Goal: Task Accomplishment & Management: Use online tool/utility

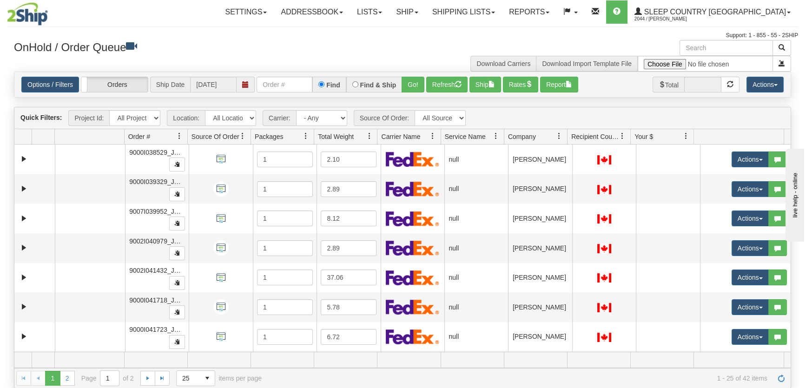
click at [537, 141] on span "Company" at bounding box center [532, 136] width 56 height 15
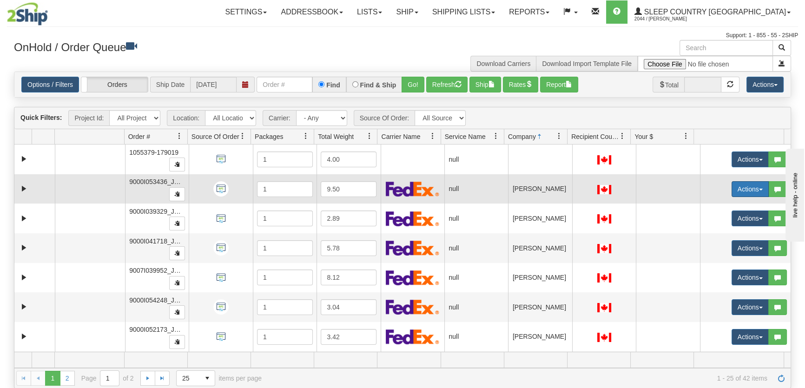
click at [704, 188] on button "Actions" at bounding box center [750, 189] width 37 height 16
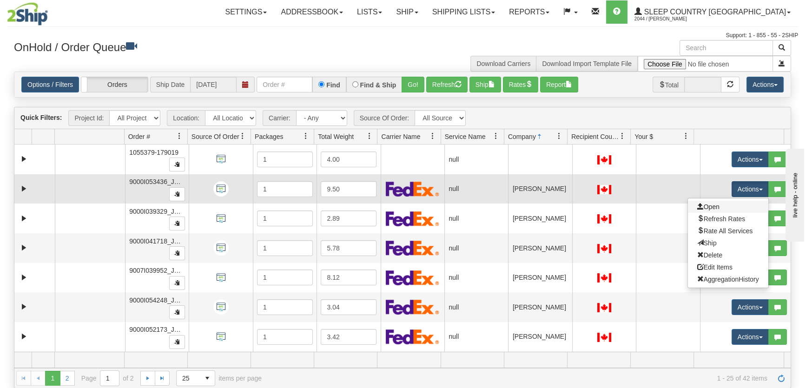
click at [704, 209] on link "Open" at bounding box center [728, 207] width 80 height 12
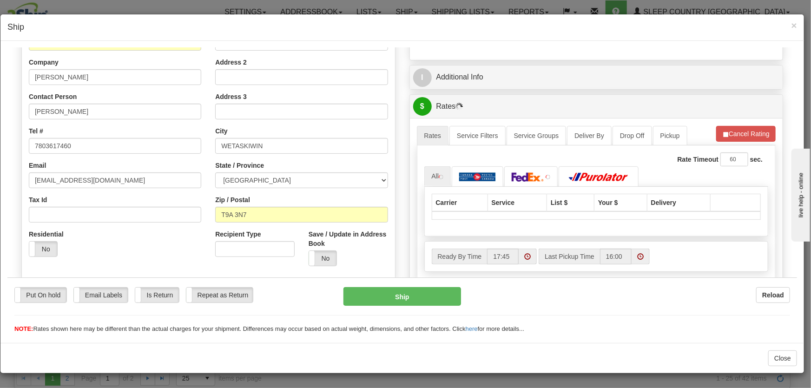
scroll to position [211, 0]
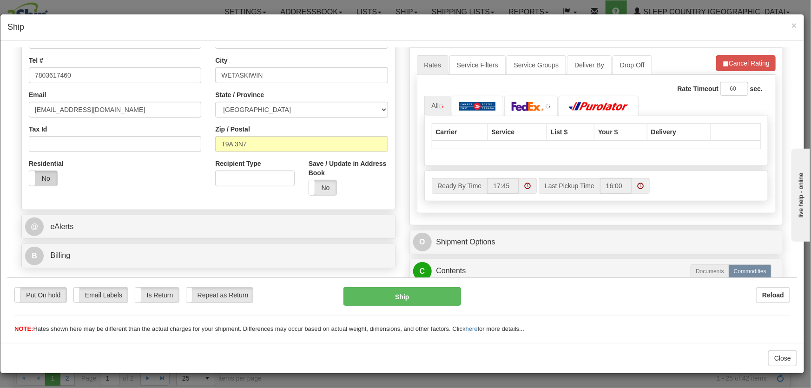
click at [45, 182] on label "No" at bounding box center [43, 178] width 28 height 15
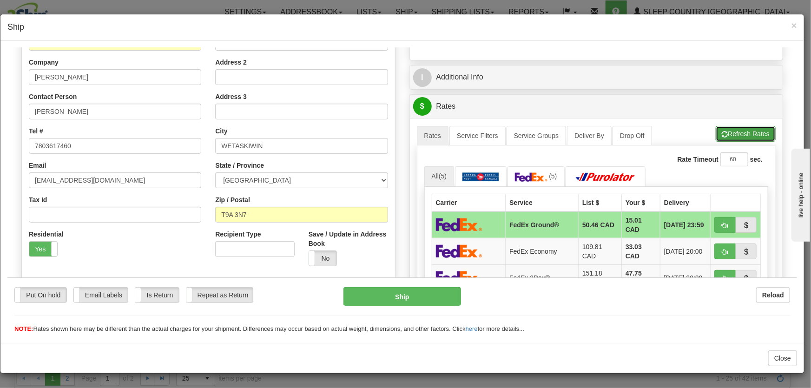
click at [704, 129] on button "Refresh Rates" at bounding box center [746, 134] width 60 height 16
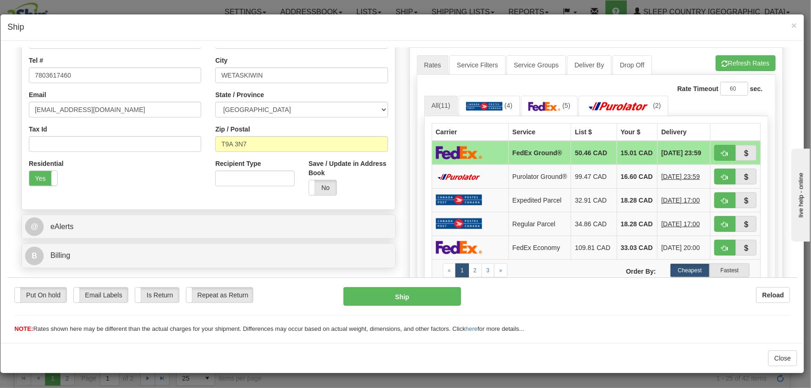
scroll to position [281, 0]
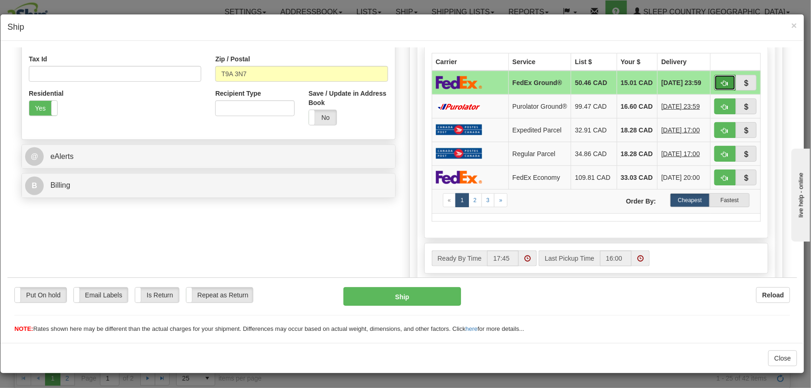
click at [704, 84] on span "button" at bounding box center [725, 83] width 7 height 6
type input "92"
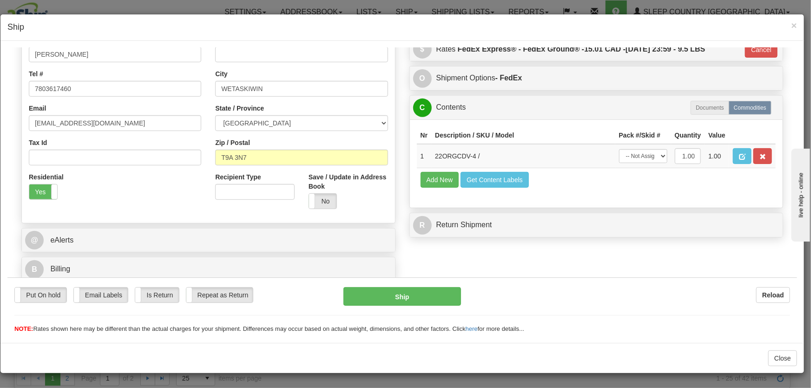
scroll to position [198, 0]
click at [632, 161] on select "-- Not Assigned -- Package 1" at bounding box center [643, 156] width 48 height 14
select select "0"
click at [619, 149] on select "-- Not Assigned -- Package 1" at bounding box center [643, 156] width 48 height 14
click at [420, 302] on button "Ship" at bounding box center [403, 296] width 118 height 19
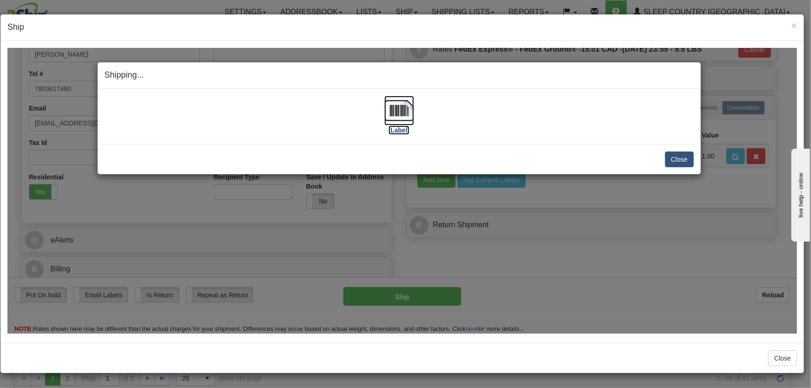
click at [399, 125] on label "[Label]" at bounding box center [399, 129] width 21 height 9
click at [681, 163] on button "Close" at bounding box center [679, 159] width 29 height 16
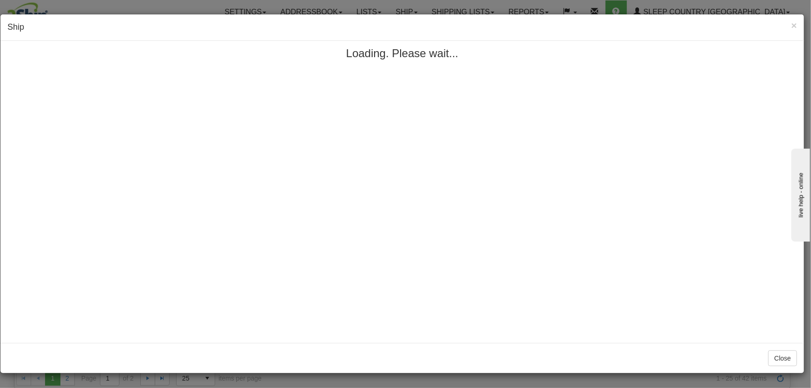
scroll to position [0, 0]
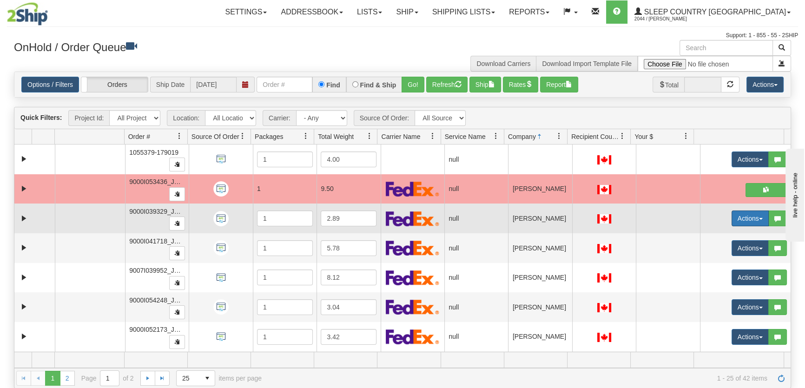
click at [704, 217] on button "Actions" at bounding box center [750, 219] width 37 height 16
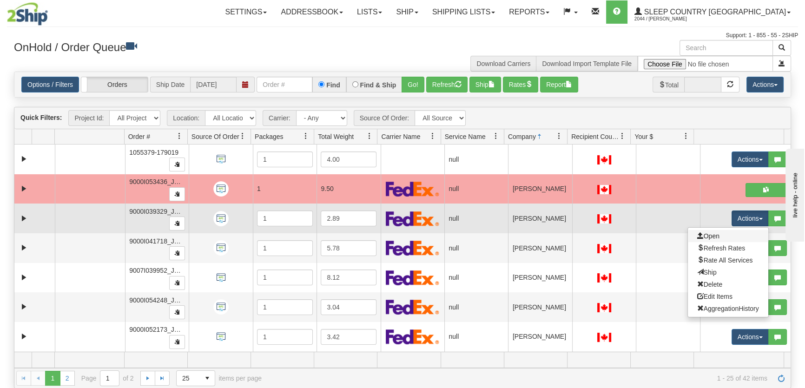
click at [704, 238] on link "Open" at bounding box center [728, 236] width 80 height 12
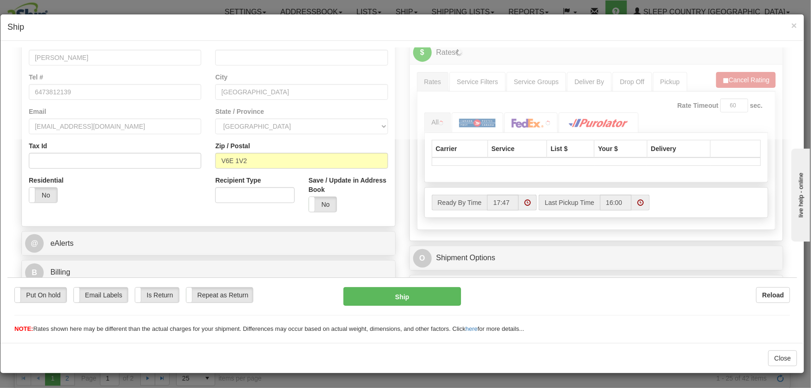
scroll to position [194, 0]
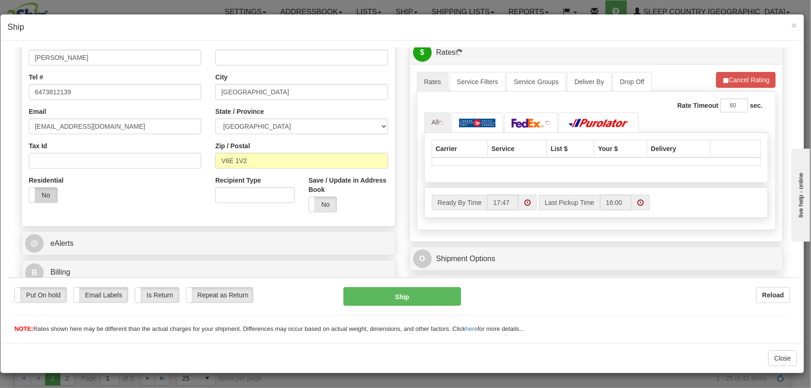
click at [48, 194] on label "No" at bounding box center [43, 194] width 28 height 15
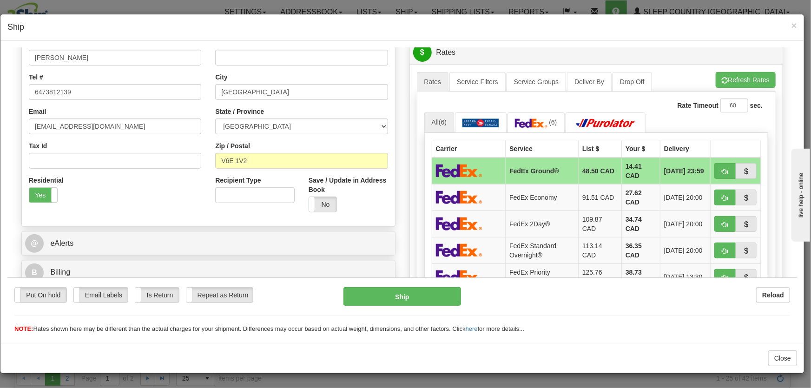
click at [704, 68] on div "A change has been made which could impact your rate estimate. To ensure the est…" at bounding box center [596, 231] width 373 height 334
click at [704, 79] on button "Refresh Rates" at bounding box center [746, 80] width 60 height 16
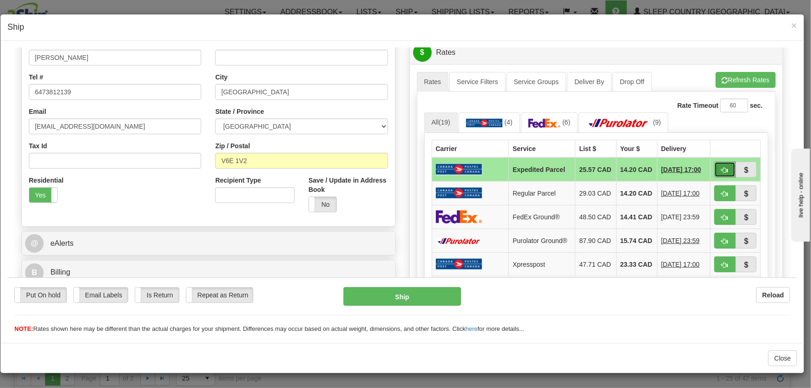
click at [704, 166] on button "button" at bounding box center [725, 169] width 21 height 16
type input "DOM.EP"
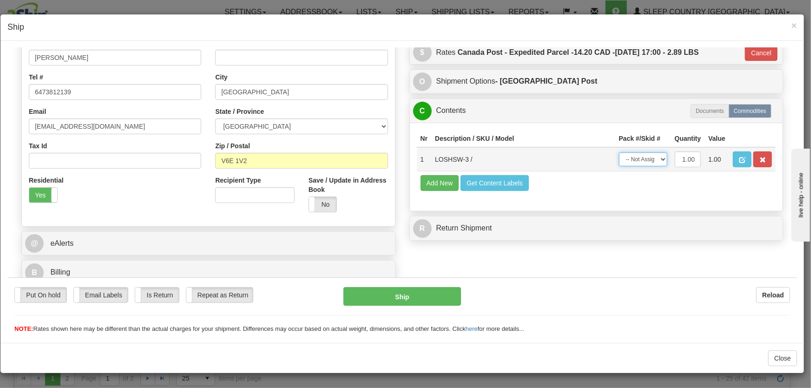
click at [654, 162] on select "-- Not Assigned -- Package 1" at bounding box center [643, 159] width 48 height 14
select select "0"
click at [619, 152] on select "-- Not Assigned -- Package 1" at bounding box center [643, 159] width 48 height 14
click at [422, 291] on button "Ship" at bounding box center [403, 296] width 118 height 19
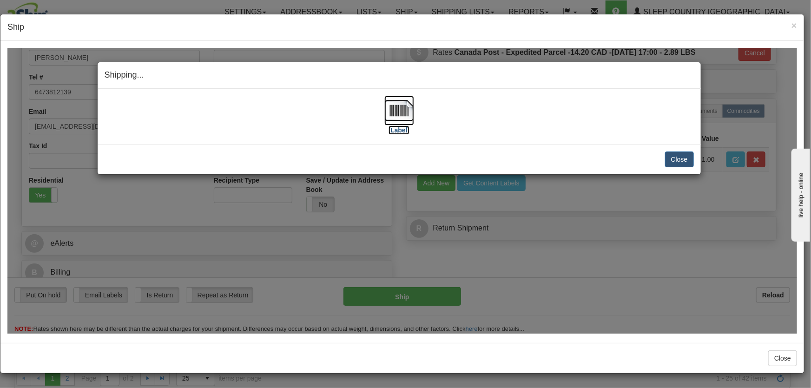
click at [400, 108] on img at bounding box center [400, 110] width 30 height 30
click at [688, 159] on button "Close" at bounding box center [679, 159] width 29 height 16
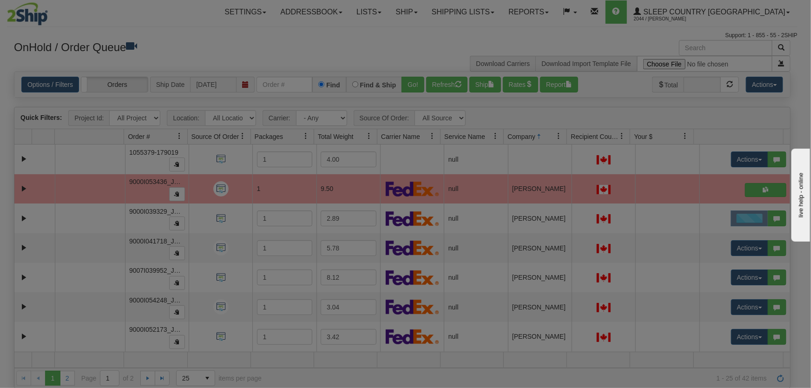
scroll to position [0, 0]
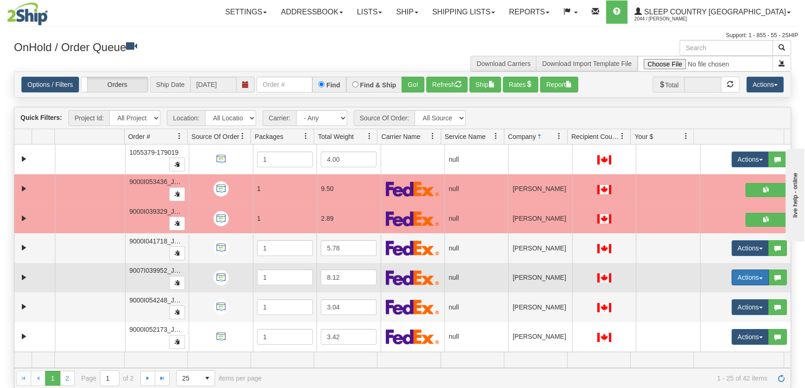
click at [704, 276] on button "Actions" at bounding box center [750, 278] width 37 height 16
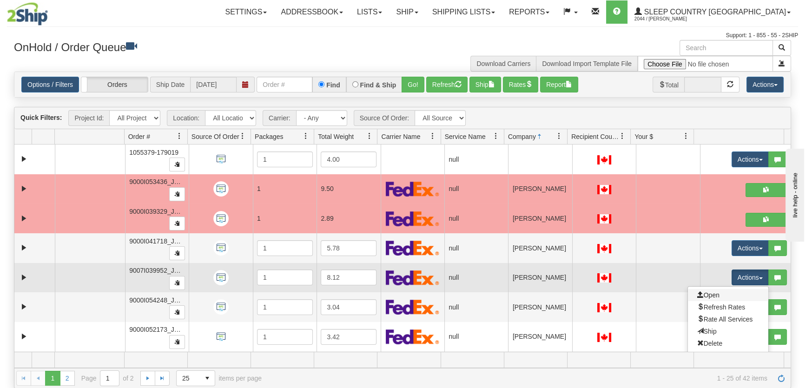
click at [704, 298] on link "Open" at bounding box center [728, 295] width 80 height 12
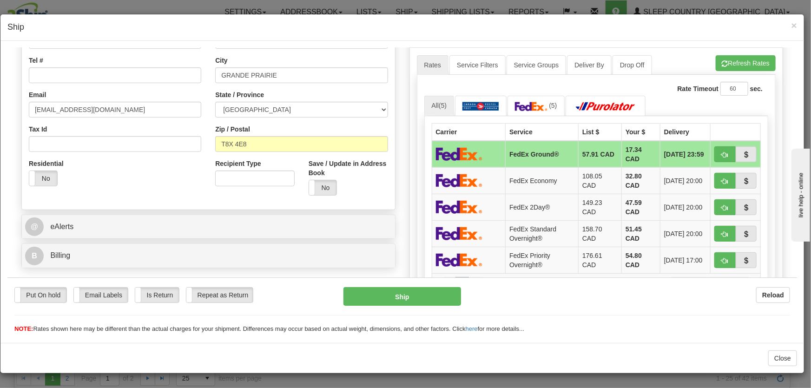
scroll to position [140, 0]
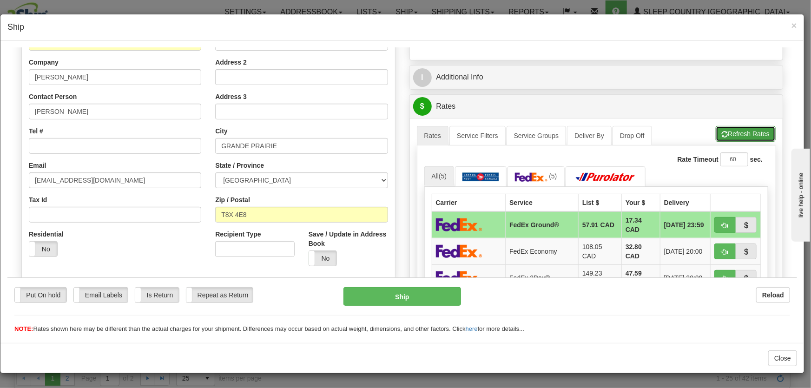
click at [704, 132] on button "Refresh Rates" at bounding box center [746, 134] width 60 height 16
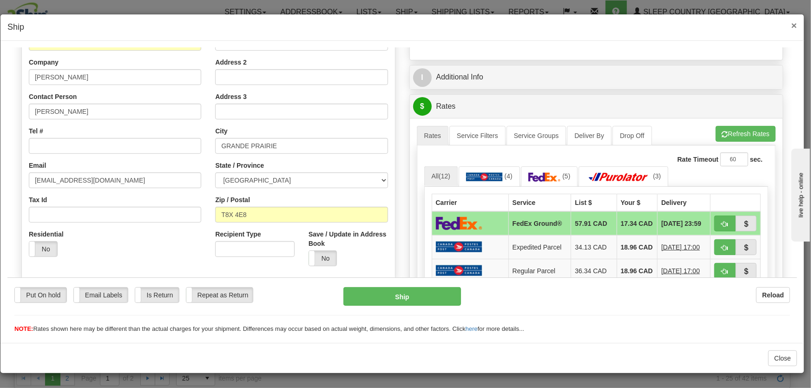
click at [704, 25] on span "×" at bounding box center [795, 25] width 6 height 11
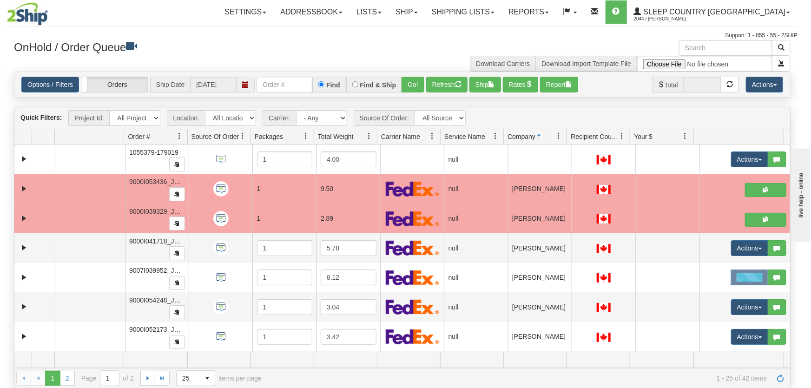
scroll to position [0, 0]
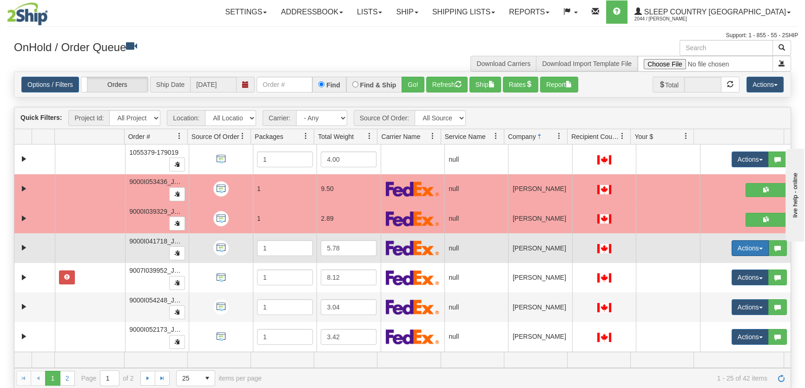
click at [704, 248] on button "Actions" at bounding box center [750, 248] width 37 height 16
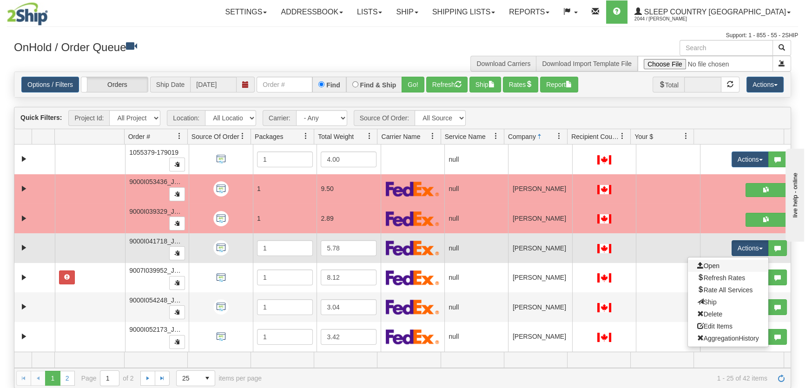
click at [704, 261] on link "Open" at bounding box center [728, 266] width 80 height 12
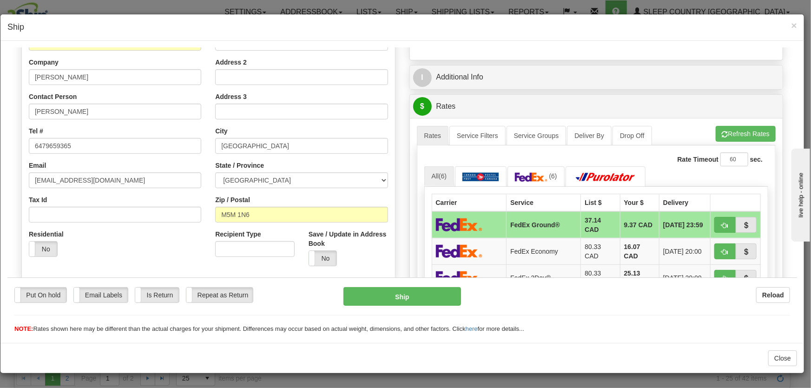
scroll to position [211, 0]
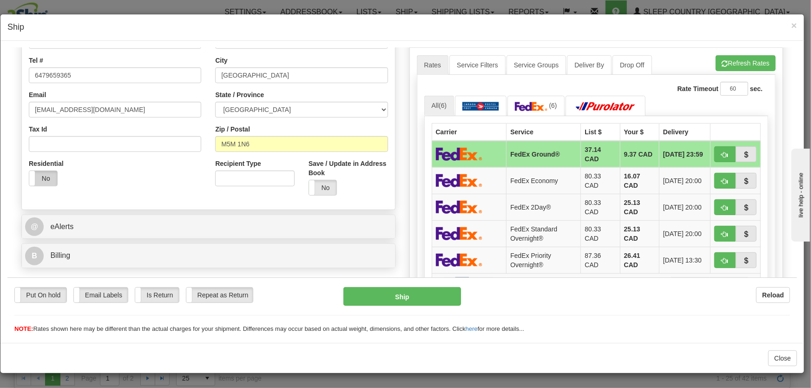
click at [40, 179] on label "No" at bounding box center [43, 178] width 28 height 15
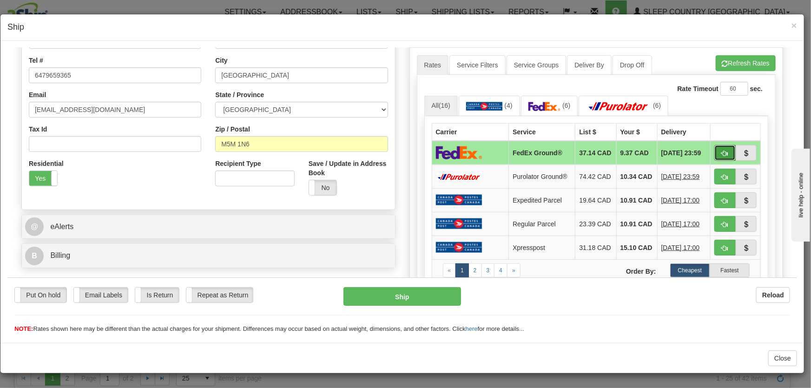
click at [704, 150] on span "button" at bounding box center [725, 153] width 7 height 6
type input "92"
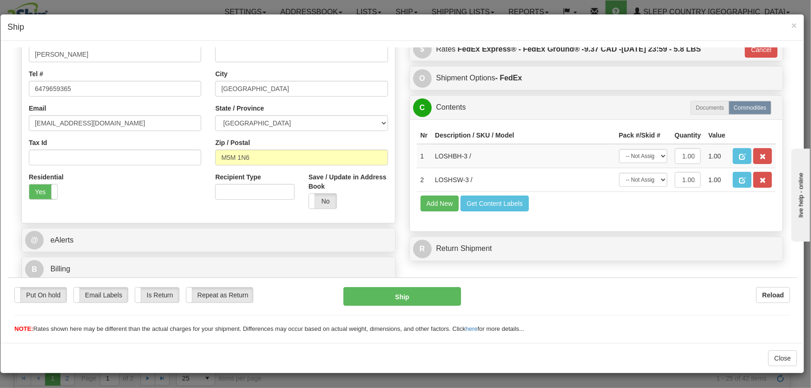
scroll to position [198, 0]
click at [704, 52] on button "Cancel" at bounding box center [761, 49] width 33 height 16
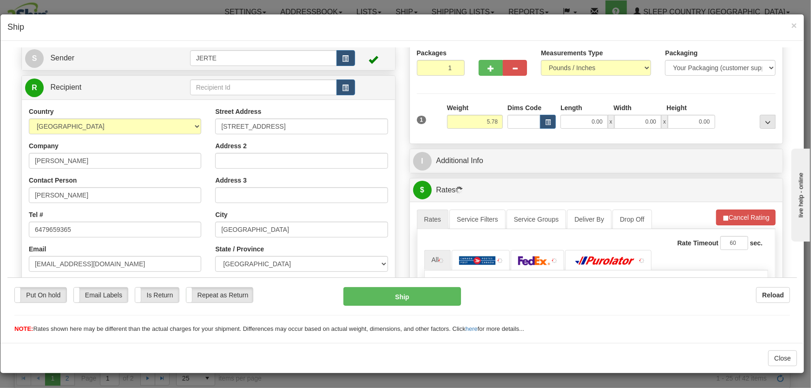
scroll to position [0, 0]
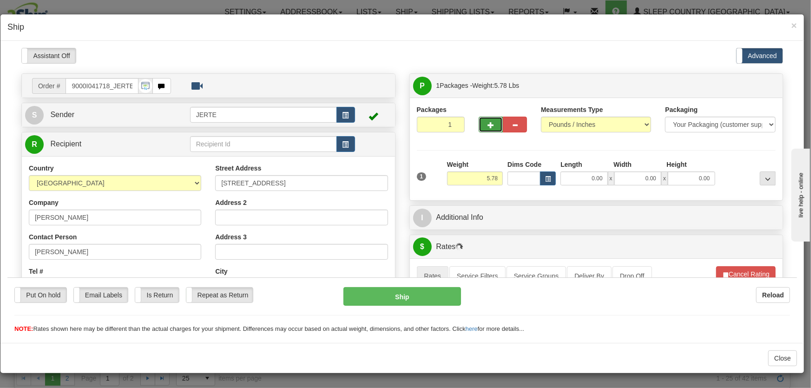
click at [485, 118] on button "button" at bounding box center [491, 124] width 24 height 16
type input "2"
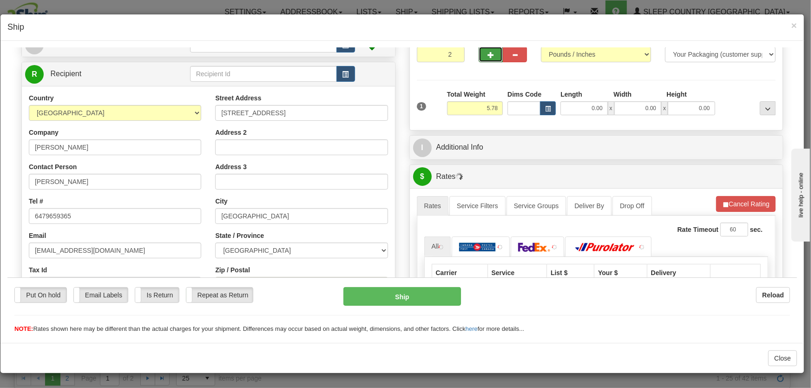
scroll to position [140, 0]
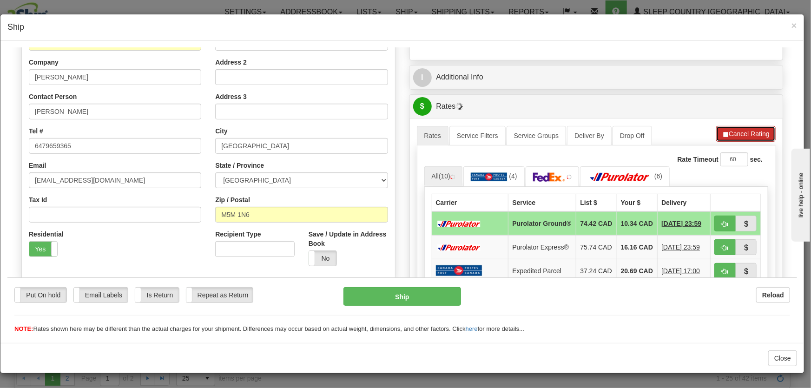
click at [704, 138] on li "Refresh Rates Cancel Rating" at bounding box center [747, 134] width 60 height 16
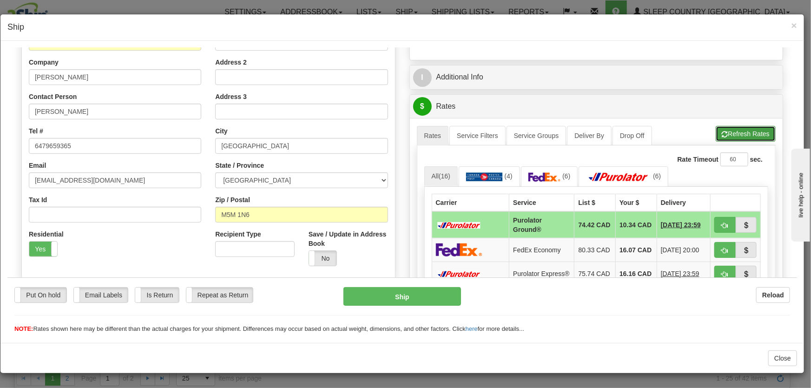
click at [704, 136] on button "Refresh Rates" at bounding box center [746, 134] width 60 height 16
click at [704, 224] on span "button" at bounding box center [725, 225] width 7 height 6
type input "260"
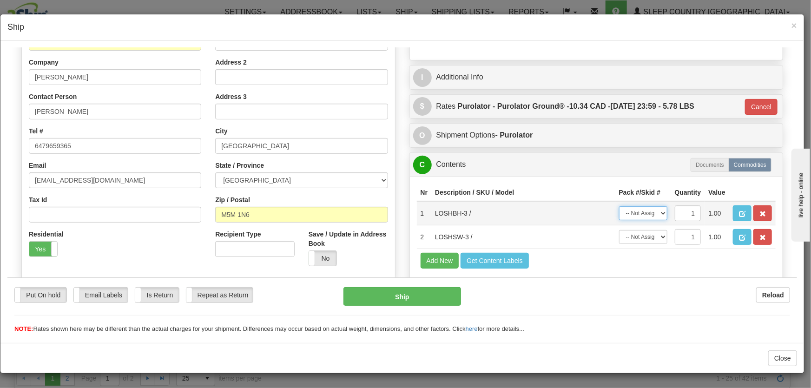
click at [649, 215] on select "-- Not Assigned -- Package 1 Package 2" at bounding box center [643, 213] width 48 height 14
select select "0"
click at [619, 206] on select "-- Not Assigned -- Package 1 Package 2" at bounding box center [643, 213] width 48 height 14
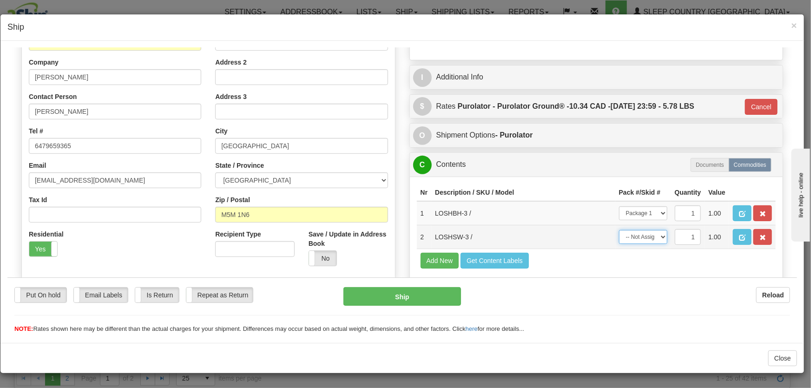
click at [644, 243] on select "-- Not Assigned -- Package 1 Package 2" at bounding box center [643, 237] width 48 height 14
select select "1"
click at [619, 230] on select "-- Not Assigned -- Package 1 Package 2" at bounding box center [643, 237] width 48 height 14
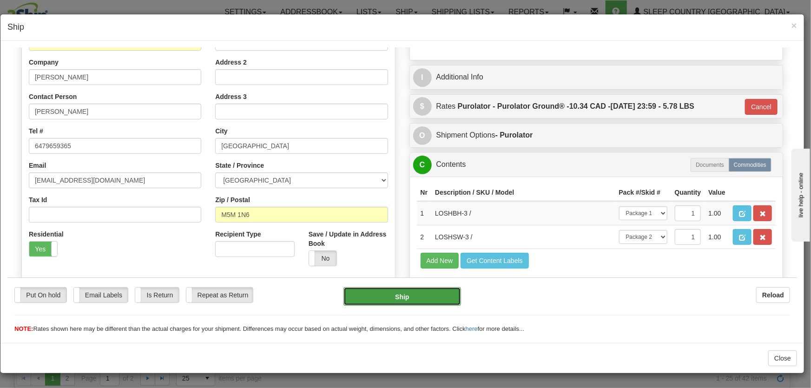
click at [423, 292] on button "Ship" at bounding box center [403, 296] width 118 height 19
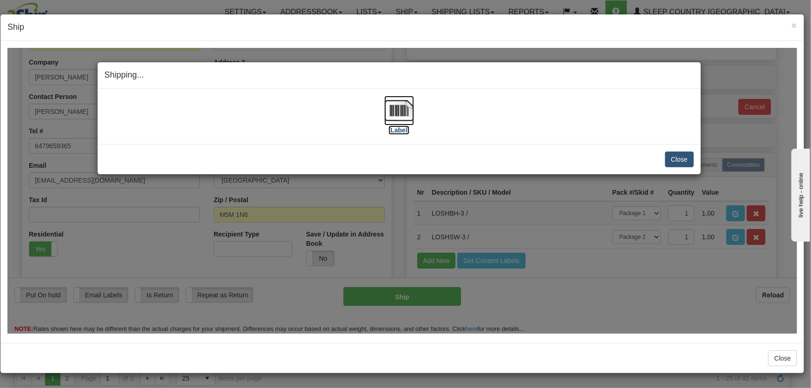
click at [394, 112] on img at bounding box center [400, 110] width 30 height 30
click at [688, 157] on button "Close" at bounding box center [679, 159] width 29 height 16
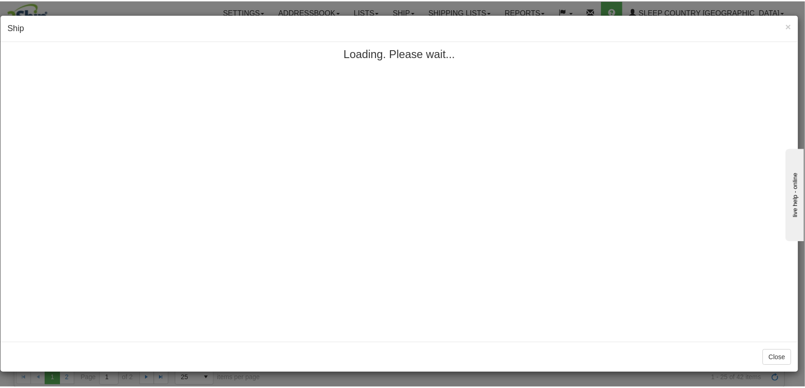
scroll to position [0, 0]
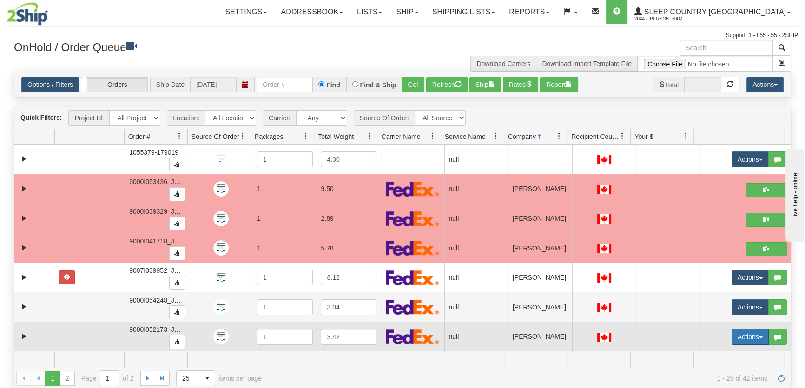
click at [704, 333] on button "Actions" at bounding box center [750, 337] width 37 height 16
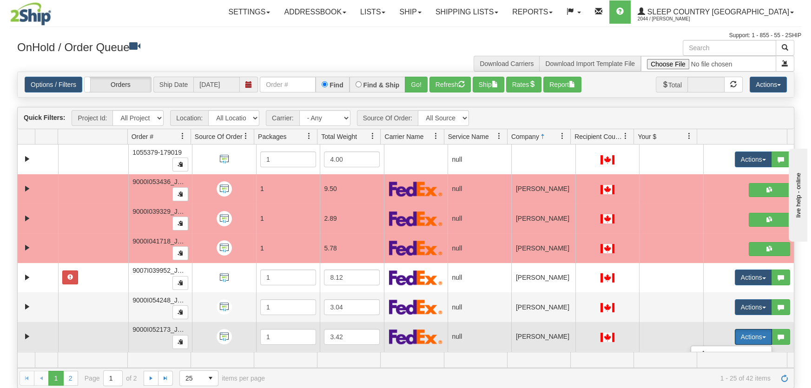
scroll to position [140, 0]
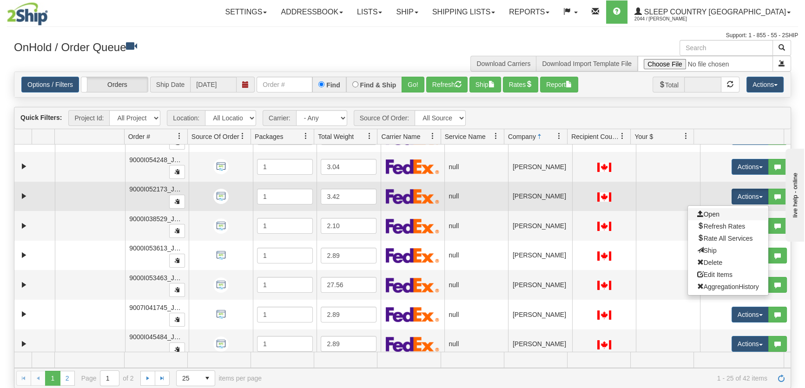
click at [704, 212] on link "Open" at bounding box center [728, 214] width 80 height 12
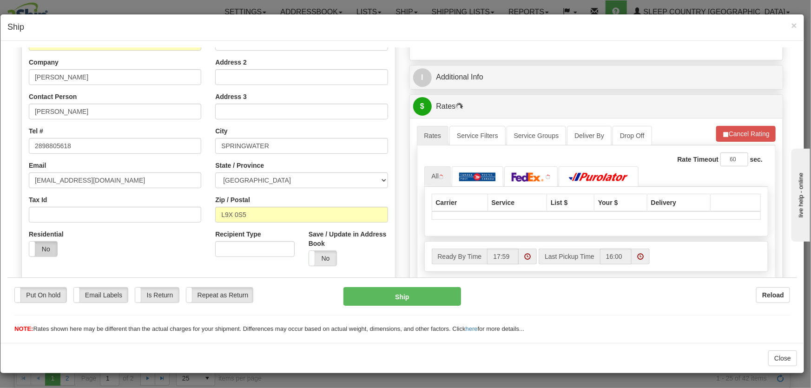
drag, startPoint x: 44, startPoint y: 250, endPoint x: 78, endPoint y: 248, distance: 34.0
click at [45, 250] on label "No" at bounding box center [43, 248] width 28 height 15
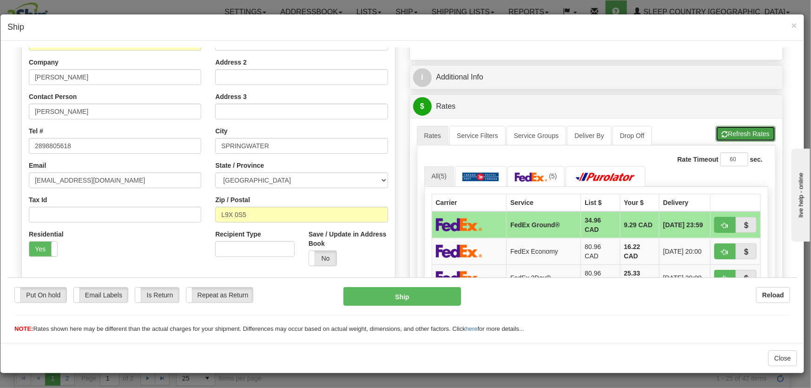
click at [704, 140] on button "Refresh Rates" at bounding box center [746, 134] width 60 height 16
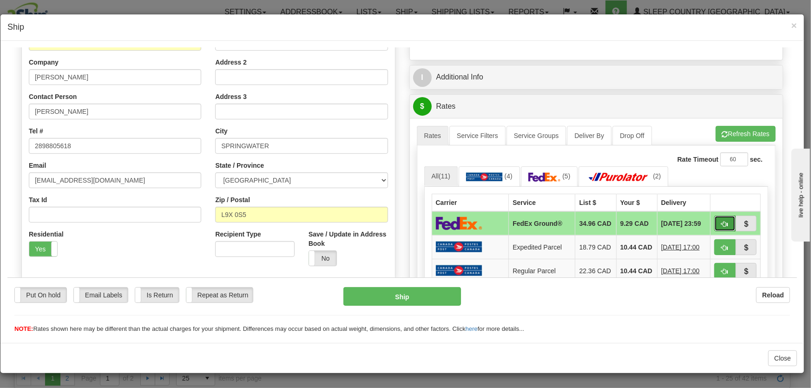
click at [704, 222] on span "button" at bounding box center [725, 224] width 7 height 6
type input "92"
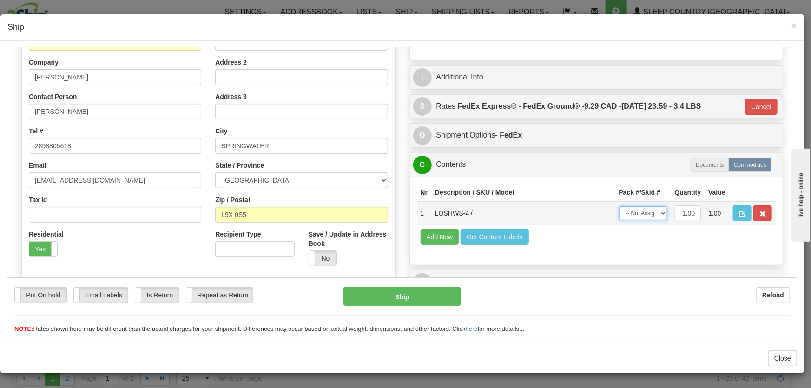
click at [651, 213] on select "-- Not Assigned -- Package 1" at bounding box center [643, 213] width 48 height 14
select select "0"
click at [619, 206] on select "-- Not Assigned -- Package 1" at bounding box center [643, 213] width 48 height 14
click at [440, 295] on button "Ship" at bounding box center [403, 296] width 118 height 19
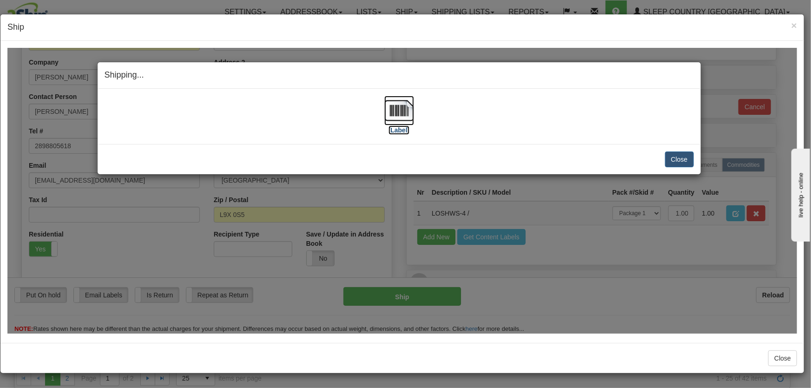
click at [393, 108] on img at bounding box center [400, 110] width 30 height 30
click at [682, 163] on button "Close" at bounding box center [679, 159] width 29 height 16
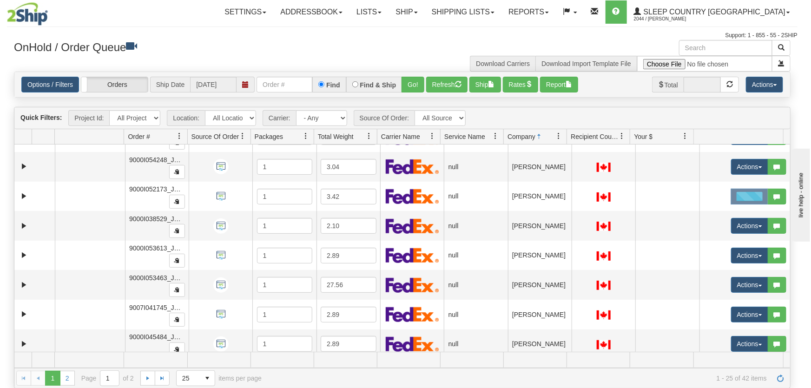
scroll to position [0, 0]
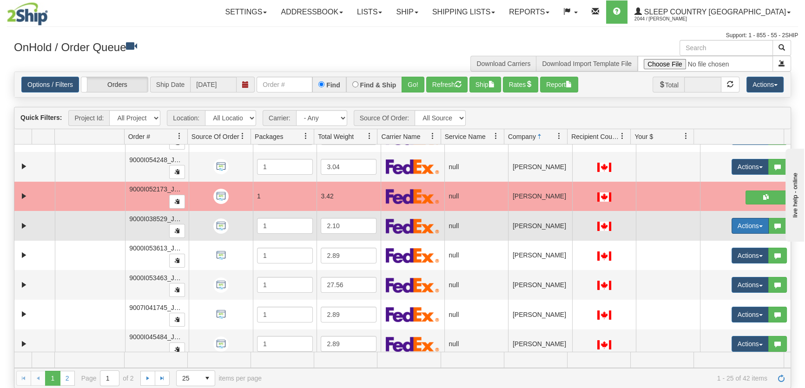
click at [704, 226] on button "Actions" at bounding box center [750, 226] width 37 height 16
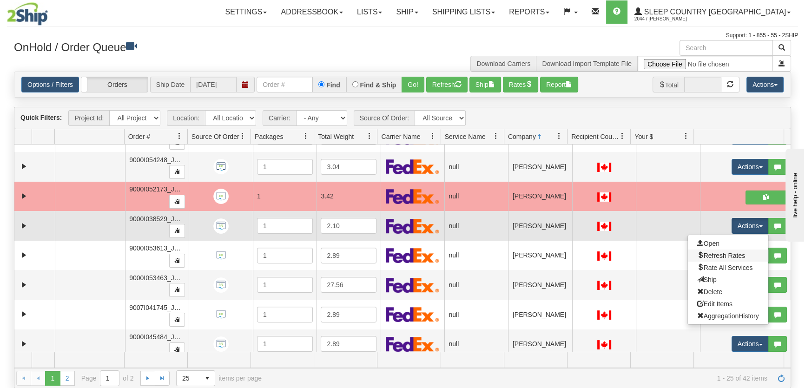
click at [704, 250] on link "Refresh Rates" at bounding box center [728, 256] width 80 height 12
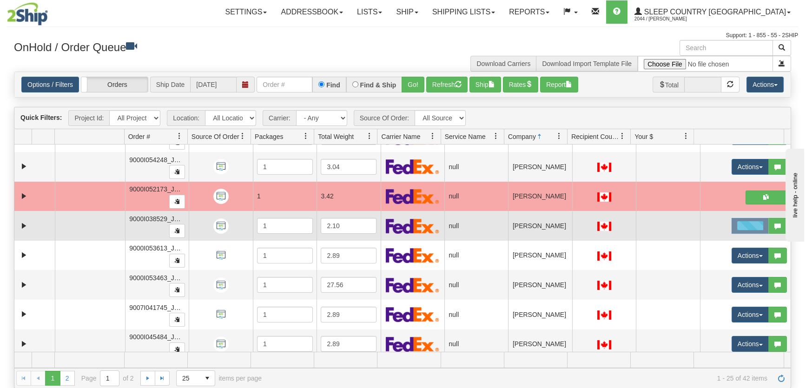
click at [704, 225] on div at bounding box center [750, 226] width 37 height 16
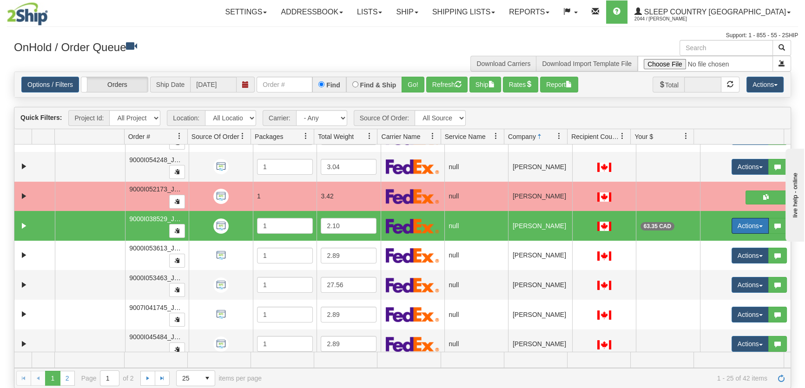
click at [704, 225] on button "Actions" at bounding box center [750, 226] width 37 height 16
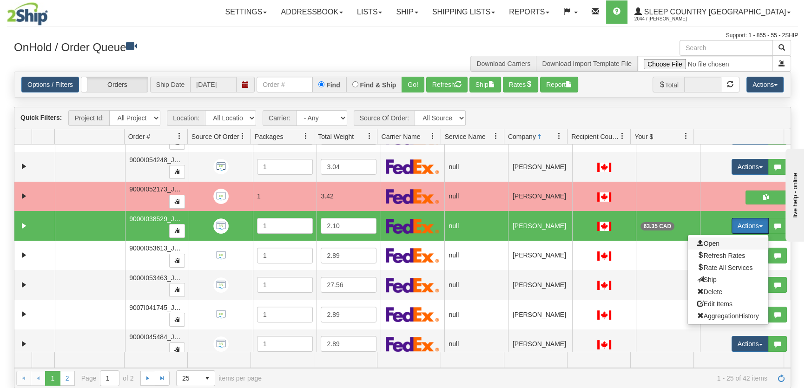
click at [698, 240] on span "Open" at bounding box center [709, 243] width 22 height 7
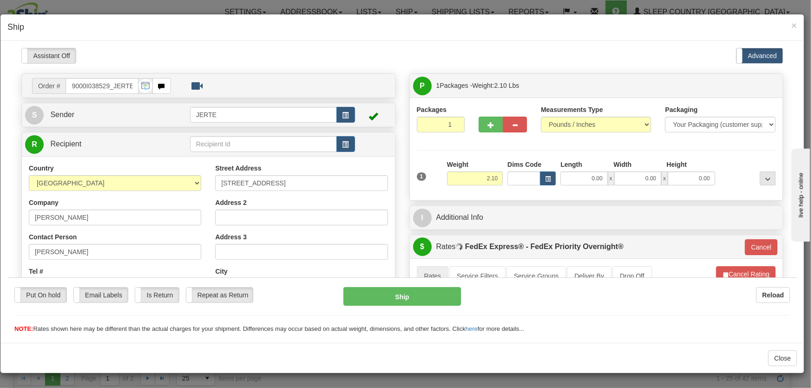
scroll to position [140, 0]
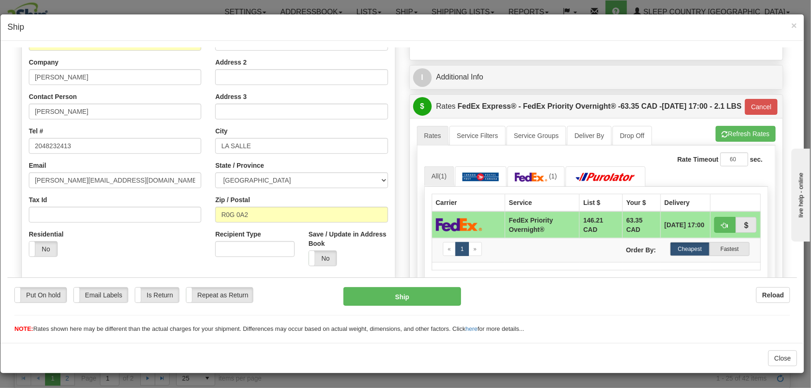
click at [47, 257] on div "Residential Yes No" at bounding box center [53, 246] width 62 height 34
click at [45, 246] on label "No" at bounding box center [43, 248] width 28 height 15
type input "01"
click at [704, 118] on div "$ Rates FedEx Express® - FedEx Priority Overnight® - 63.35 CAD - [DATE] 17:00 -…" at bounding box center [596, 106] width 373 height 24
click at [704, 114] on button "Cancel" at bounding box center [761, 107] width 33 height 16
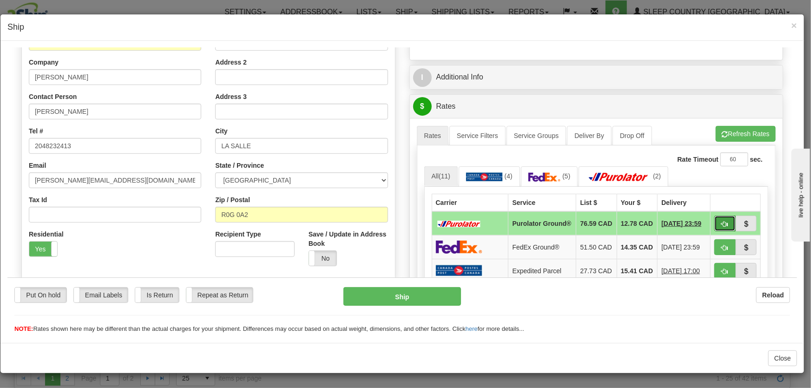
click at [704, 221] on span "button" at bounding box center [725, 224] width 7 height 6
type input "260"
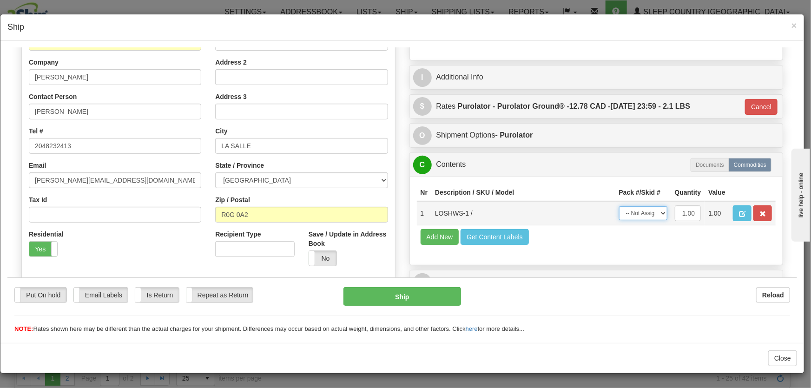
drag, startPoint x: 620, startPoint y: 209, endPoint x: 628, endPoint y: 216, distance: 10.9
click at [620, 209] on select "-- Not Assigned -- Package 1" at bounding box center [643, 213] width 48 height 14
select select "0"
click at [619, 206] on select "-- Not Assigned -- Package 1" at bounding box center [643, 213] width 48 height 14
click at [421, 298] on button "Ship" at bounding box center [403, 296] width 118 height 19
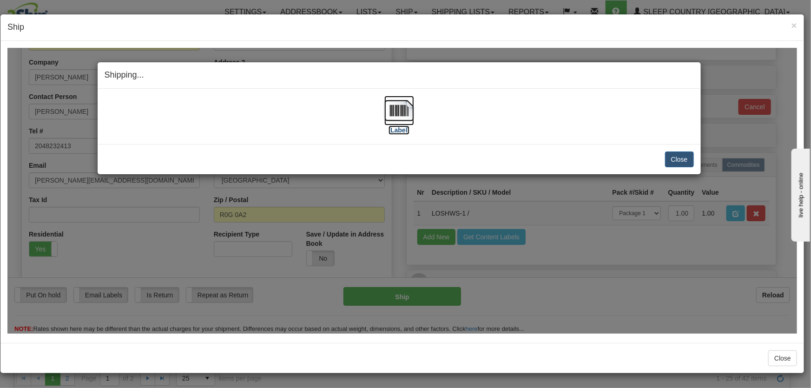
click at [399, 109] on img at bounding box center [400, 110] width 30 height 30
click at [684, 163] on button "Close" at bounding box center [679, 159] width 29 height 16
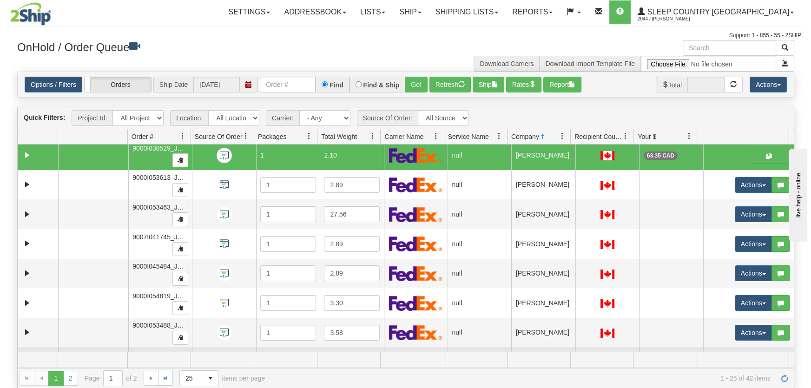
scroll to position [282, 0]
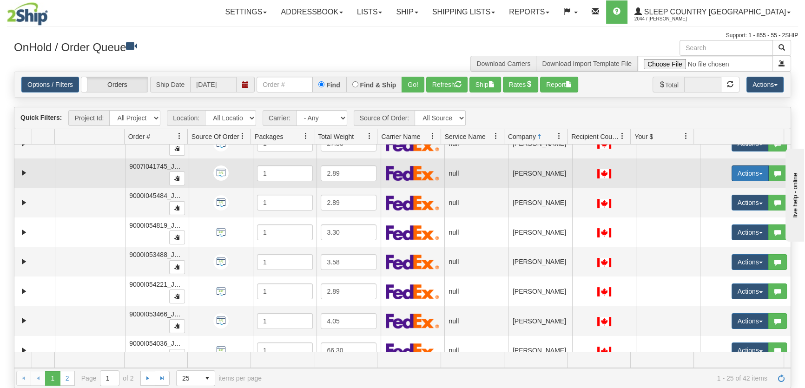
click at [704, 174] on button "Actions" at bounding box center [750, 174] width 37 height 16
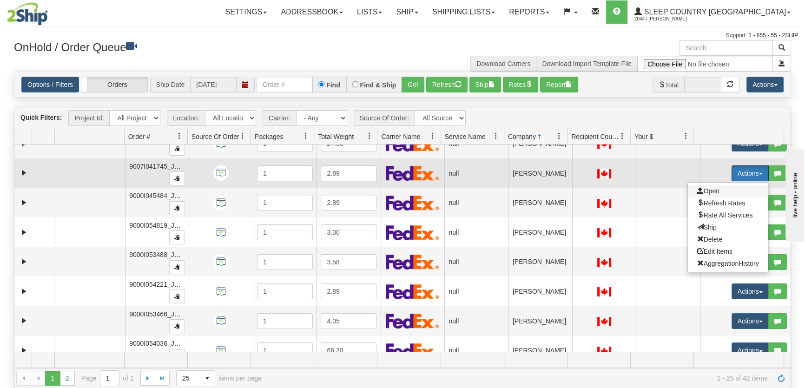
click at [704, 189] on span "Open" at bounding box center [709, 190] width 22 height 7
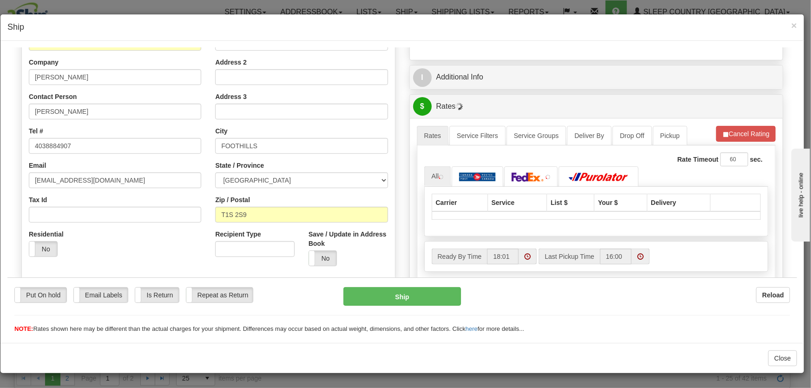
scroll to position [211, 0]
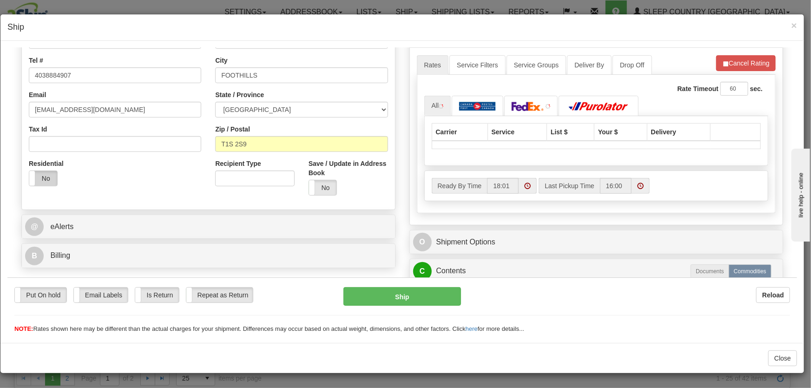
click at [48, 174] on label "No" at bounding box center [43, 178] width 28 height 15
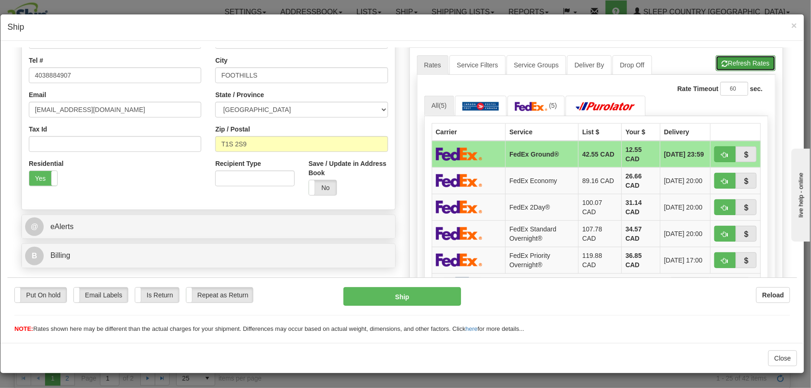
click at [704, 65] on button "Refresh Rates" at bounding box center [746, 63] width 60 height 16
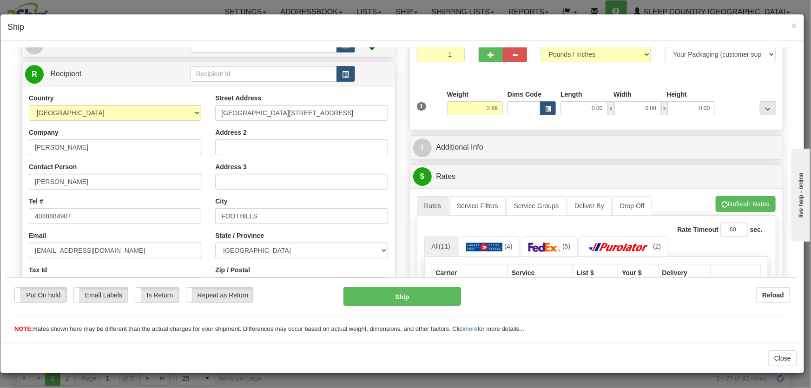
scroll to position [0, 0]
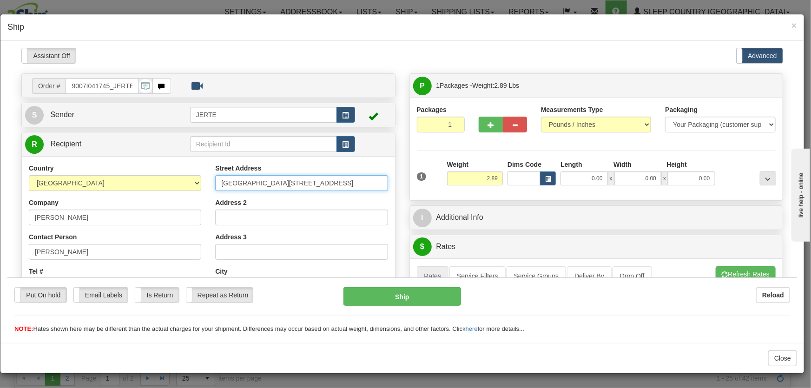
drag, startPoint x: 318, startPoint y: 185, endPoint x: 205, endPoint y: 179, distance: 113.2
click at [199, 179] on div "Country [GEOGRAPHIC_DATA] [GEOGRAPHIC_DATA] [GEOGRAPHIC_DATA] [GEOGRAPHIC_DATA]…" at bounding box center [208, 288] width 373 height 250
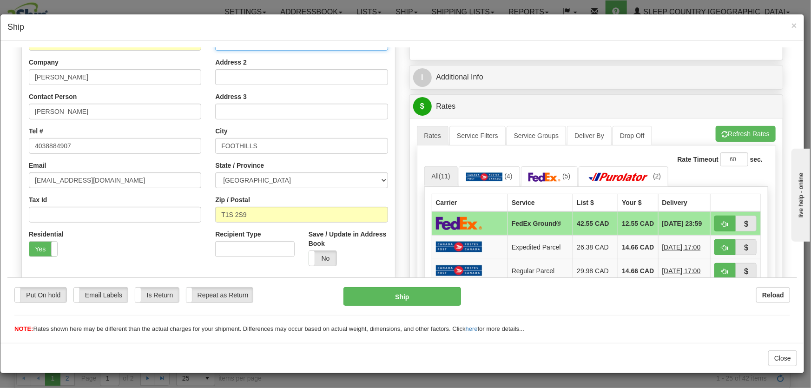
scroll to position [211, 0]
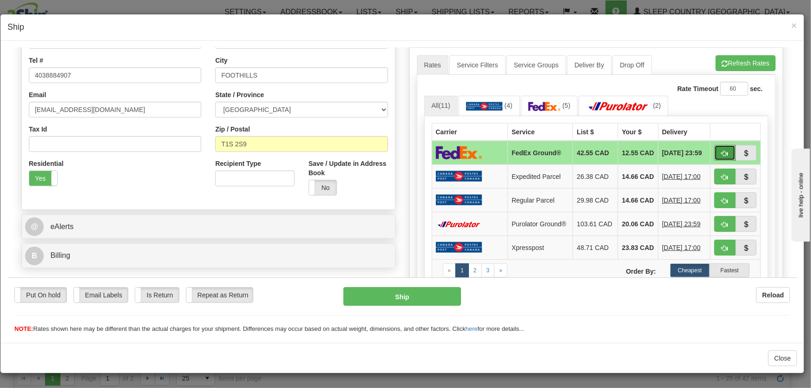
click at [704, 152] on span "button" at bounding box center [725, 153] width 7 height 6
type input "92"
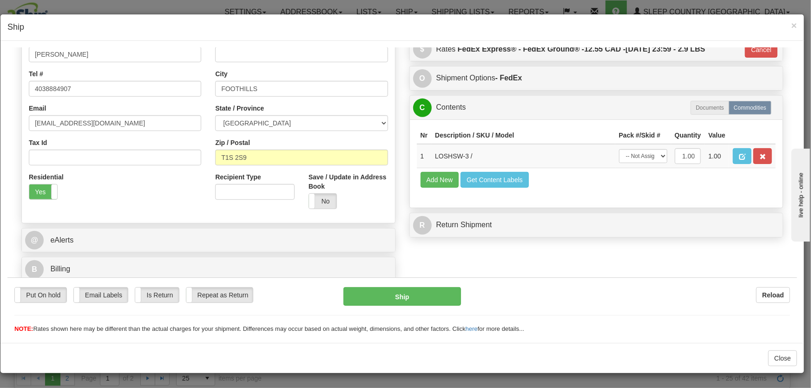
scroll to position [198, 0]
drag, startPoint x: 628, startPoint y: 155, endPoint x: 631, endPoint y: 160, distance: 6.1
click at [628, 155] on select "-- Not Assigned -- Package 1" at bounding box center [643, 156] width 48 height 14
select select "0"
click at [619, 149] on select "-- Not Assigned -- Package 1" at bounding box center [643, 156] width 48 height 14
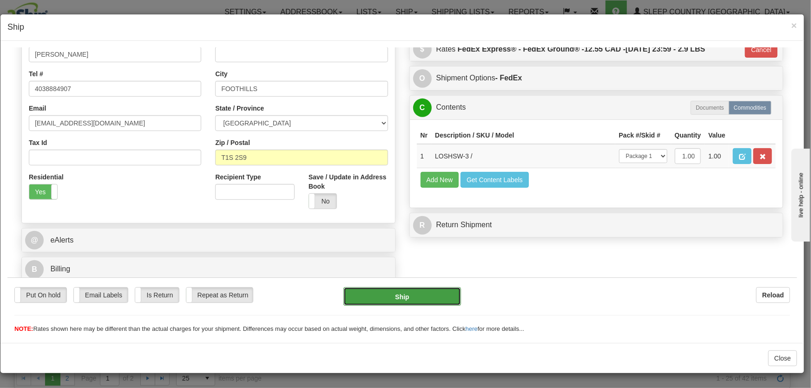
click at [416, 293] on button "Ship" at bounding box center [403, 296] width 118 height 19
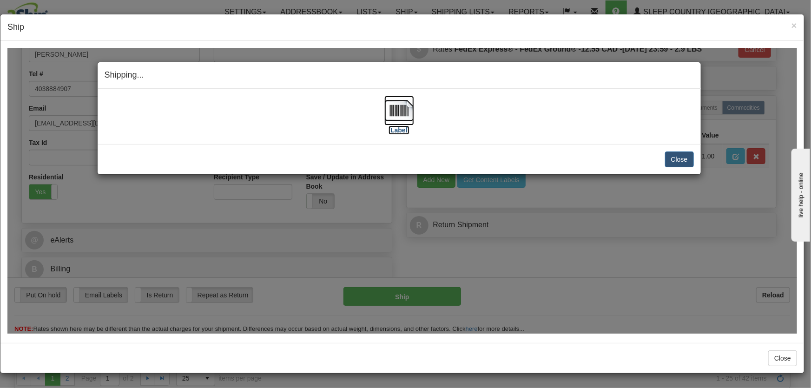
click at [400, 103] on img at bounding box center [400, 110] width 30 height 30
click at [676, 156] on button "Close" at bounding box center [679, 159] width 29 height 16
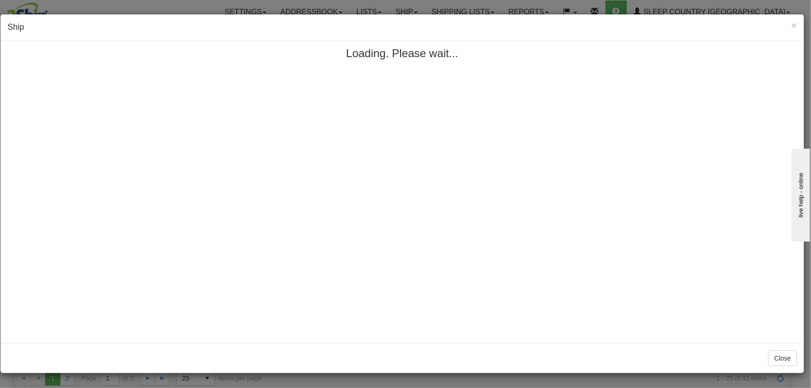
scroll to position [0, 0]
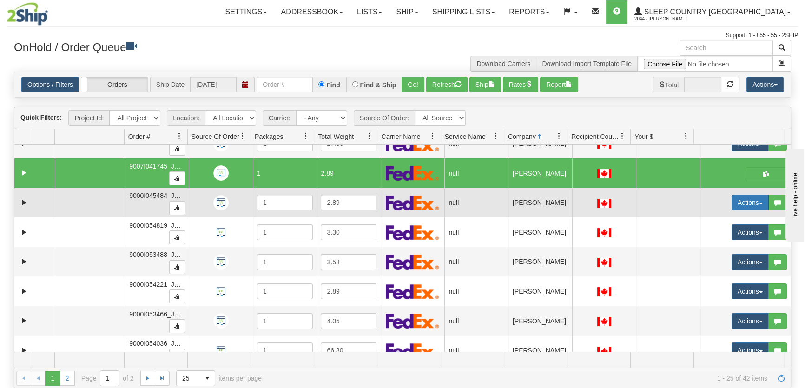
click at [704, 204] on button "Actions" at bounding box center [750, 203] width 37 height 16
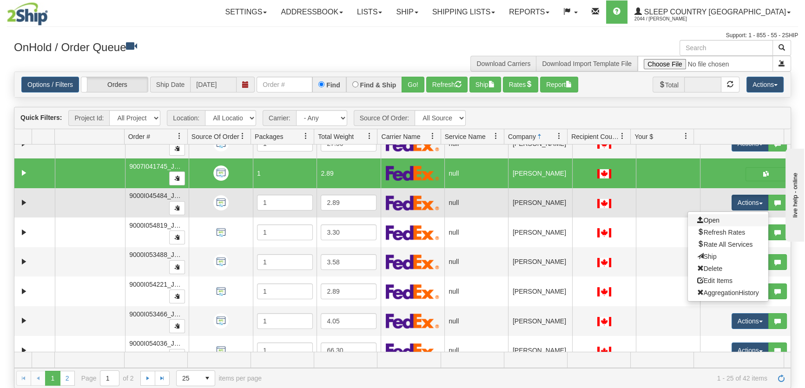
click at [704, 220] on link "Open" at bounding box center [728, 220] width 80 height 12
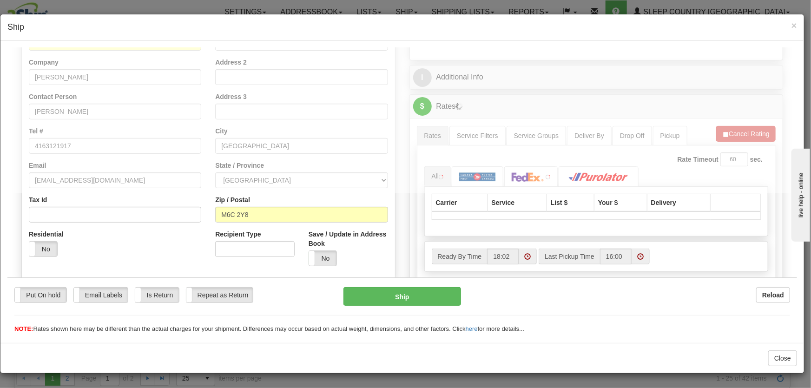
scroll to position [140, 0]
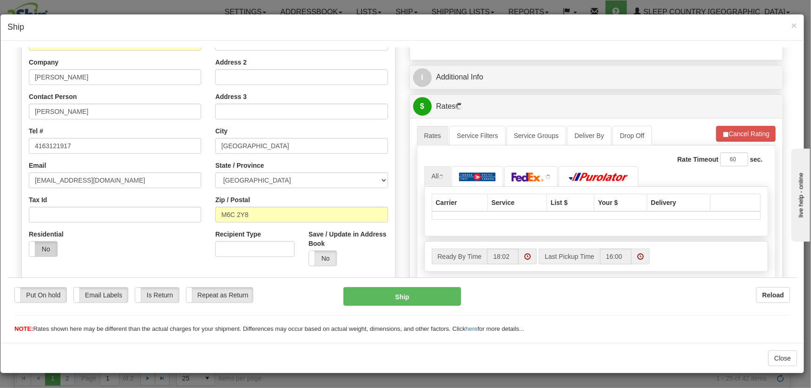
click at [42, 255] on label "No" at bounding box center [43, 248] width 28 height 15
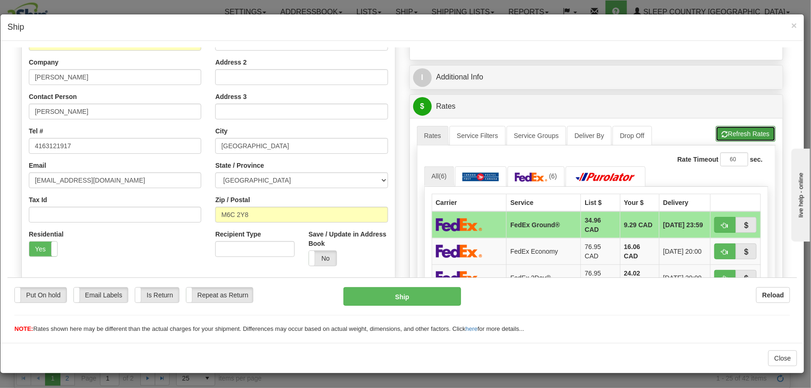
click at [704, 133] on button "Refresh Rates" at bounding box center [746, 134] width 60 height 16
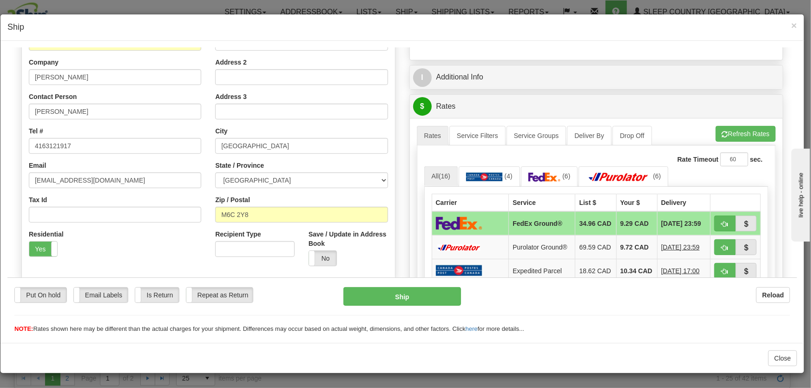
scroll to position [211, 0]
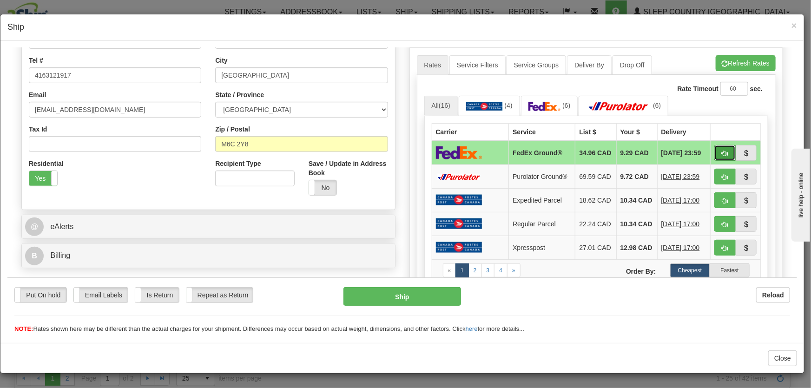
click at [704, 152] on button "button" at bounding box center [725, 153] width 21 height 16
type input "92"
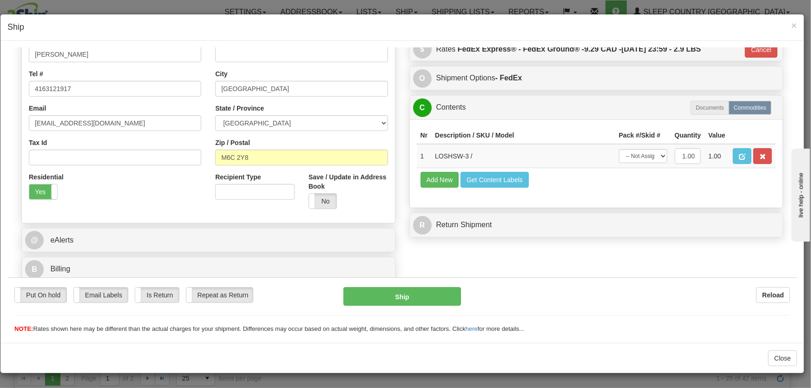
scroll to position [198, 0]
drag, startPoint x: 638, startPoint y: 158, endPoint x: 639, endPoint y: 162, distance: 4.9
click at [638, 158] on select "-- Not Assigned -- Package 1" at bounding box center [643, 156] width 48 height 14
select select "0"
click at [619, 149] on select "-- Not Assigned -- Package 1" at bounding box center [643, 156] width 48 height 14
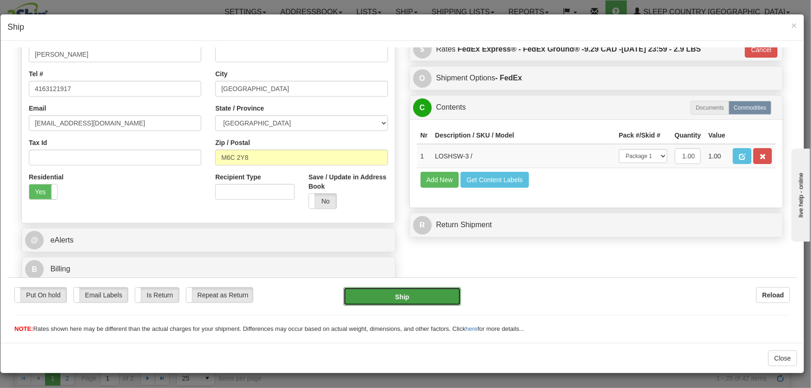
click at [424, 299] on button "Ship" at bounding box center [403, 296] width 118 height 19
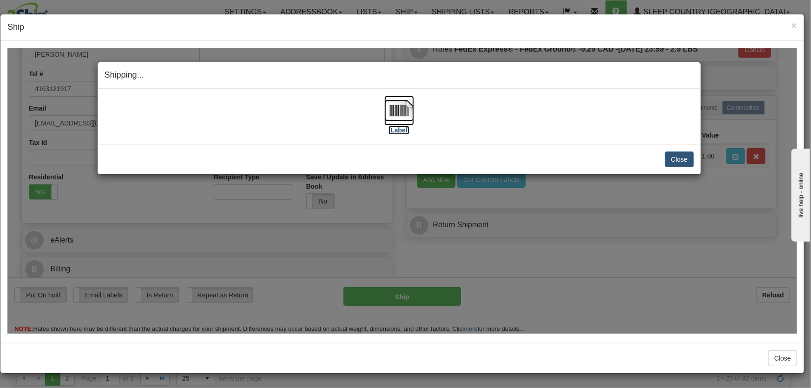
click at [397, 109] on img at bounding box center [400, 110] width 30 height 30
click at [673, 155] on button "Close" at bounding box center [679, 159] width 29 height 16
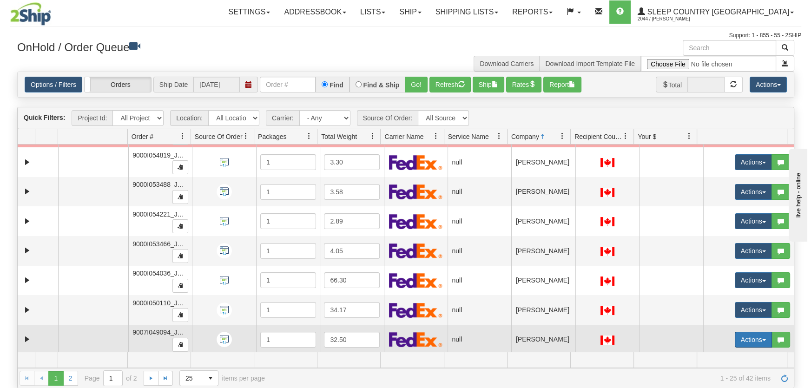
scroll to position [423, 0]
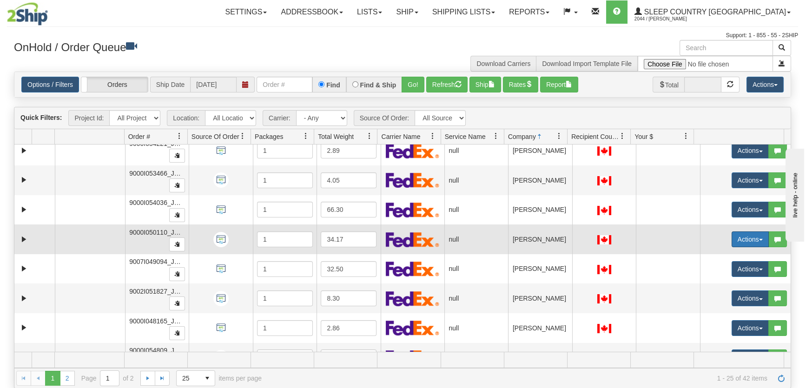
click at [704, 233] on button "Actions" at bounding box center [750, 240] width 37 height 16
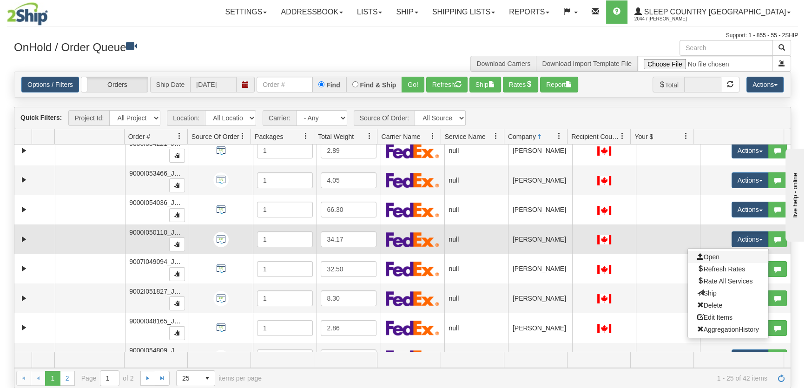
click at [704, 254] on link "Open" at bounding box center [728, 257] width 80 height 12
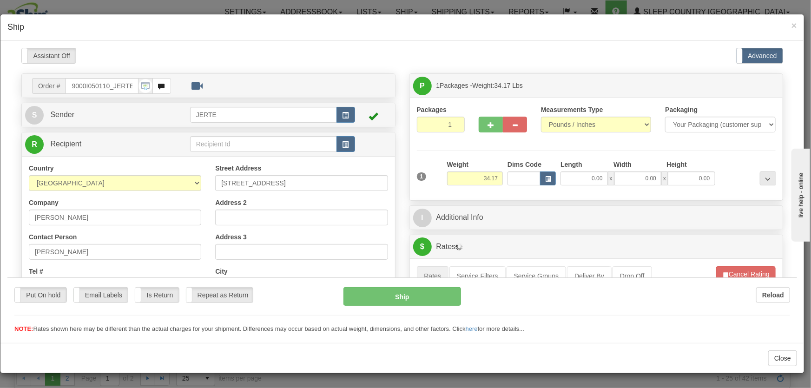
scroll to position [140, 0]
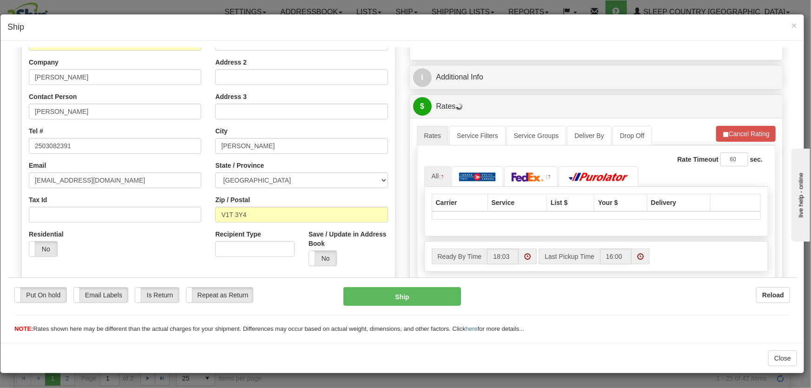
click at [50, 239] on div "Residential Yes No" at bounding box center [53, 242] width 48 height 27
click at [55, 250] on label "No" at bounding box center [43, 248] width 28 height 15
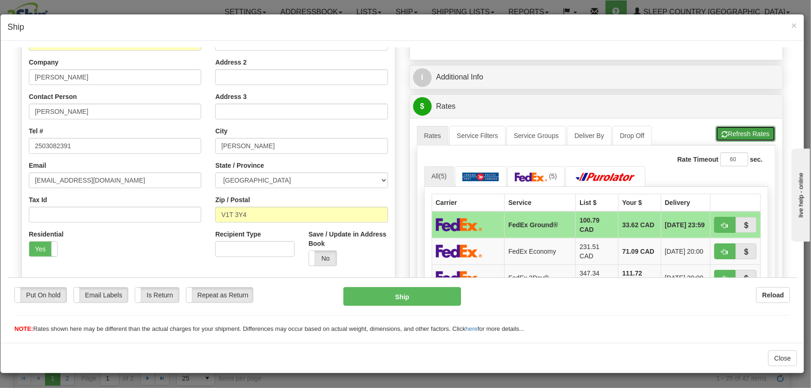
click at [704, 135] on button "Refresh Rates" at bounding box center [746, 134] width 60 height 16
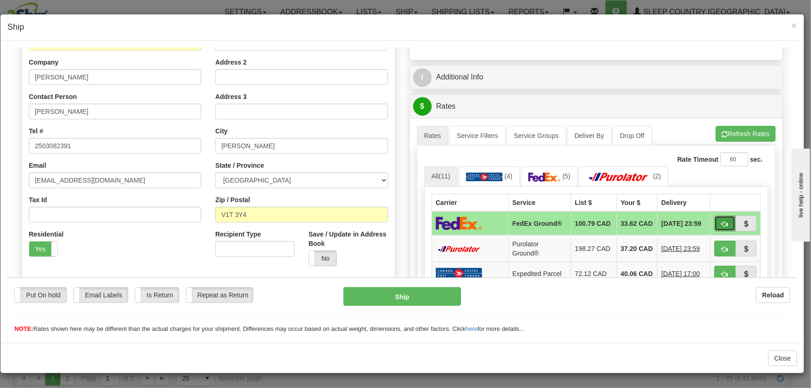
click at [704, 223] on span "button" at bounding box center [725, 224] width 7 height 6
type input "92"
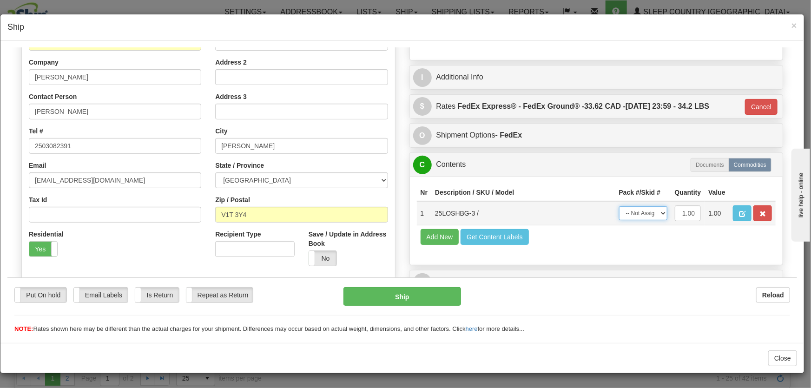
drag, startPoint x: 639, startPoint y: 213, endPoint x: 640, endPoint y: 219, distance: 6.5
click at [639, 213] on select "-- Not Assigned -- Package 1" at bounding box center [643, 213] width 48 height 14
select select "0"
click at [619, 206] on select "-- Not Assigned -- Package 1" at bounding box center [643, 213] width 48 height 14
click at [419, 299] on button "Ship" at bounding box center [403, 296] width 118 height 19
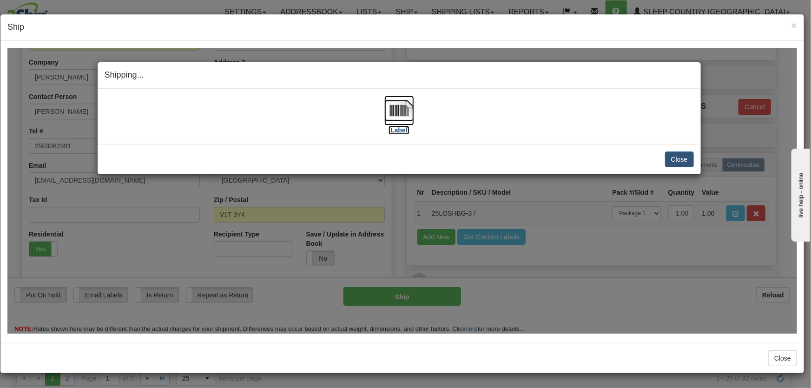
click at [397, 112] on img at bounding box center [400, 110] width 30 height 30
click at [667, 157] on button "Close" at bounding box center [679, 159] width 29 height 16
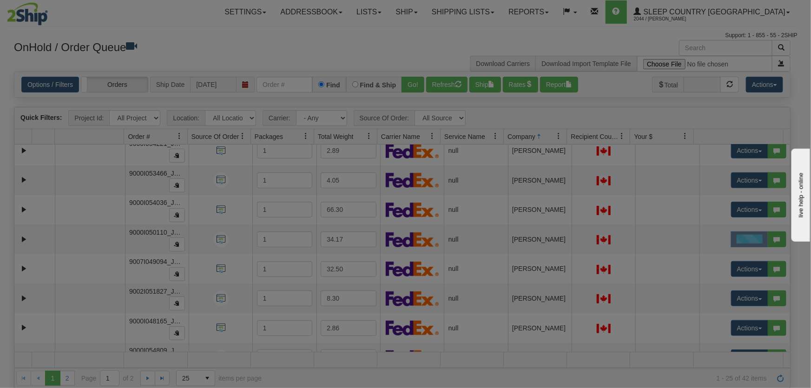
scroll to position [0, 0]
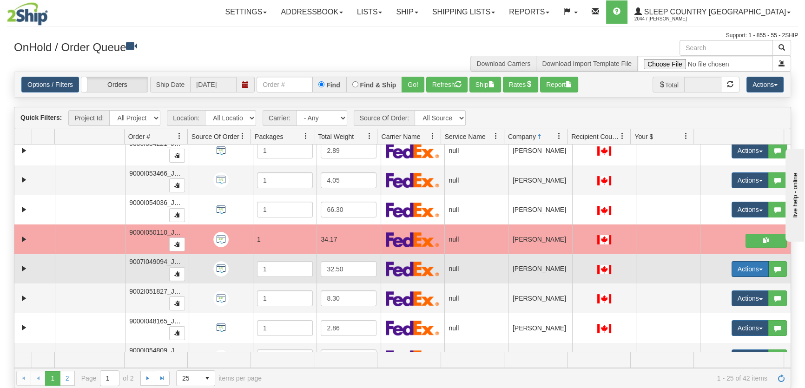
click at [704, 271] on button "Actions" at bounding box center [750, 269] width 37 height 16
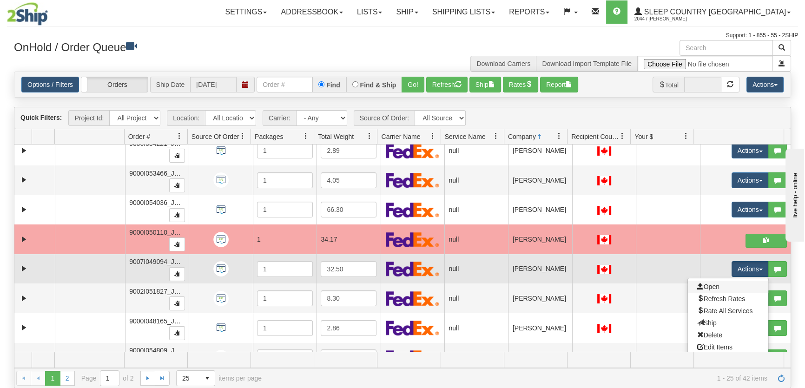
click at [704, 286] on link "Open" at bounding box center [728, 287] width 80 height 12
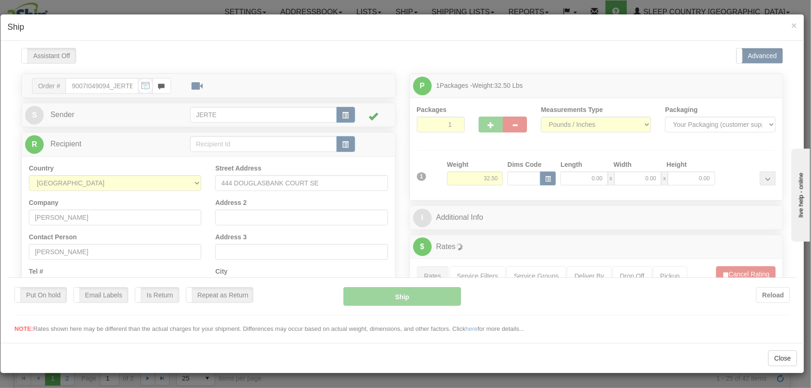
scroll to position [211, 0]
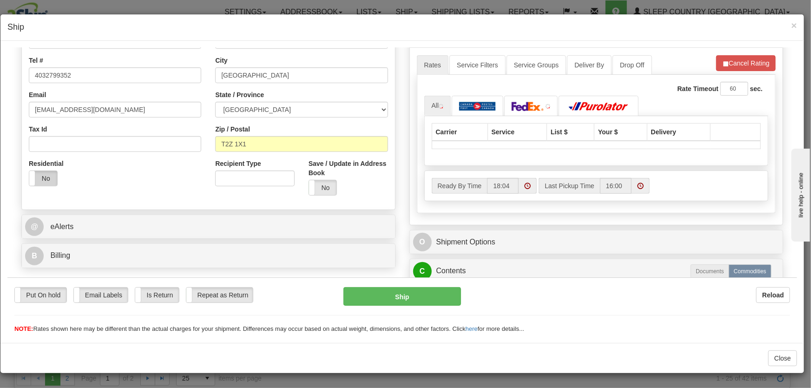
click at [35, 174] on label "No" at bounding box center [43, 178] width 28 height 15
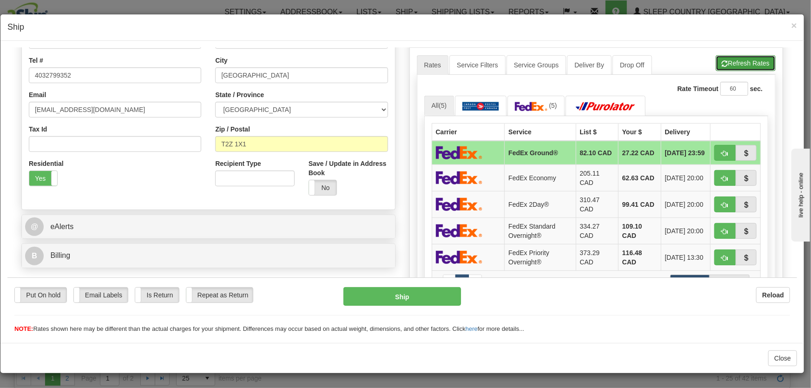
click at [704, 61] on button "Refresh Rates" at bounding box center [746, 63] width 60 height 16
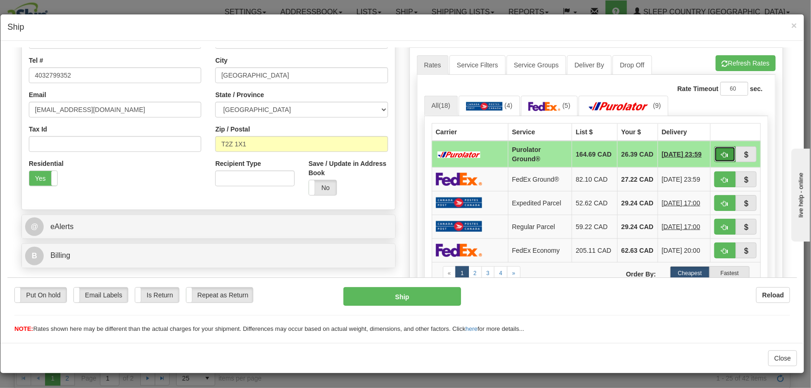
click at [704, 152] on span "button" at bounding box center [725, 155] width 7 height 6
type input "260"
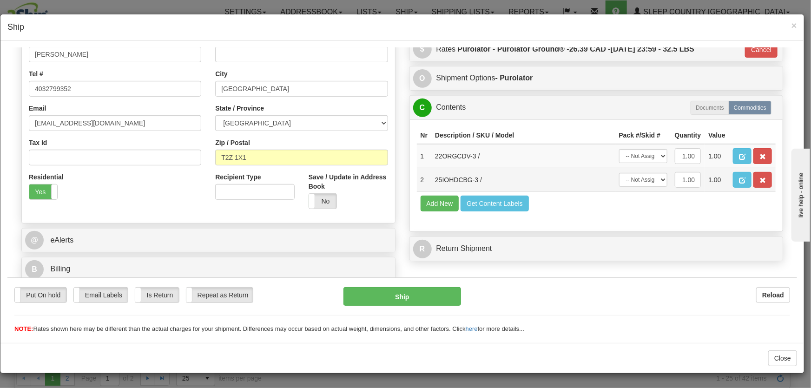
scroll to position [198, 0]
click at [704, 50] on button "Cancel" at bounding box center [761, 49] width 33 height 16
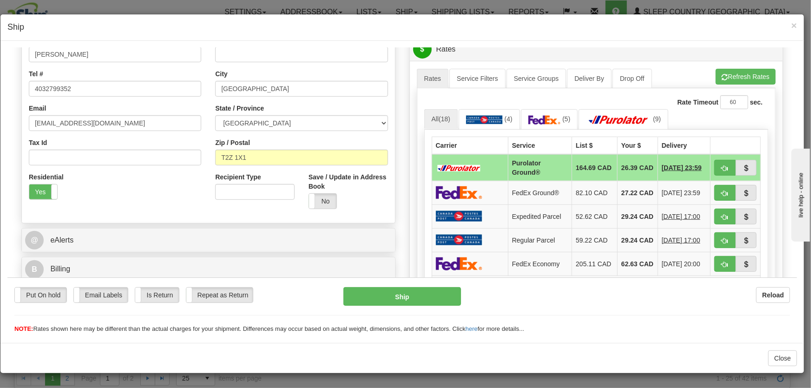
scroll to position [0, 0]
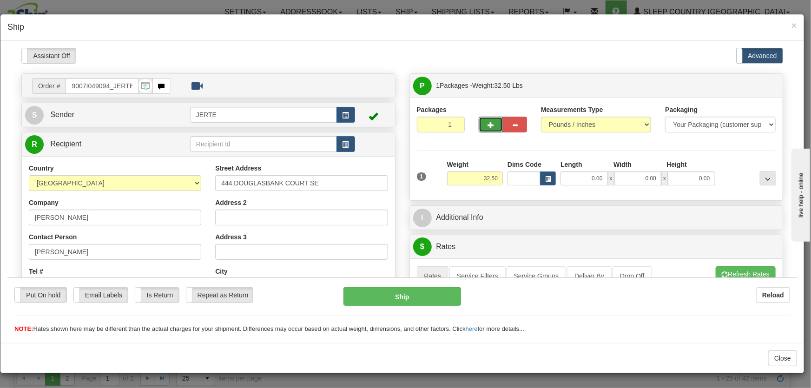
click at [488, 127] on span "button" at bounding box center [491, 125] width 7 height 6
type input "2"
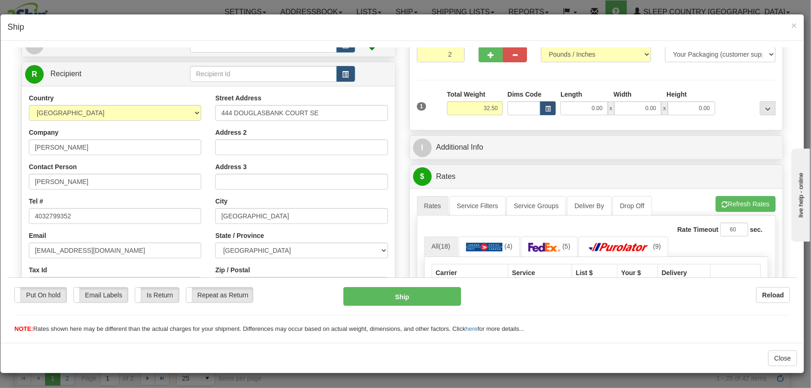
scroll to position [140, 0]
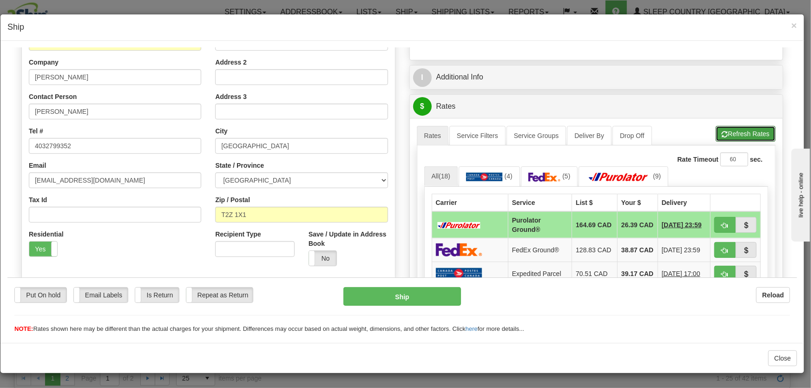
click at [704, 132] on button "Refresh Rates" at bounding box center [746, 134] width 60 height 16
click at [704, 225] on span "button" at bounding box center [725, 225] width 7 height 6
type input "260"
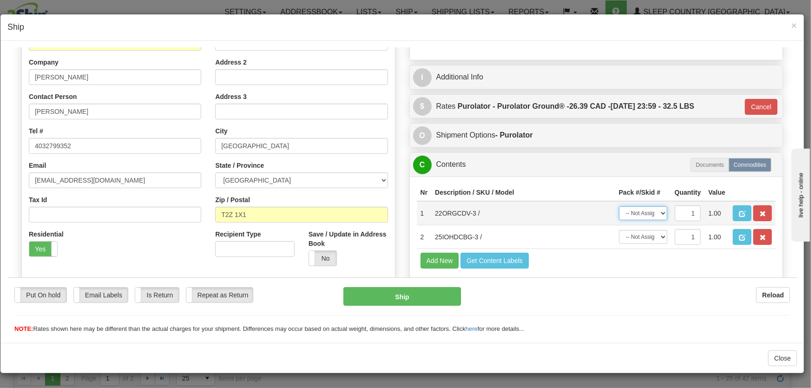
click at [646, 219] on select "-- Not Assigned -- Package 1 Package 2" at bounding box center [643, 213] width 48 height 14
select select "0"
click at [619, 206] on select "-- Not Assigned -- Package 1 Package 2" at bounding box center [643, 213] width 48 height 14
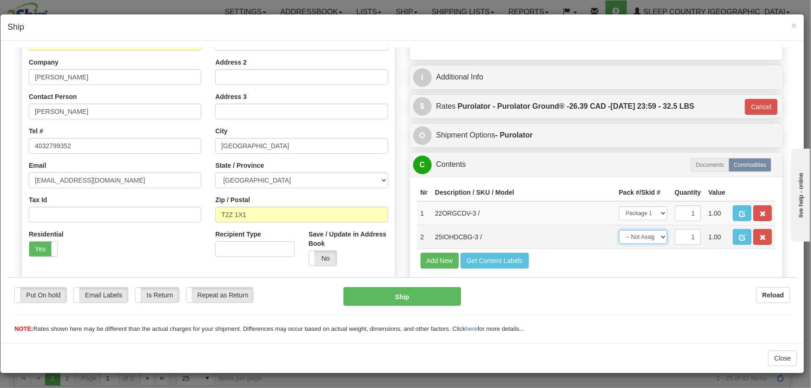
click at [644, 239] on select "-- Not Assigned -- Package 1 Package 2" at bounding box center [643, 237] width 48 height 14
select select "1"
click at [619, 230] on select "-- Not Assigned -- Package 1 Package 2" at bounding box center [643, 237] width 48 height 14
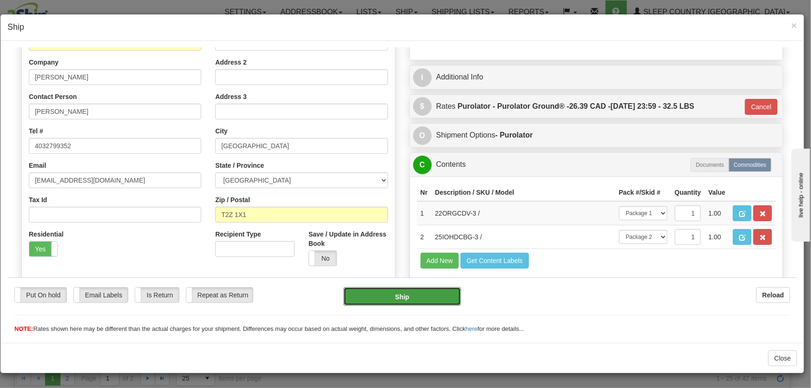
click at [422, 290] on button "Ship" at bounding box center [403, 296] width 118 height 19
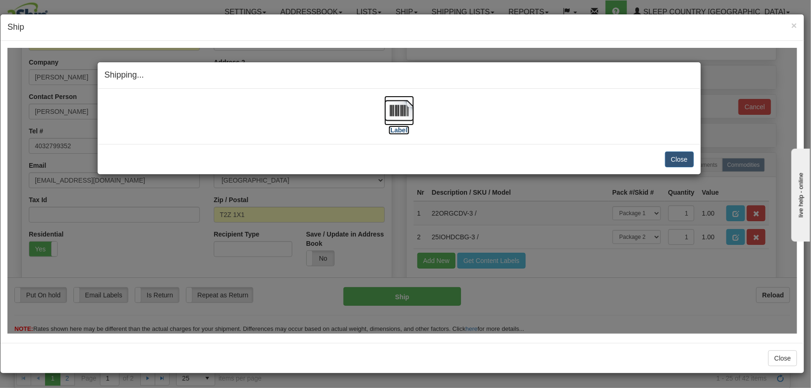
click at [390, 110] on img at bounding box center [400, 110] width 30 height 30
click at [684, 159] on button "Close" at bounding box center [679, 159] width 29 height 16
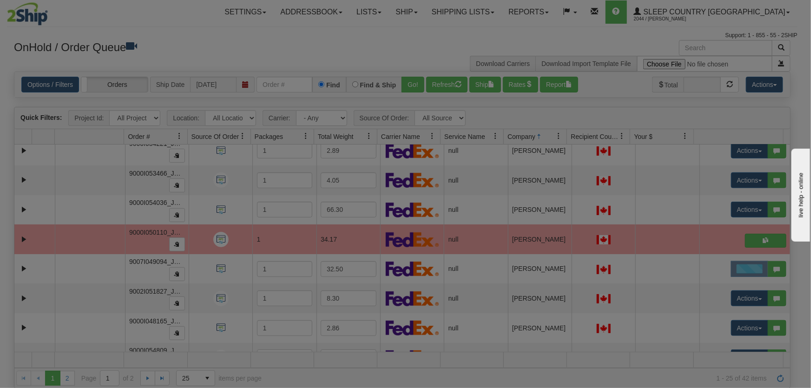
scroll to position [0, 0]
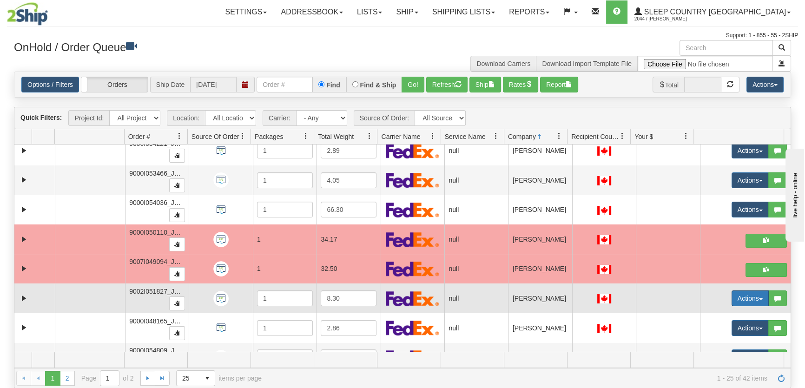
click at [704, 298] on button "Actions" at bounding box center [750, 299] width 37 height 16
click at [704, 310] on link "Open" at bounding box center [728, 316] width 80 height 12
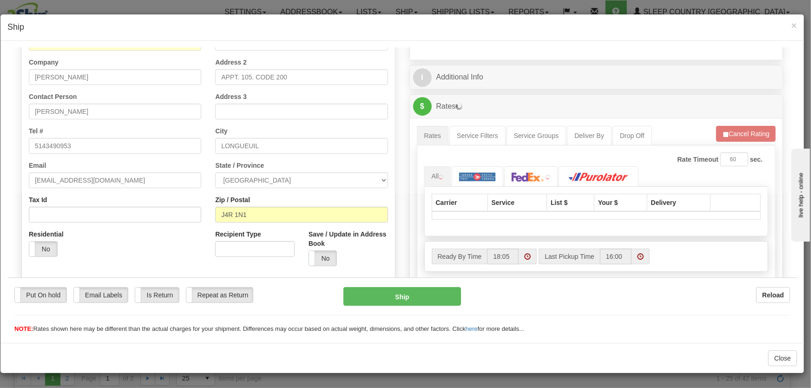
scroll to position [140, 0]
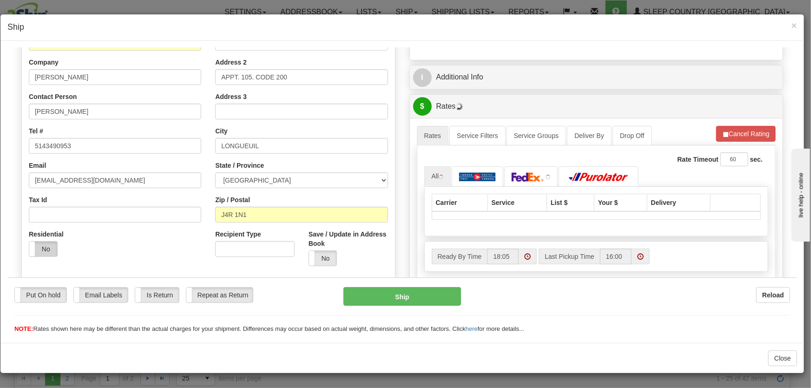
click at [42, 250] on label "No" at bounding box center [43, 248] width 28 height 15
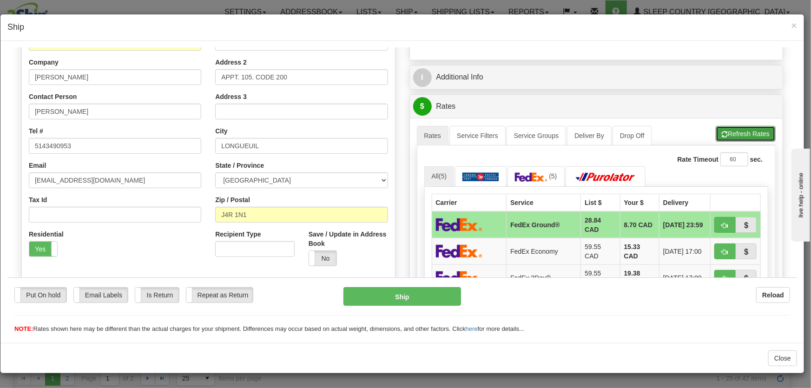
click at [704, 132] on button "Refresh Rates" at bounding box center [746, 134] width 60 height 16
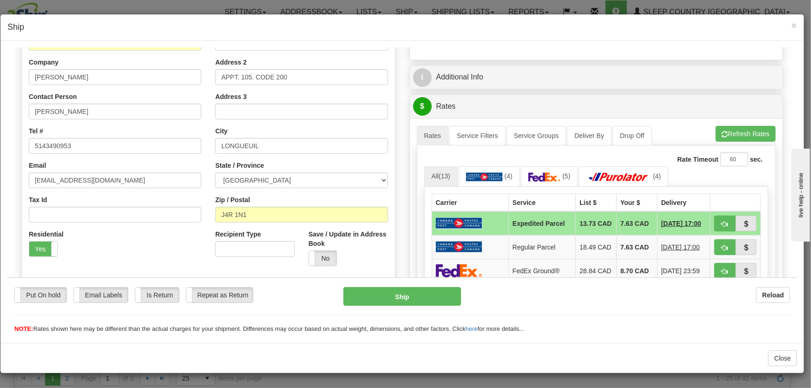
scroll to position [211, 0]
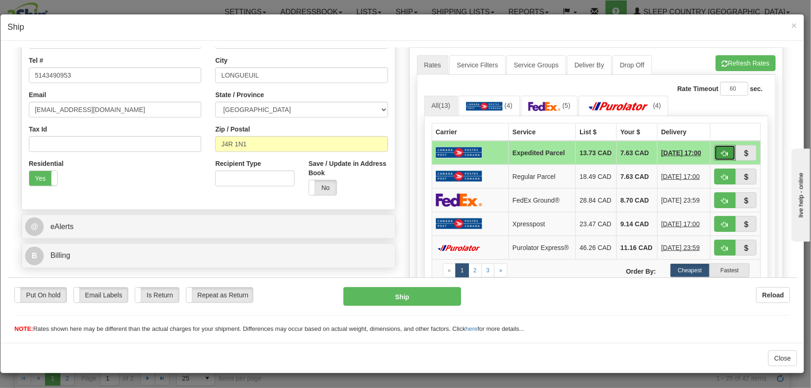
click at [704, 152] on span "button" at bounding box center [725, 153] width 7 height 6
type input "DOM.EP"
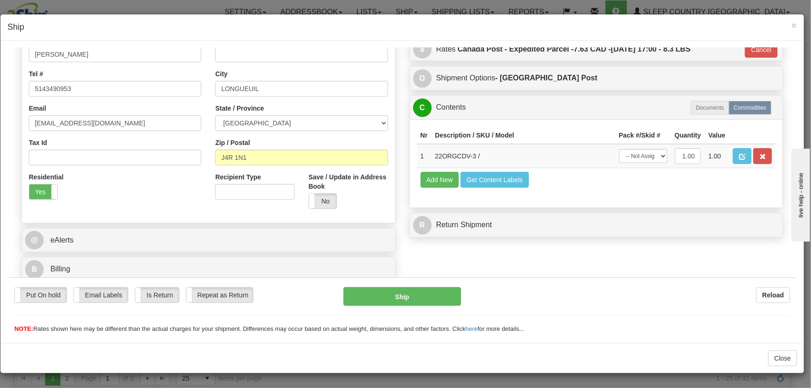
scroll to position [198, 0]
click at [646, 160] on select "-- Not Assigned -- Package 1" at bounding box center [643, 156] width 48 height 14
select select "0"
click at [619, 149] on select "-- Not Assigned -- Package 1" at bounding box center [643, 156] width 48 height 14
click at [426, 288] on div "Put On hold Put On hold Email Labels Email Labels Edit Is Return Is Return Repe…" at bounding box center [402, 305] width 790 height 56
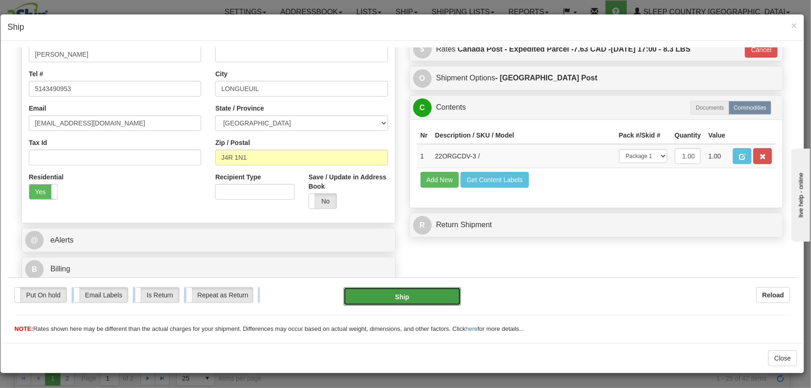
click at [424, 294] on button "Ship" at bounding box center [403, 296] width 118 height 19
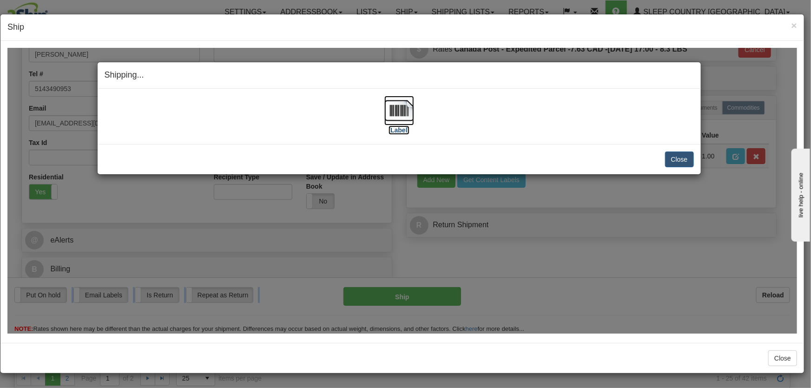
click at [401, 118] on img at bounding box center [400, 110] width 30 height 30
click at [677, 159] on button "Close" at bounding box center [679, 159] width 29 height 16
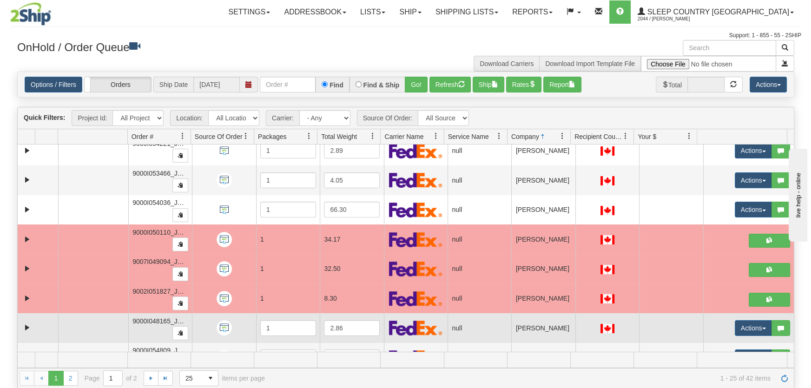
scroll to position [493, 0]
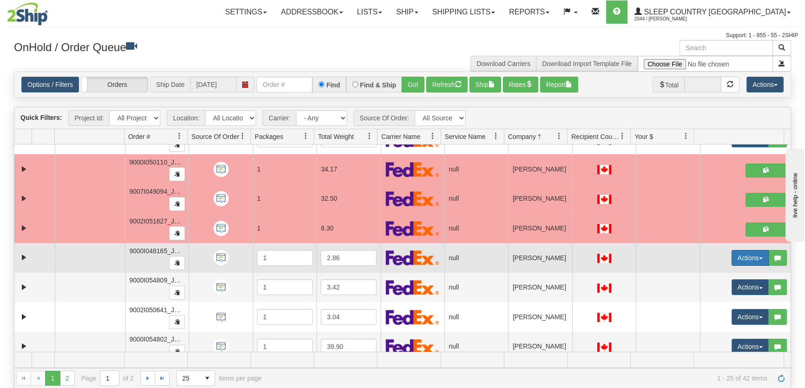
click at [704, 250] on button "Actions" at bounding box center [750, 258] width 37 height 16
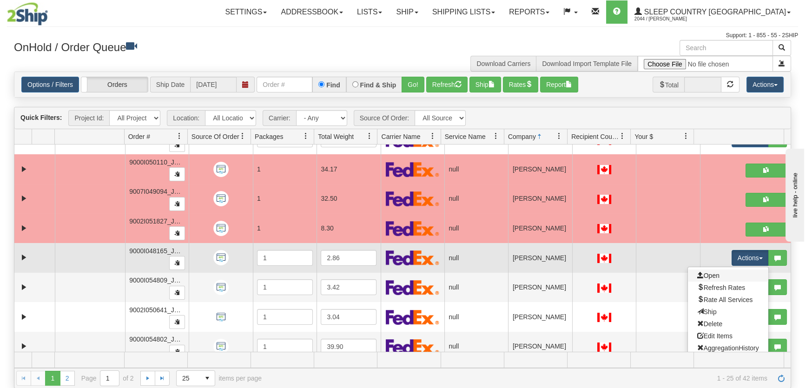
click at [704, 270] on link "Open" at bounding box center [728, 276] width 80 height 12
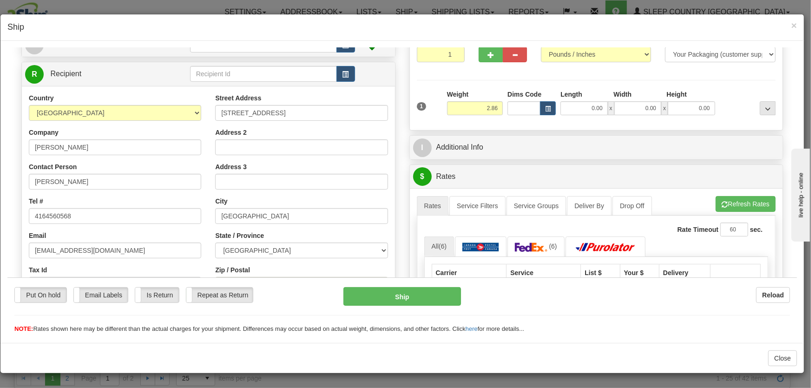
scroll to position [211, 0]
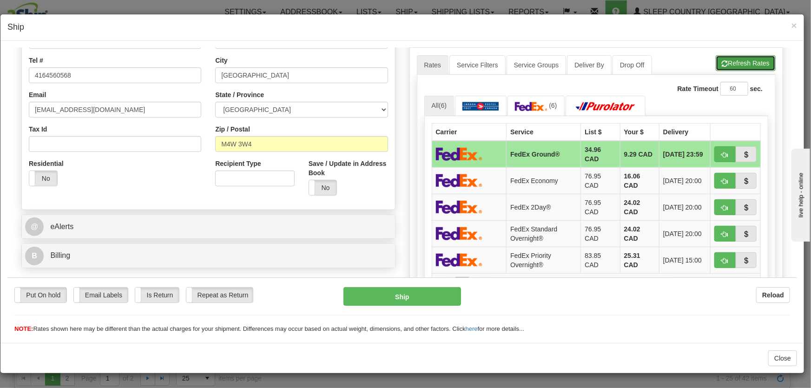
click at [704, 61] on button "Refresh Rates" at bounding box center [746, 63] width 60 height 16
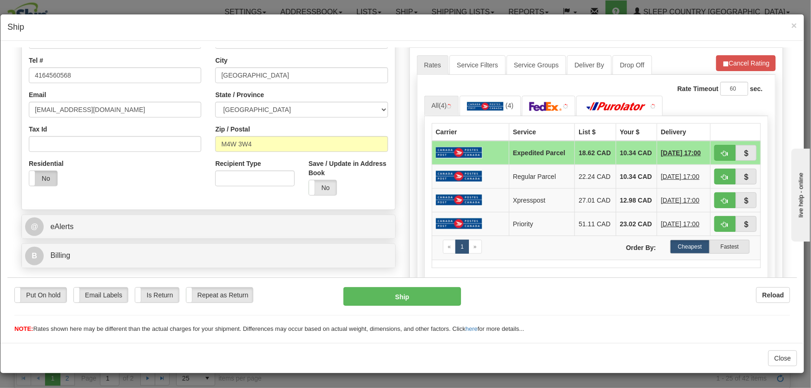
click at [48, 173] on label "No" at bounding box center [43, 178] width 28 height 15
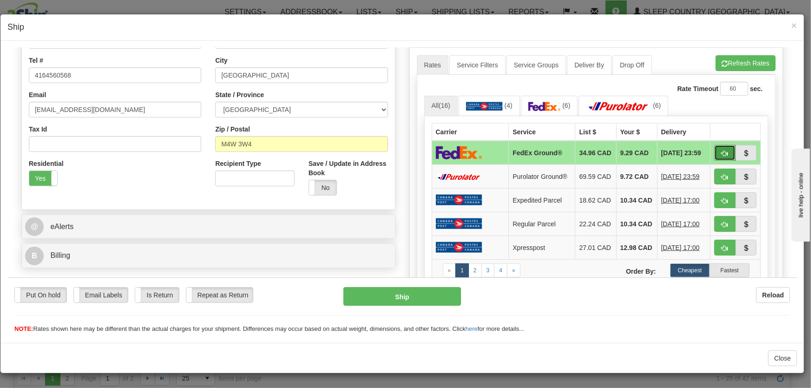
click at [704, 153] on span "button" at bounding box center [725, 153] width 7 height 6
type input "92"
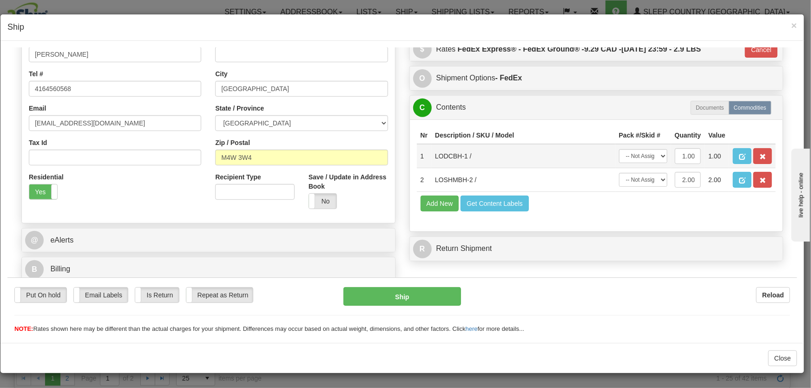
scroll to position [198, 0]
drag, startPoint x: 642, startPoint y: 157, endPoint x: 646, endPoint y: 162, distance: 6.0
click at [642, 157] on select "-- Not Assigned -- Package 1" at bounding box center [643, 156] width 48 height 14
select select "0"
click at [619, 149] on select "-- Not Assigned -- Package 1" at bounding box center [643, 156] width 48 height 14
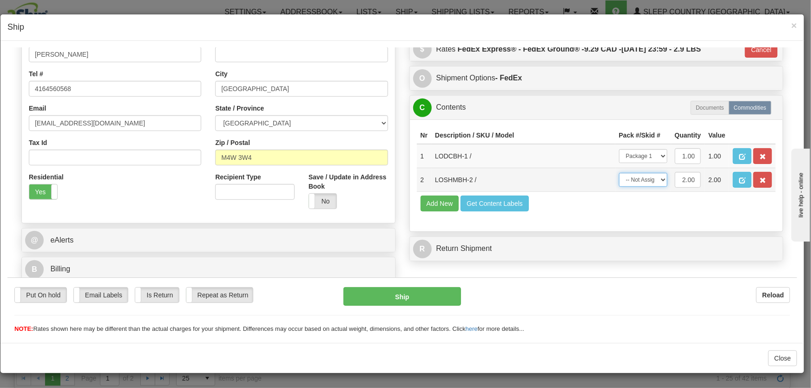
click at [646, 184] on select "-- Not Assigned -- Package 1" at bounding box center [643, 180] width 48 height 14
select select "0"
click at [619, 173] on select "-- Not Assigned -- Package 1" at bounding box center [643, 180] width 48 height 14
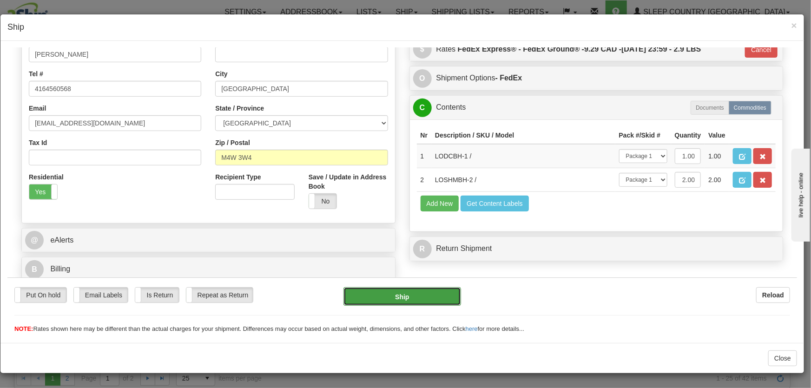
click at [391, 298] on button "Ship" at bounding box center [403, 296] width 118 height 19
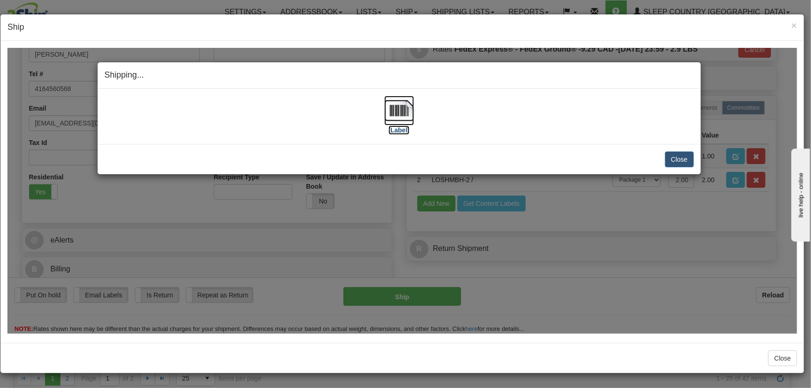
click at [409, 105] on img at bounding box center [400, 110] width 30 height 30
click at [687, 153] on button "Close" at bounding box center [679, 159] width 29 height 16
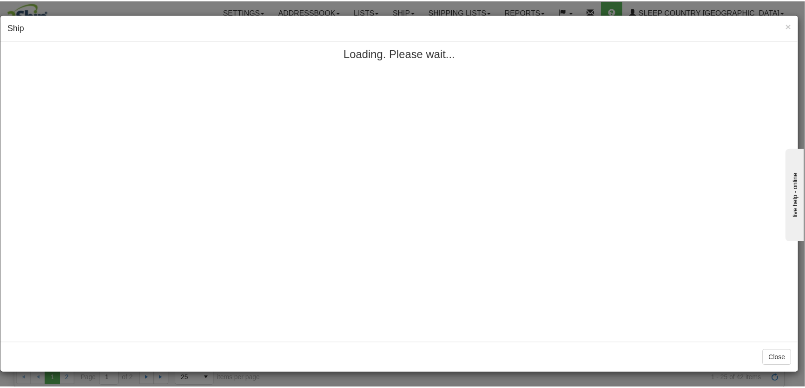
scroll to position [0, 0]
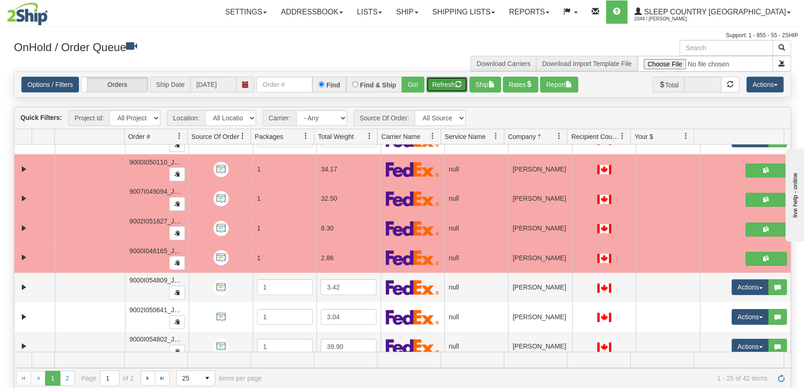
click at [455, 86] on button "Refresh" at bounding box center [446, 85] width 41 height 16
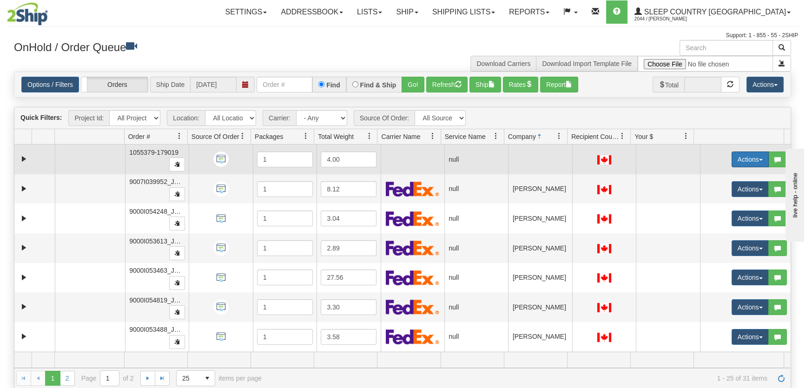
click at [704, 153] on button "Actions" at bounding box center [750, 160] width 37 height 16
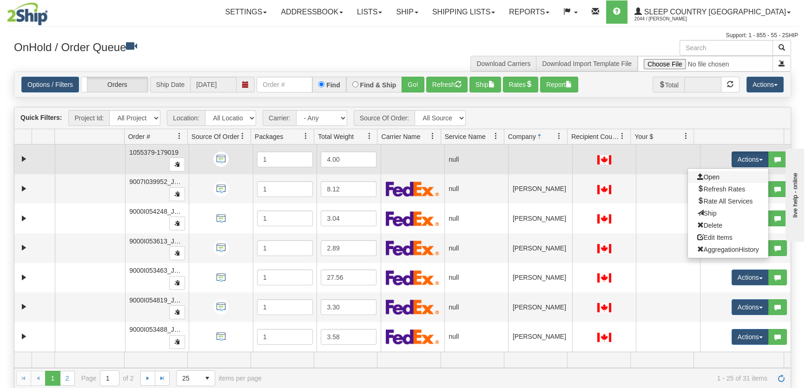
click at [704, 172] on link "Open" at bounding box center [728, 177] width 80 height 12
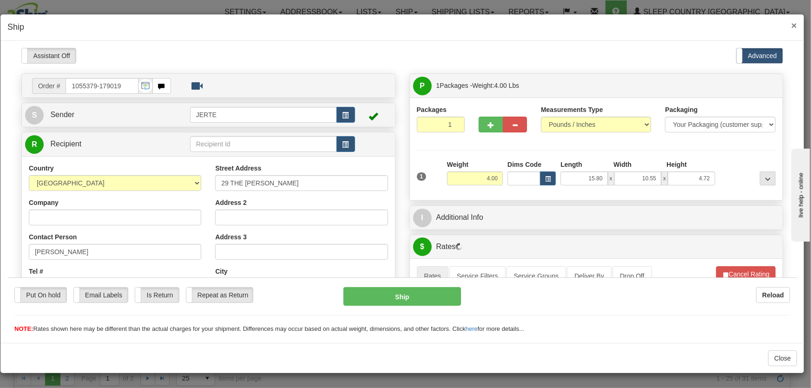
click at [704, 27] on span "×" at bounding box center [795, 25] width 6 height 11
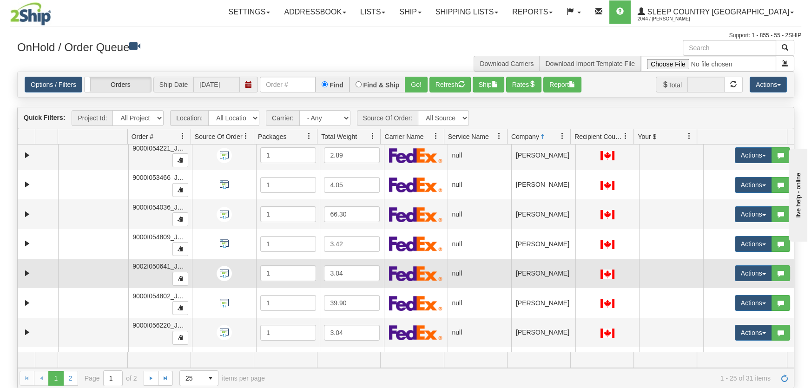
scroll to position [282, 0]
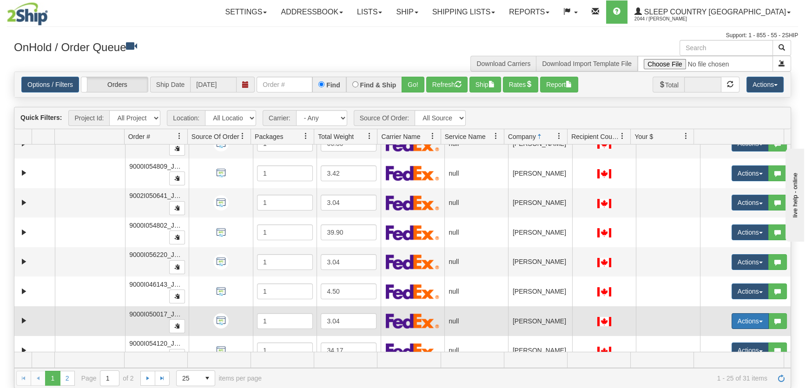
click at [704, 317] on button "Actions" at bounding box center [750, 321] width 37 height 16
click at [704, 338] on link "Open" at bounding box center [728, 339] width 80 height 12
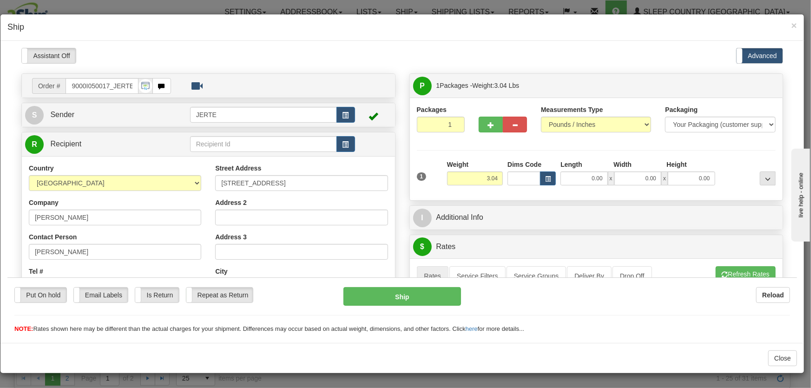
scroll to position [140, 0]
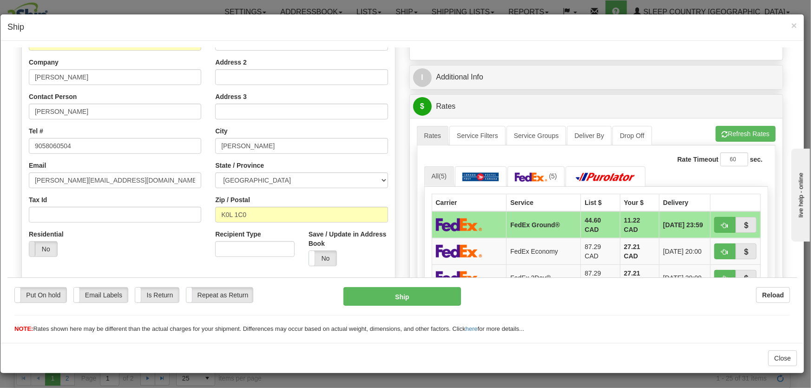
click at [39, 251] on label "No" at bounding box center [43, 248] width 28 height 15
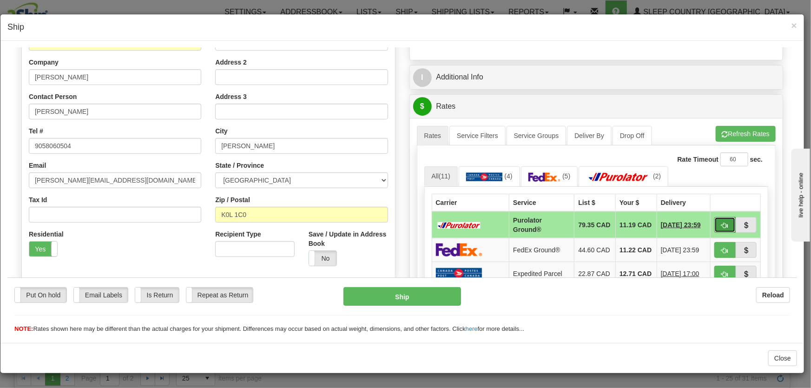
click at [704, 225] on span "button" at bounding box center [725, 225] width 7 height 6
type input "260"
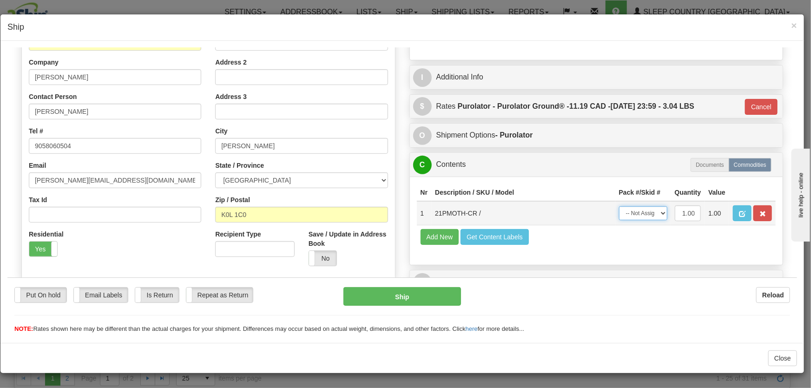
click at [651, 215] on select "-- Not Assigned -- Package 1" at bounding box center [643, 213] width 48 height 14
select select "0"
click at [619, 206] on select "-- Not Assigned -- Package 1" at bounding box center [643, 213] width 48 height 14
click at [425, 295] on button "Ship" at bounding box center [403, 296] width 118 height 19
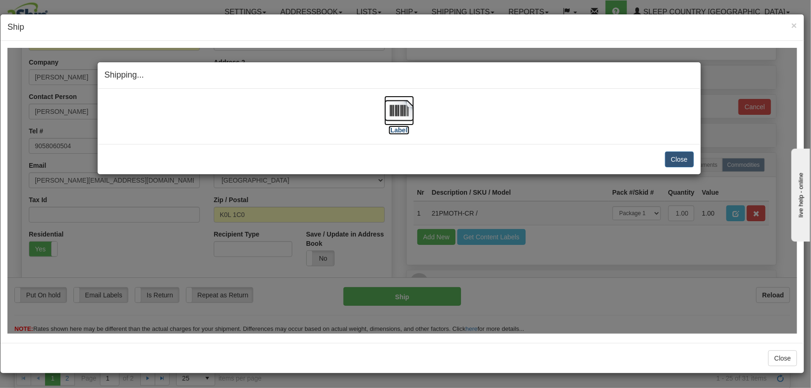
click at [399, 108] on img at bounding box center [400, 110] width 30 height 30
click at [682, 159] on button "Close" at bounding box center [679, 159] width 29 height 16
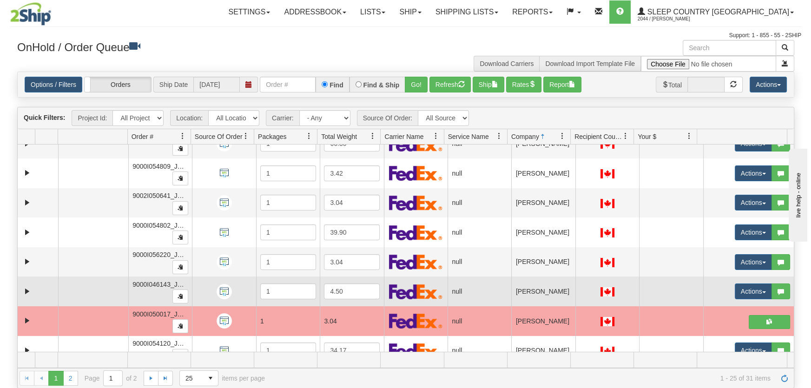
scroll to position [352, 0]
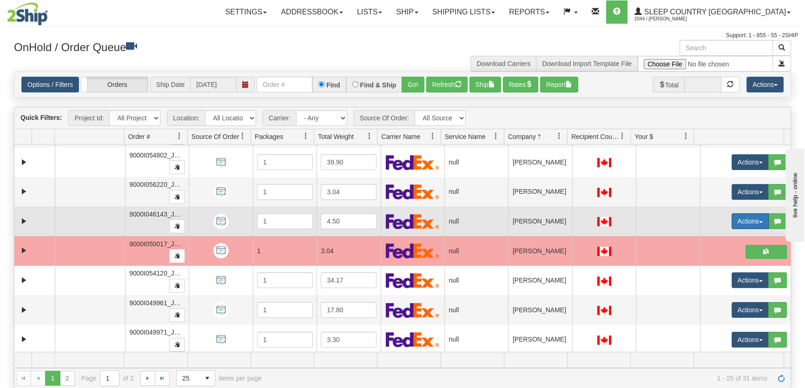
click at [704, 219] on button "Actions" at bounding box center [750, 221] width 37 height 16
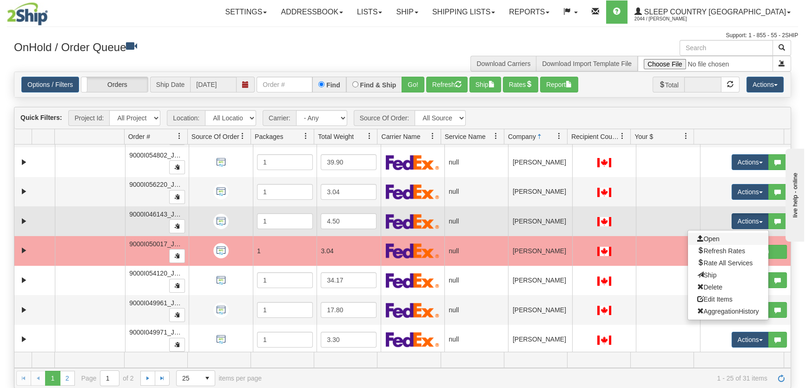
click at [704, 239] on link "Open" at bounding box center [728, 239] width 80 height 12
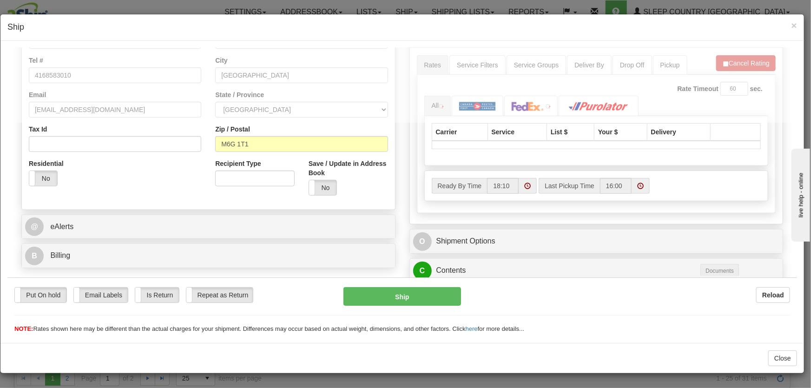
scroll to position [211, 0]
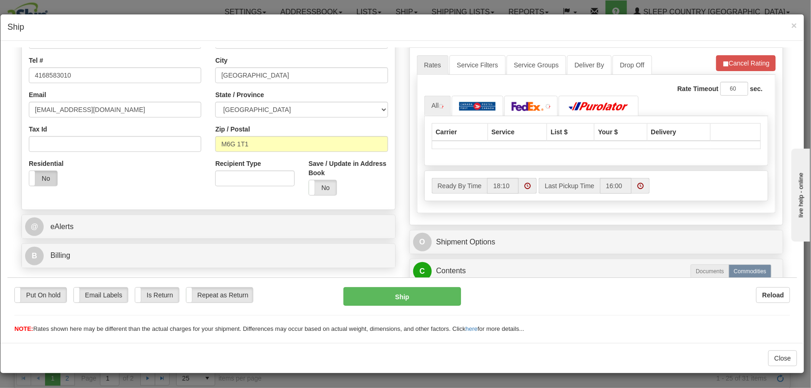
click at [50, 179] on label "No" at bounding box center [43, 178] width 28 height 15
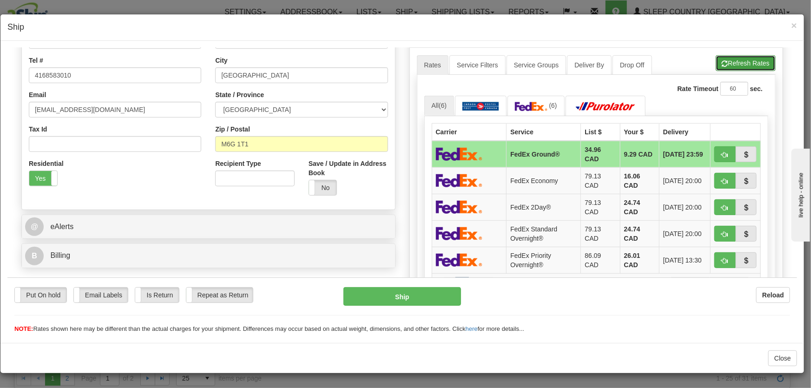
click at [704, 66] on button "Refresh Rates" at bounding box center [746, 63] width 60 height 16
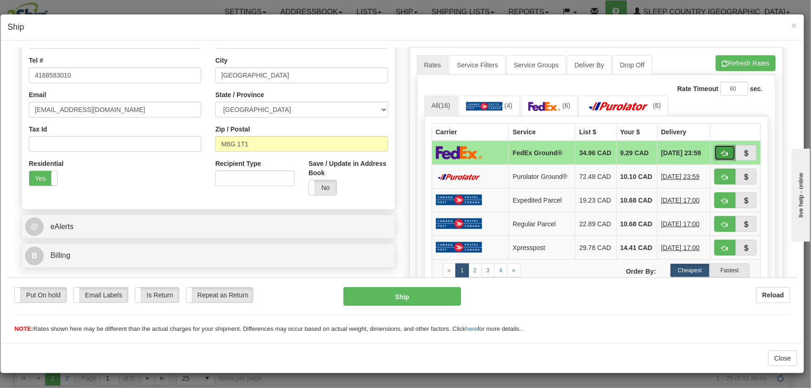
click at [704, 152] on button "button" at bounding box center [725, 153] width 21 height 16
type input "92"
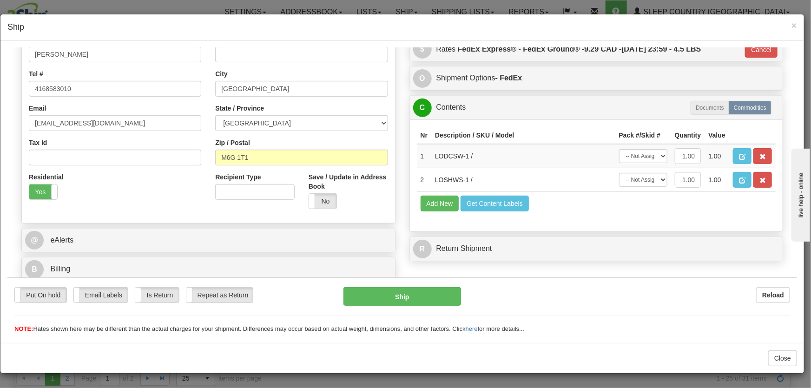
scroll to position [198, 0]
click at [704, 53] on button "Cancel" at bounding box center [761, 49] width 33 height 16
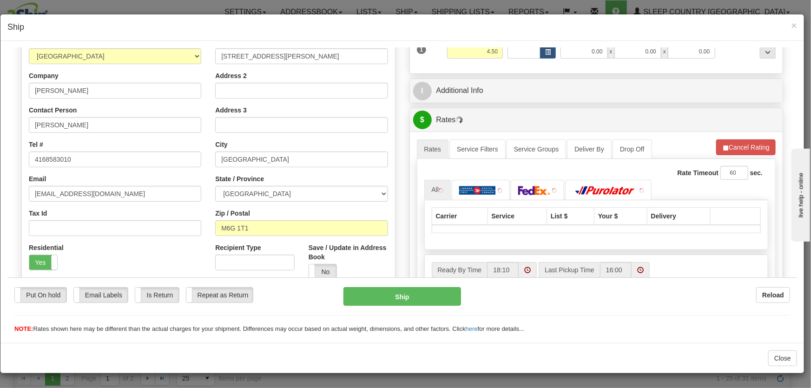
scroll to position [0, 0]
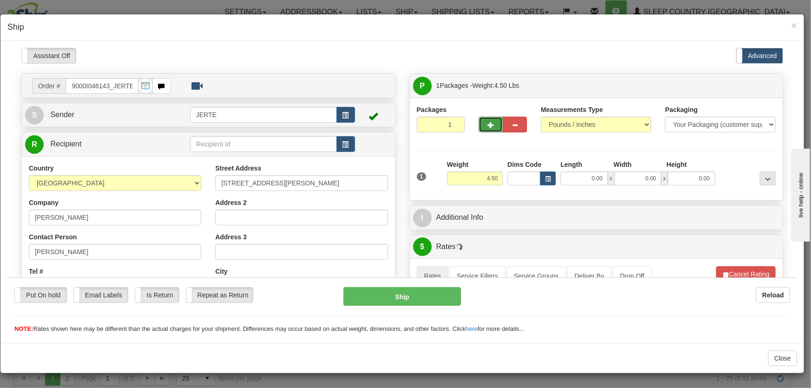
click at [488, 123] on span "button" at bounding box center [491, 125] width 7 height 6
type input "2"
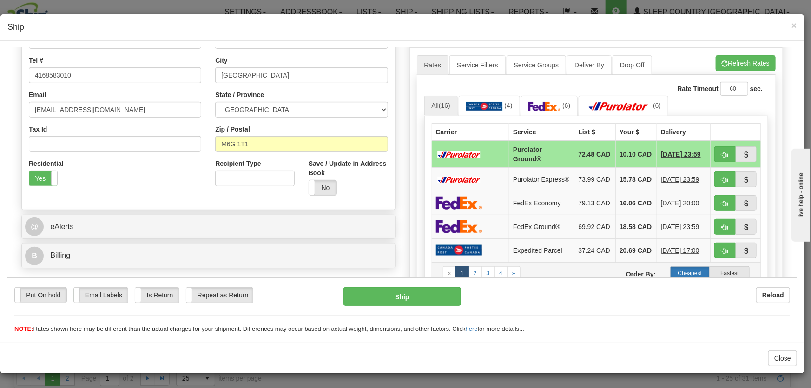
scroll to position [282, 0]
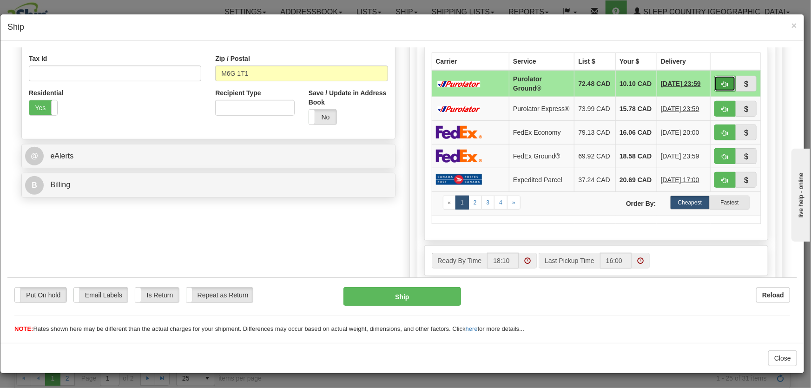
click at [704, 83] on button "button" at bounding box center [725, 83] width 21 height 16
type input "260"
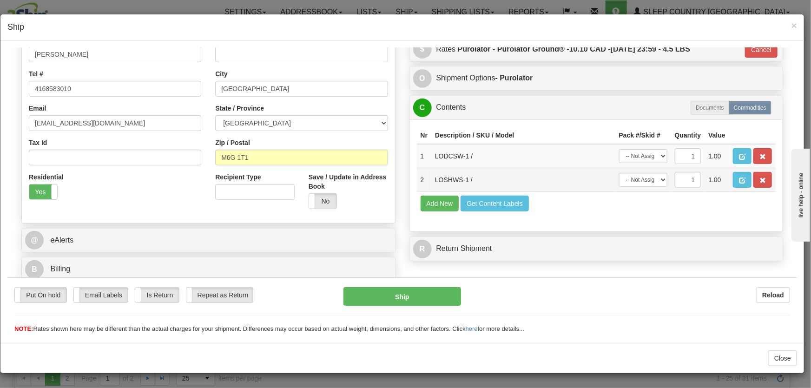
scroll to position [198, 0]
drag, startPoint x: 635, startPoint y: 151, endPoint x: 638, endPoint y: 162, distance: 11.9
click at [635, 151] on select "-- Not Assigned -- Package 1 Package 2" at bounding box center [643, 156] width 48 height 14
select select "0"
click at [619, 149] on select "-- Not Assigned -- Package 1 Package 2" at bounding box center [643, 156] width 48 height 14
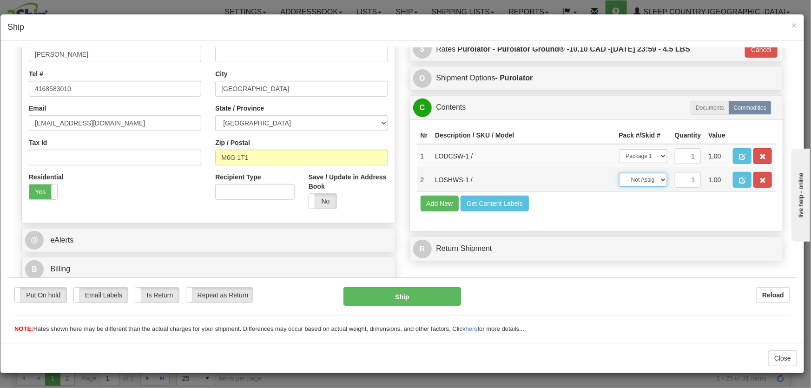
drag, startPoint x: 640, startPoint y: 186, endPoint x: 640, endPoint y: 179, distance: 7.0
click at [640, 185] on select "-- Not Assigned -- Package 1 Package 2" at bounding box center [643, 180] width 48 height 14
drag, startPoint x: 640, startPoint y: 179, endPoint x: 638, endPoint y: 187, distance: 9.1
click at [640, 179] on select "-- Not Assigned -- Package 1 Package 2" at bounding box center [643, 180] width 48 height 14
click at [637, 179] on select "-- Not Assigned -- Package 1 Package 2" at bounding box center [643, 180] width 48 height 14
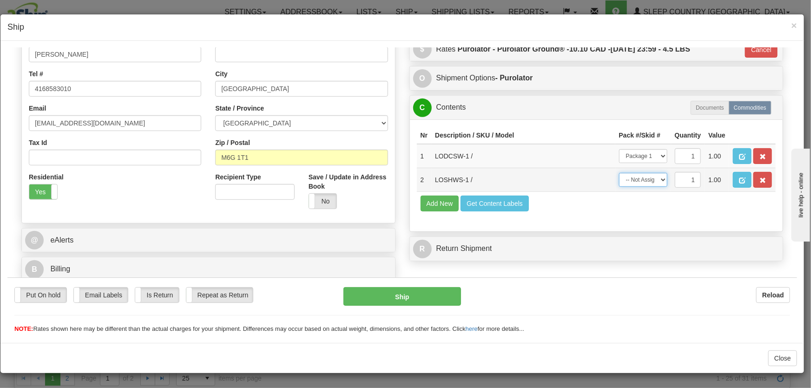
select select "1"
click at [619, 173] on select "-- Not Assigned -- Package 1 Package 2" at bounding box center [643, 180] width 48 height 14
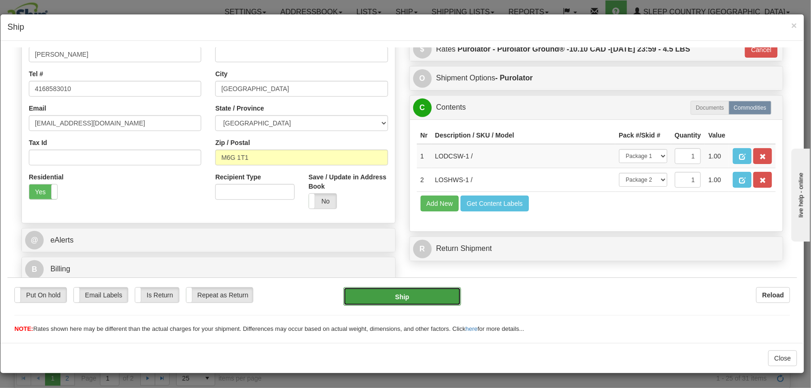
click at [435, 298] on button "Ship" at bounding box center [403, 296] width 118 height 19
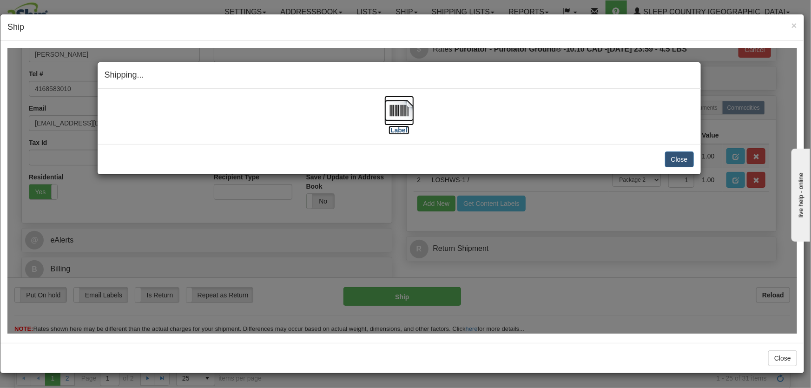
click at [399, 114] on img at bounding box center [400, 110] width 30 height 30
click at [684, 155] on button "Close" at bounding box center [679, 159] width 29 height 16
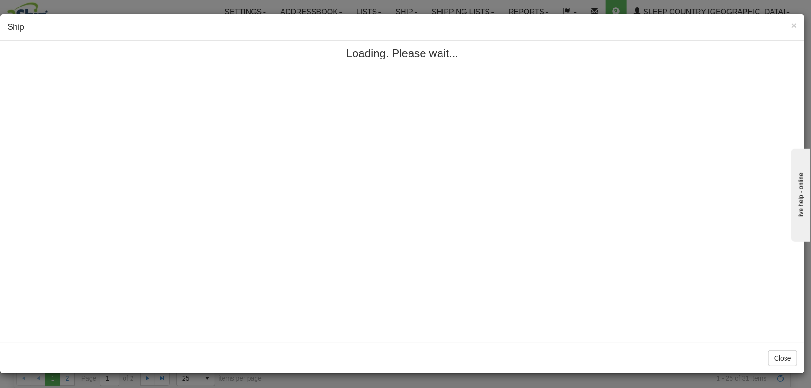
scroll to position [0, 0]
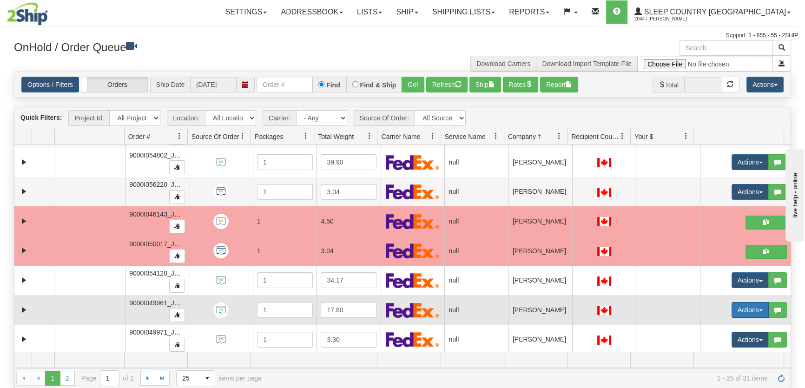
drag, startPoint x: 730, startPoint y: 309, endPoint x: 726, endPoint y: 314, distance: 6.7
click at [704, 309] on button "Actions" at bounding box center [750, 310] width 37 height 16
click at [704, 325] on link "Open" at bounding box center [728, 328] width 80 height 12
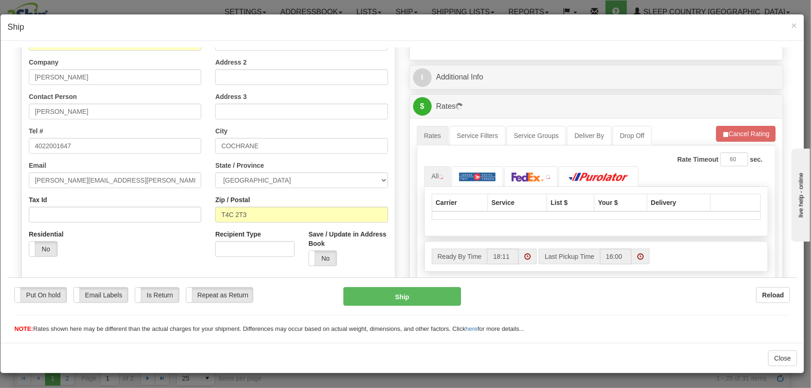
scroll to position [140, 0]
click at [41, 247] on label "No" at bounding box center [43, 248] width 28 height 15
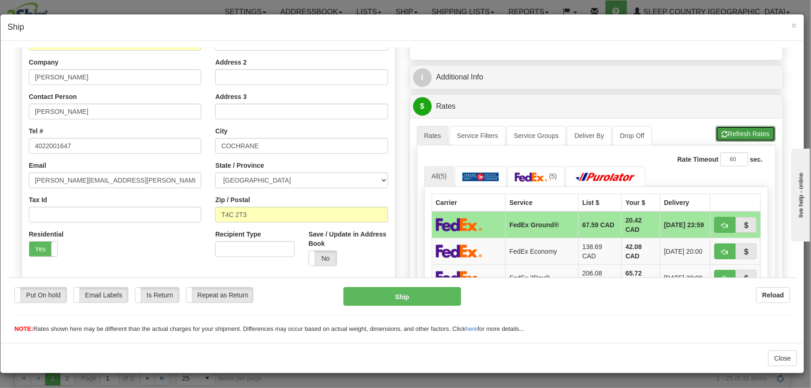
click at [704, 134] on span "button" at bounding box center [725, 134] width 7 height 6
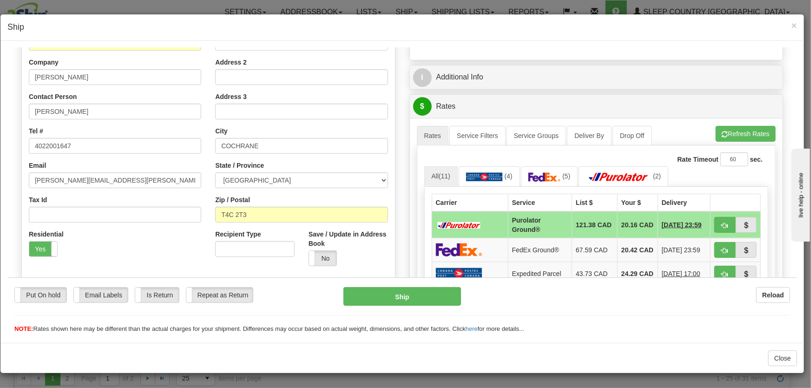
scroll to position [0, 0]
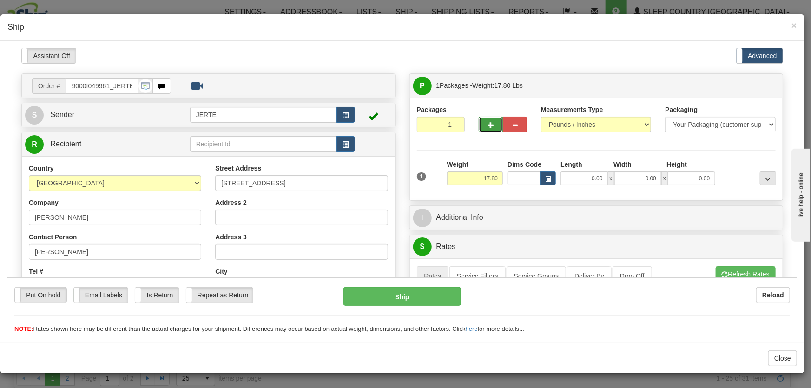
click at [479, 129] on button "button" at bounding box center [491, 124] width 24 height 16
type input "2"
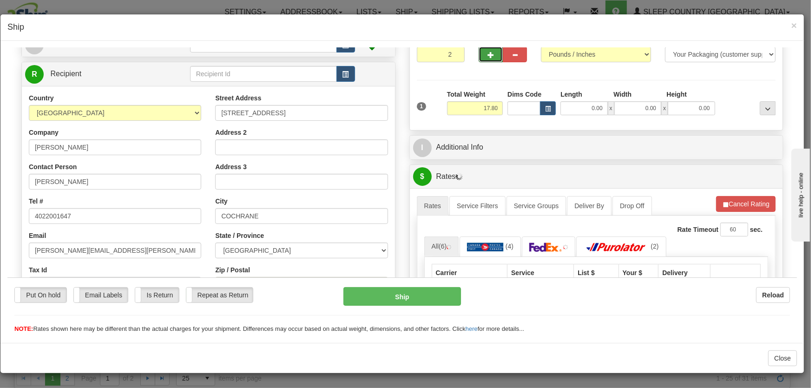
scroll to position [140, 0]
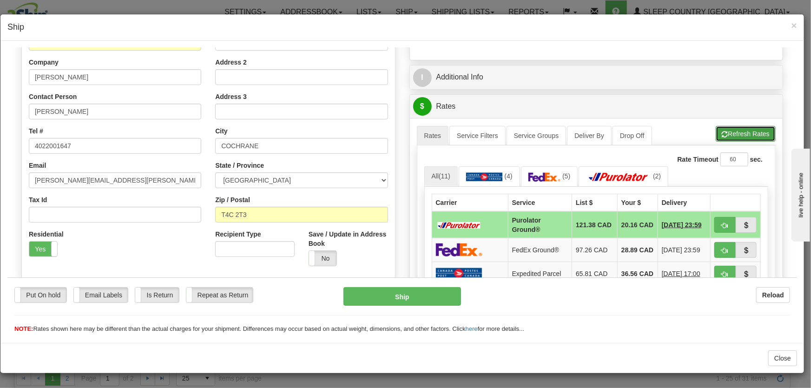
click at [704, 138] on button "Refresh Rates" at bounding box center [746, 134] width 60 height 16
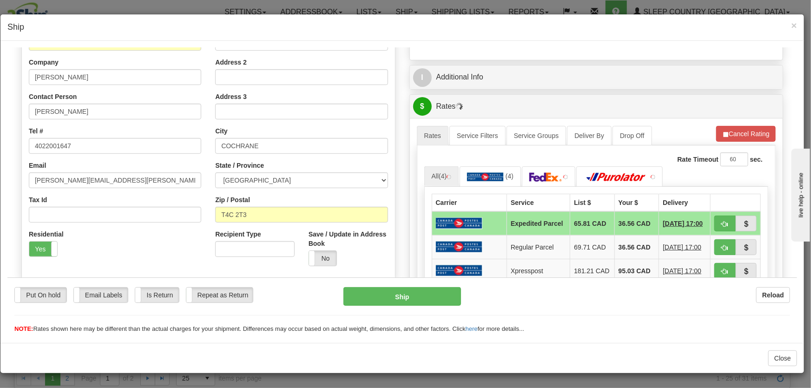
scroll to position [211, 0]
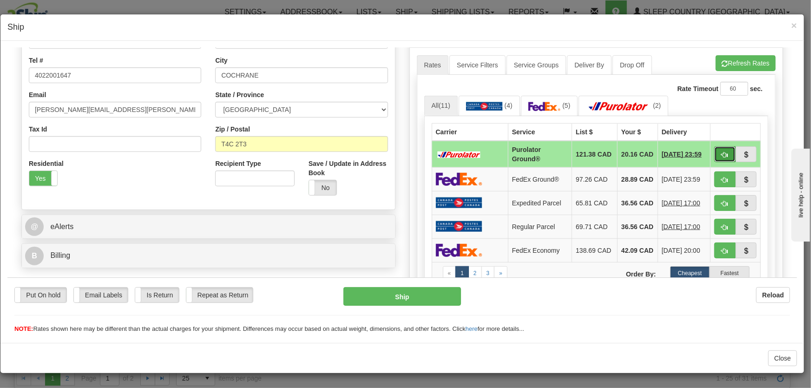
click at [704, 152] on span "button" at bounding box center [725, 155] width 7 height 6
type input "260"
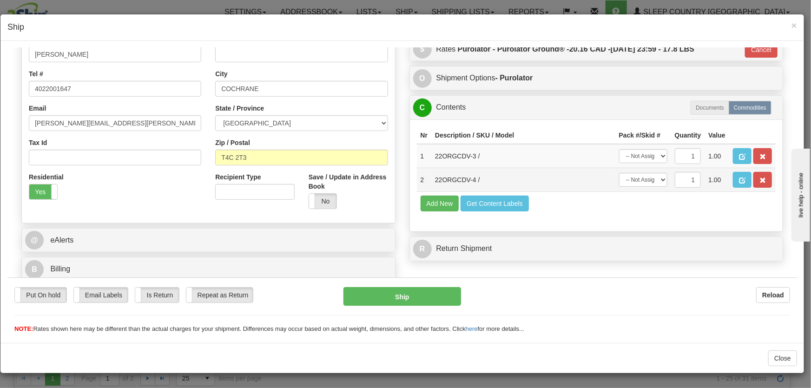
scroll to position [198, 0]
click at [649, 159] on select "-- Not Assigned -- Package 1 Package 2" at bounding box center [643, 156] width 48 height 14
select select "0"
click at [619, 149] on select "-- Not Assigned -- Package 1 Package 2" at bounding box center [643, 156] width 48 height 14
drag, startPoint x: 653, startPoint y: 179, endPoint x: 653, endPoint y: 186, distance: 6.0
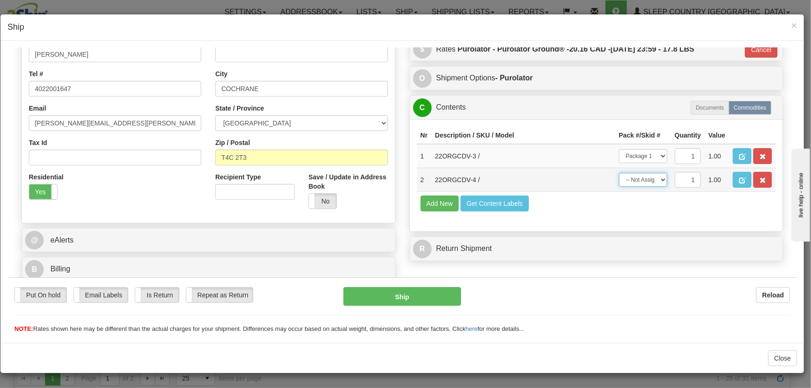
click at [653, 179] on select "-- Not Assigned -- Package 1 Package 2" at bounding box center [643, 180] width 48 height 14
select select "1"
click at [619, 173] on select "-- Not Assigned -- Package 1 Package 2" at bounding box center [643, 180] width 48 height 14
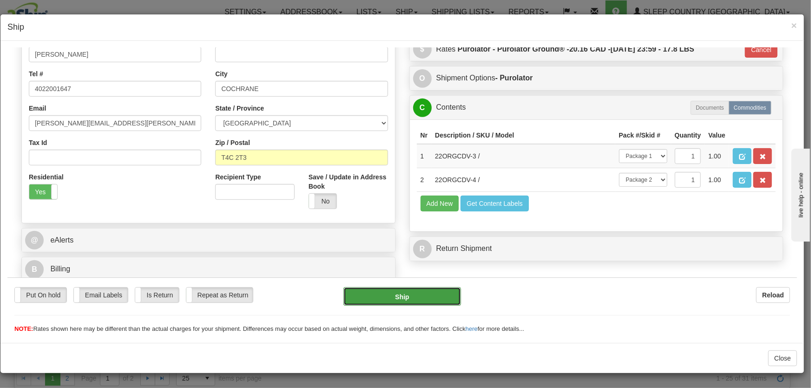
click at [423, 299] on button "Ship" at bounding box center [403, 296] width 118 height 19
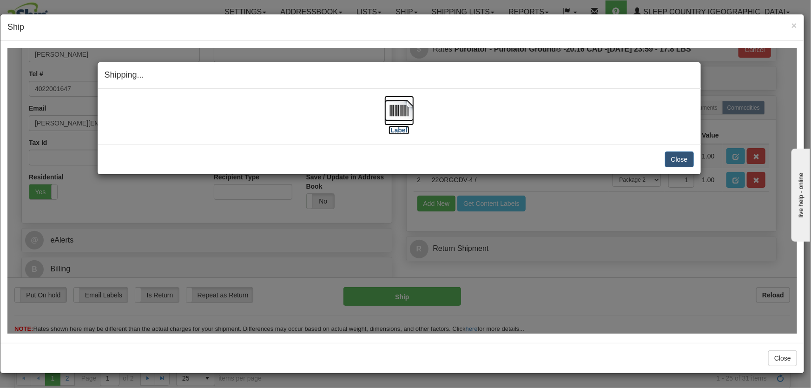
click at [399, 113] on img at bounding box center [400, 110] width 30 height 30
click at [691, 158] on button "Close" at bounding box center [679, 159] width 29 height 16
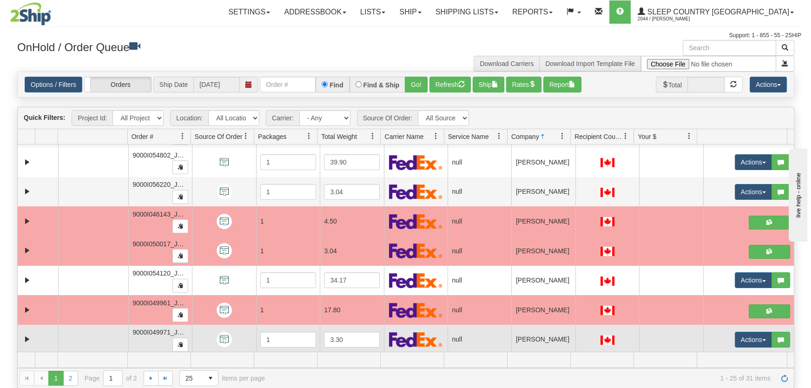
scroll to position [423, 0]
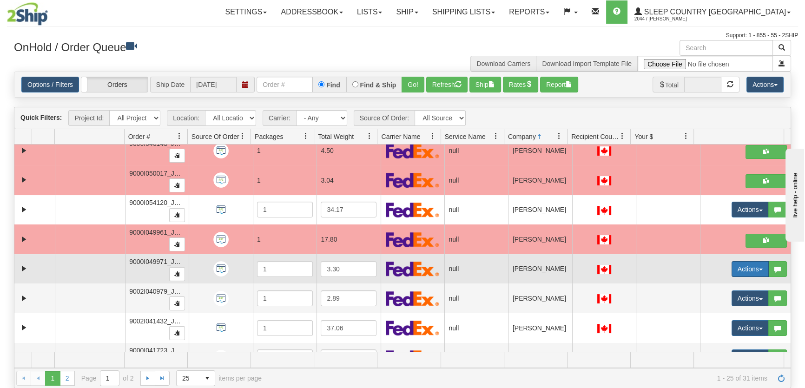
click at [704, 266] on button "Actions" at bounding box center [750, 269] width 37 height 16
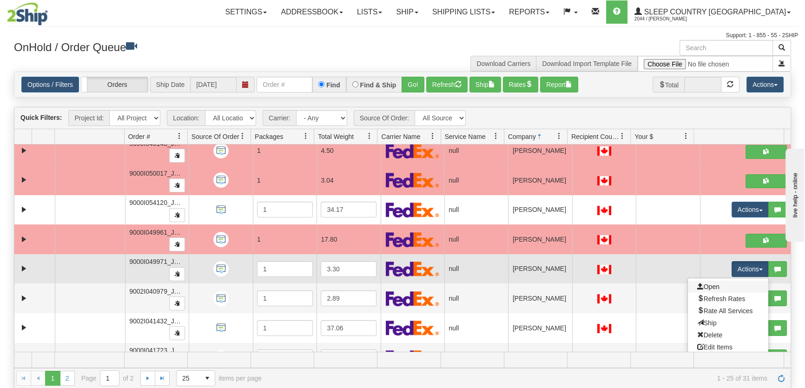
click at [704, 282] on link "Open" at bounding box center [728, 287] width 80 height 12
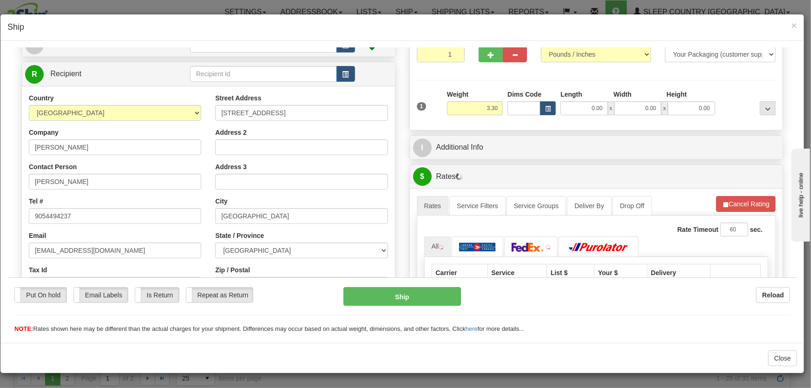
scroll to position [211, 0]
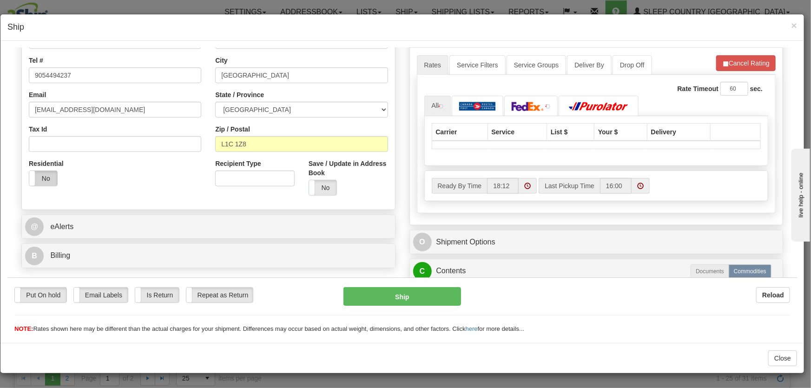
click at [38, 172] on label "No" at bounding box center [43, 178] width 28 height 15
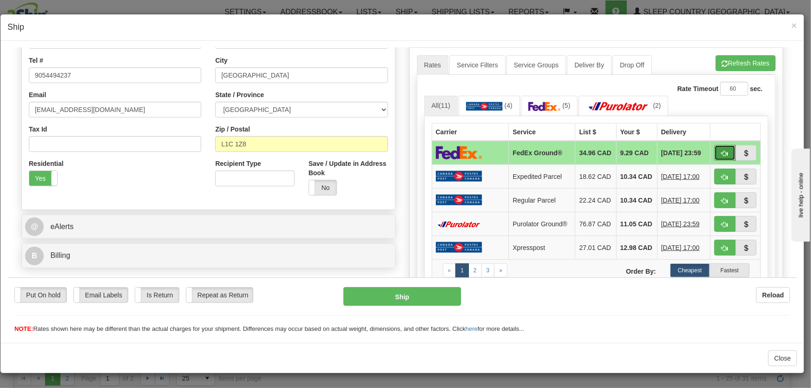
click at [704, 150] on span "button" at bounding box center [725, 153] width 7 height 6
type input "92"
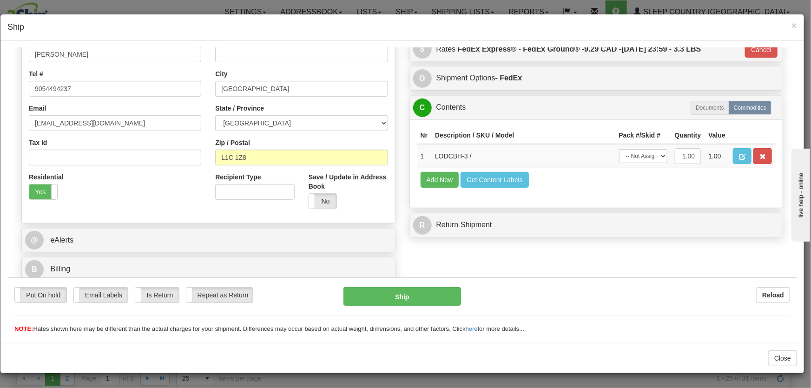
scroll to position [198, 0]
drag, startPoint x: 641, startPoint y: 151, endPoint x: 642, endPoint y: 158, distance: 7.0
click at [641, 151] on select "-- Not Assigned -- Package 1" at bounding box center [643, 156] width 48 height 14
select select "0"
click at [619, 149] on select "-- Not Assigned -- Package 1" at bounding box center [643, 156] width 48 height 14
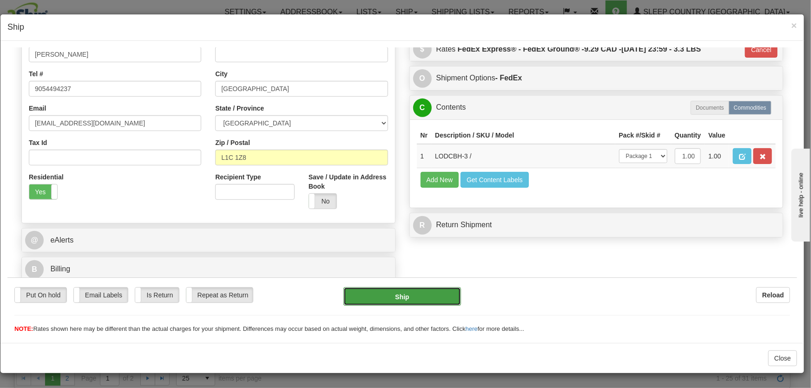
click at [429, 299] on button "Ship" at bounding box center [403, 296] width 118 height 19
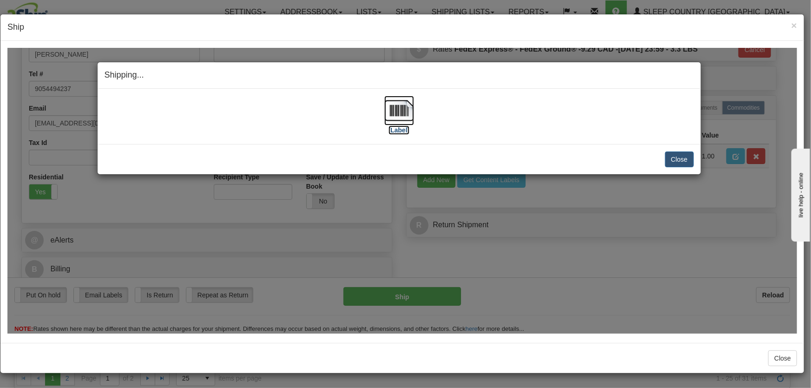
click at [398, 115] on img at bounding box center [400, 110] width 30 height 30
click at [671, 159] on button "Close" at bounding box center [679, 159] width 29 height 16
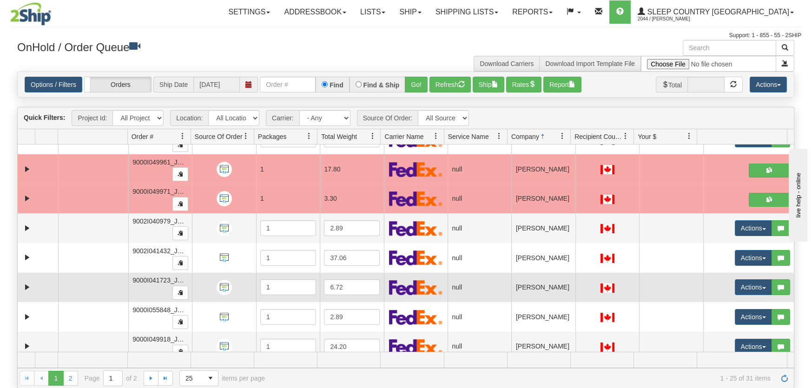
scroll to position [530, 0]
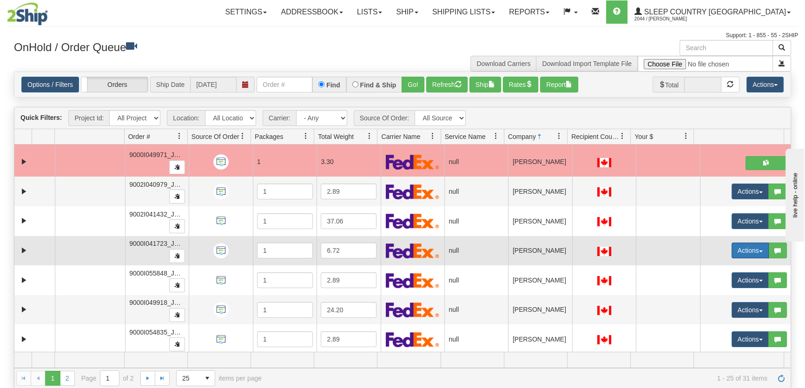
click at [704, 249] on button "Actions" at bounding box center [750, 251] width 37 height 16
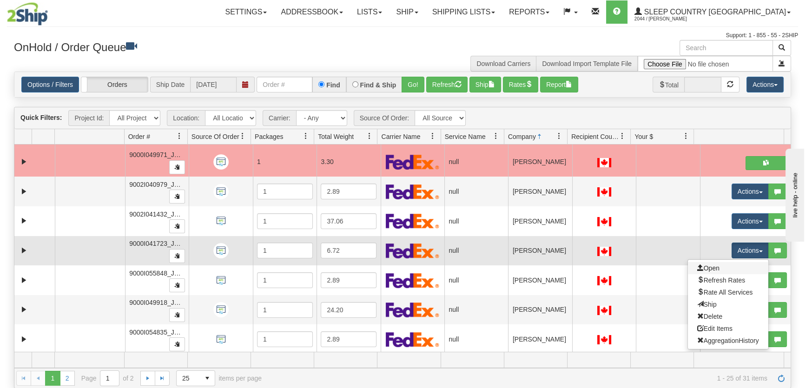
click at [704, 262] on link "Open" at bounding box center [728, 268] width 80 height 12
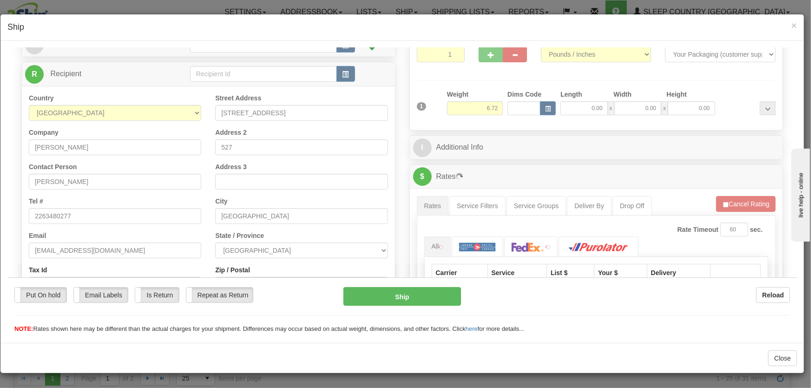
scroll to position [140, 0]
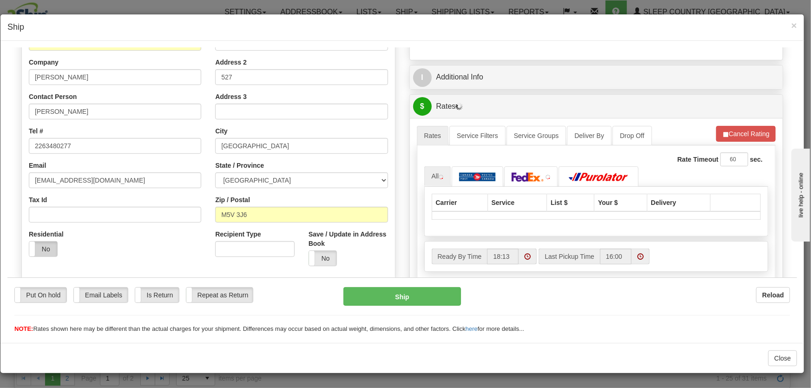
click at [40, 248] on label "No" at bounding box center [43, 248] width 28 height 15
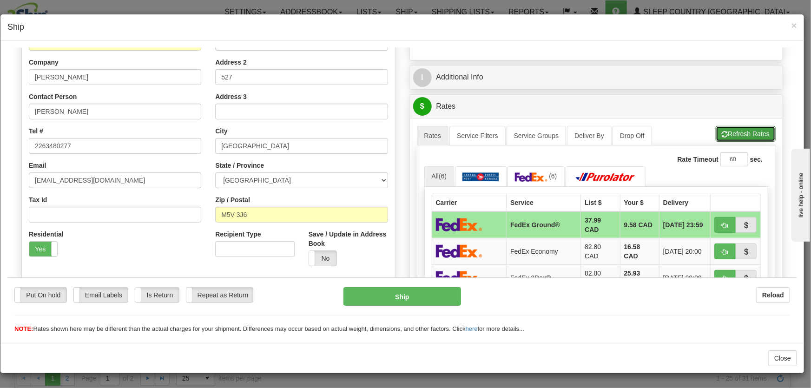
click at [704, 129] on button "Refresh Rates" at bounding box center [746, 134] width 60 height 16
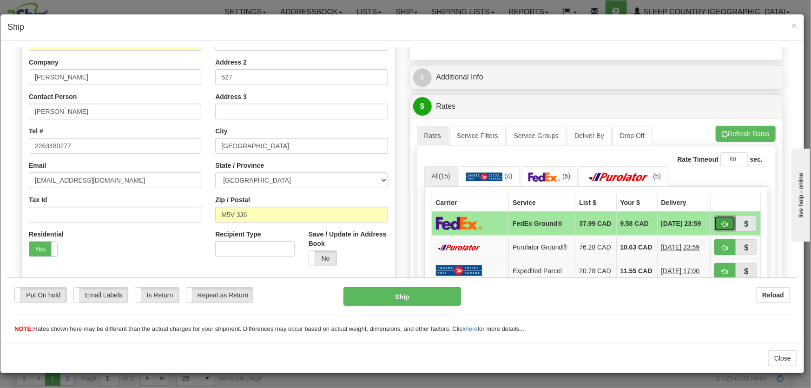
click at [704, 221] on span "button" at bounding box center [725, 224] width 7 height 6
type input "92"
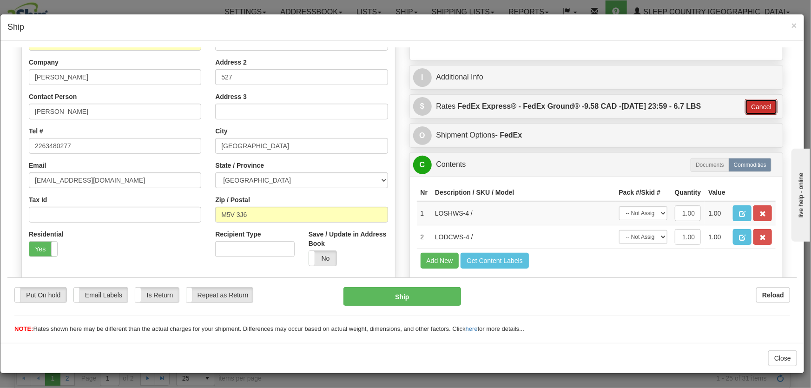
click at [704, 102] on button "Cancel" at bounding box center [761, 107] width 33 height 16
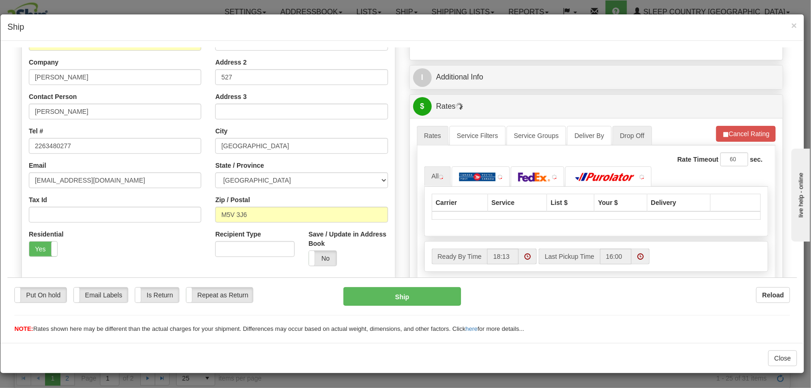
scroll to position [0, 0]
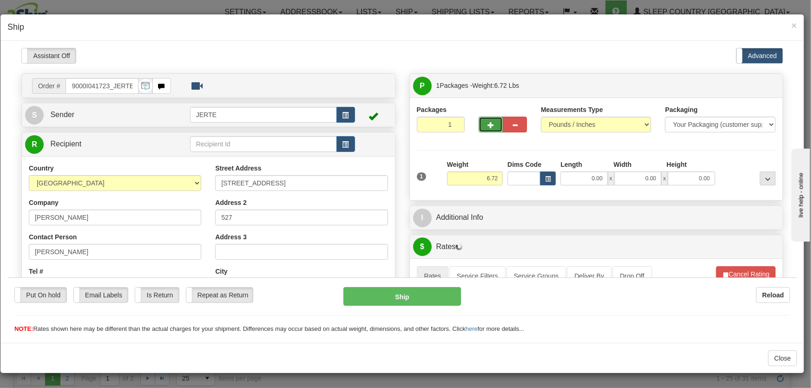
click at [481, 127] on button "button" at bounding box center [491, 124] width 24 height 16
type input "2"
click at [704, 269] on button "Cancel Rating" at bounding box center [747, 274] width 60 height 16
click at [704, 269] on button "Refresh Rates" at bounding box center [746, 274] width 60 height 16
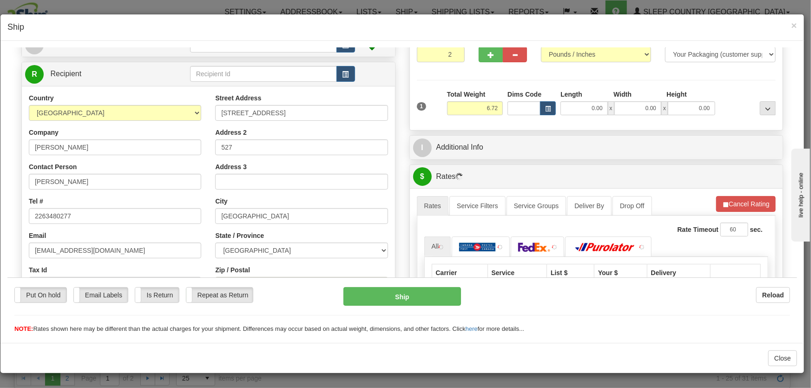
scroll to position [140, 0]
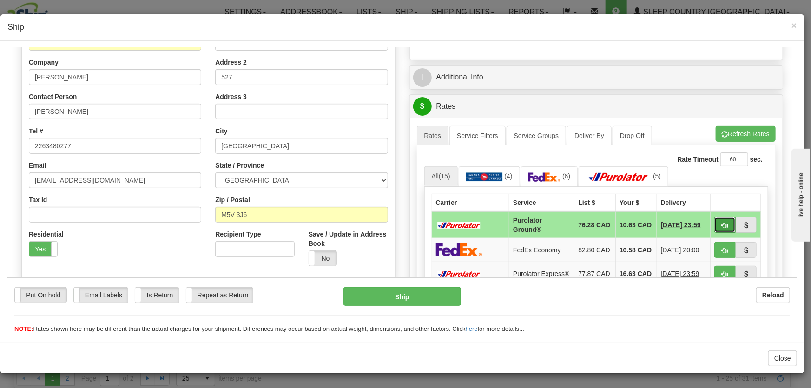
click at [704, 222] on button "button" at bounding box center [725, 225] width 21 height 16
type input "260"
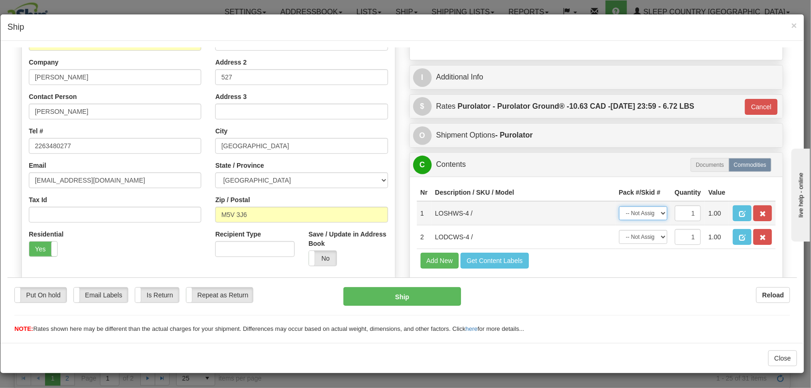
click at [645, 211] on select "-- Not Assigned -- Package 1 Package 2" at bounding box center [643, 213] width 48 height 14
select select "0"
click at [619, 206] on select "-- Not Assigned -- Package 1 Package 2" at bounding box center [643, 213] width 48 height 14
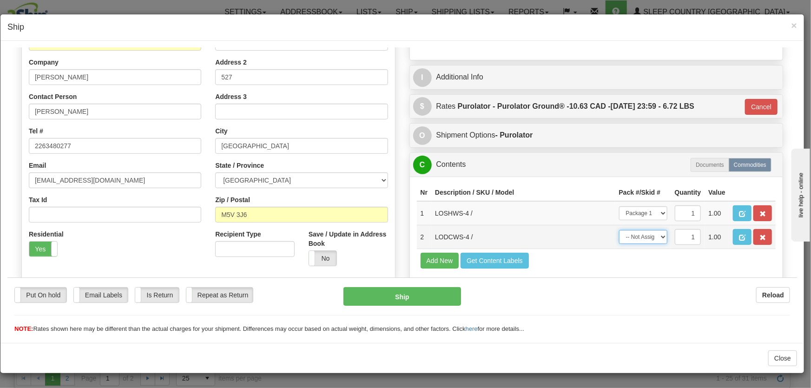
click at [650, 239] on select "-- Not Assigned -- Package 1 Package 2" at bounding box center [643, 237] width 48 height 14
select select "1"
click at [619, 230] on select "-- Not Assigned -- Package 1 Package 2" at bounding box center [643, 237] width 48 height 14
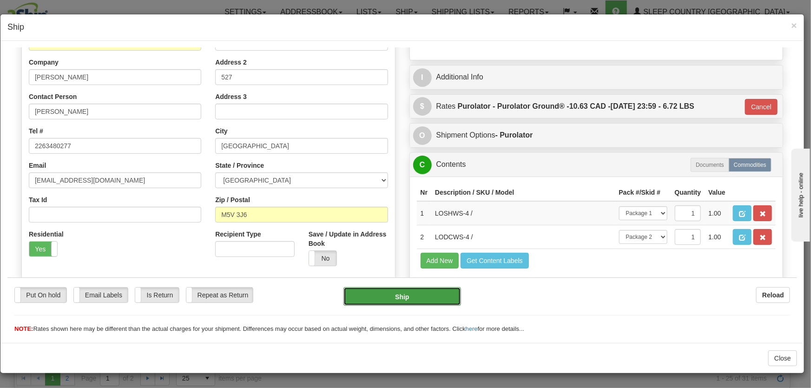
click at [433, 296] on button "Ship" at bounding box center [403, 296] width 118 height 19
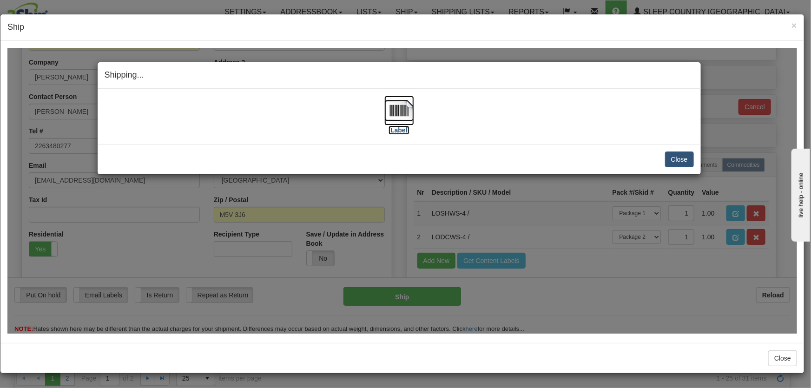
click at [400, 110] on img at bounding box center [400, 110] width 30 height 30
click at [683, 160] on button "Close" at bounding box center [679, 159] width 29 height 16
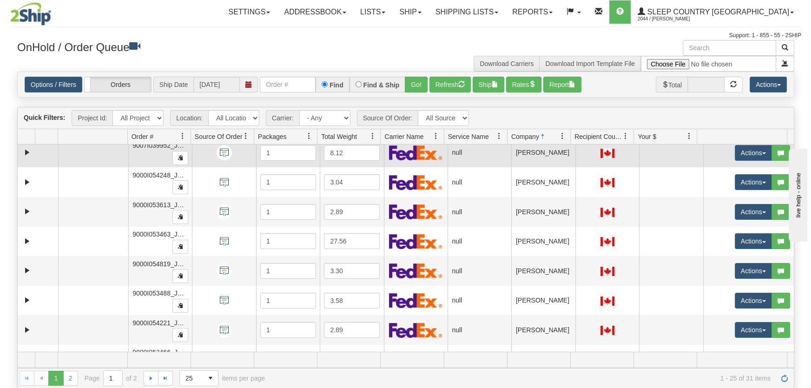
scroll to position [0, 0]
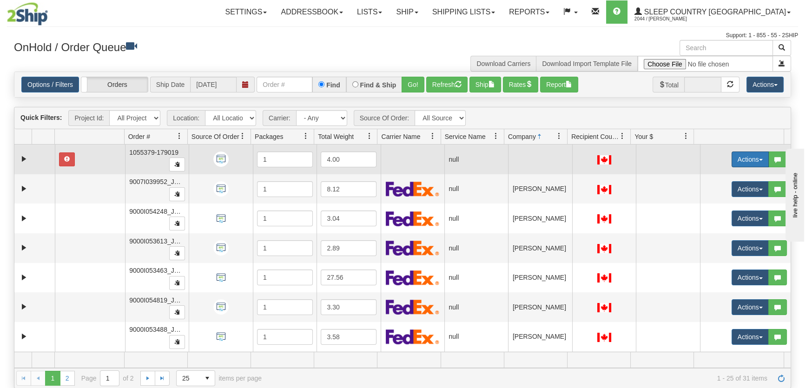
click at [704, 160] on button "Actions" at bounding box center [750, 160] width 37 height 16
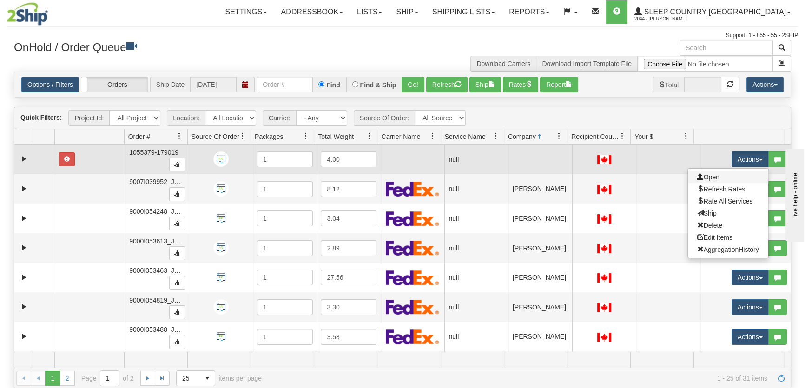
click at [704, 172] on link "Open" at bounding box center [728, 177] width 80 height 12
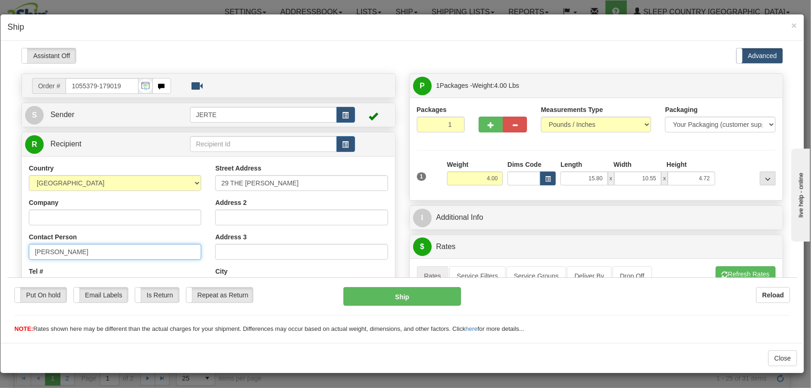
drag, startPoint x: 117, startPoint y: 255, endPoint x: 44, endPoint y: 215, distance: 83.4
drag, startPoint x: 95, startPoint y: 86, endPoint x: 59, endPoint y: 86, distance: 35.8
click at [59, 86] on div "Order # 1055379-179019" at bounding box center [101, 86] width 139 height 16
click at [94, 83] on input "1055379-179019" at bounding box center [102, 86] width 73 height 16
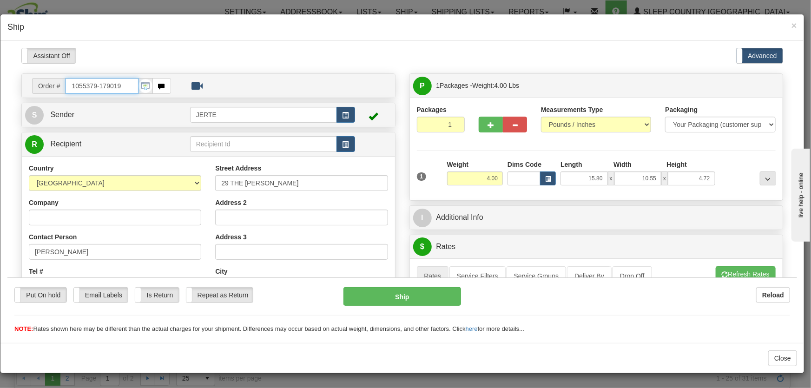
click at [96, 84] on input "1055379-179019" at bounding box center [102, 86] width 73 height 16
drag, startPoint x: 96, startPoint y: 84, endPoint x: 67, endPoint y: 86, distance: 28.9
click at [67, 86] on input "1055379-179019" at bounding box center [102, 86] width 73 height 16
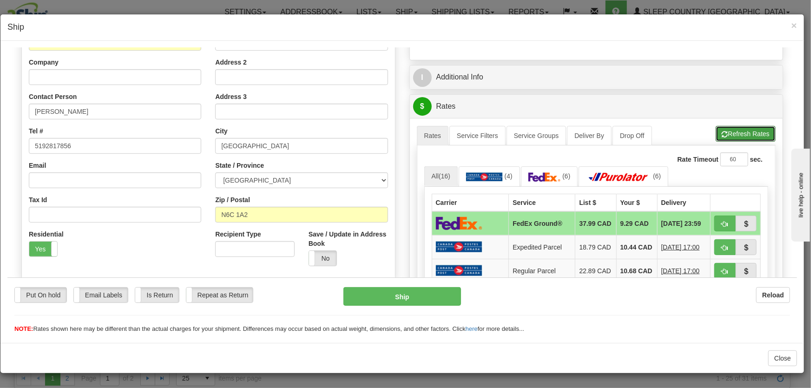
click at [704, 130] on button "Refresh Rates" at bounding box center [746, 134] width 60 height 16
click at [704, 222] on span "button" at bounding box center [725, 224] width 7 height 6
type input "92"
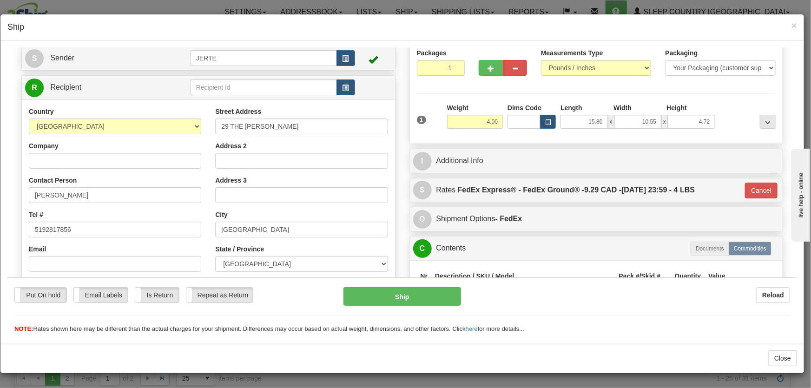
scroll to position [0, 0]
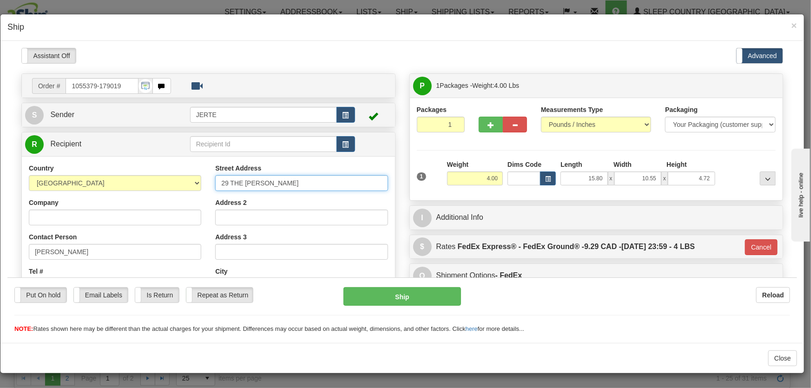
drag, startPoint x: 304, startPoint y: 180, endPoint x: 176, endPoint y: 184, distance: 127.9
click at [176, 184] on div "Country [GEOGRAPHIC_DATA] [GEOGRAPHIC_DATA] [GEOGRAPHIC_DATA] [GEOGRAPHIC_DATA]…" at bounding box center [208, 288] width 373 height 250
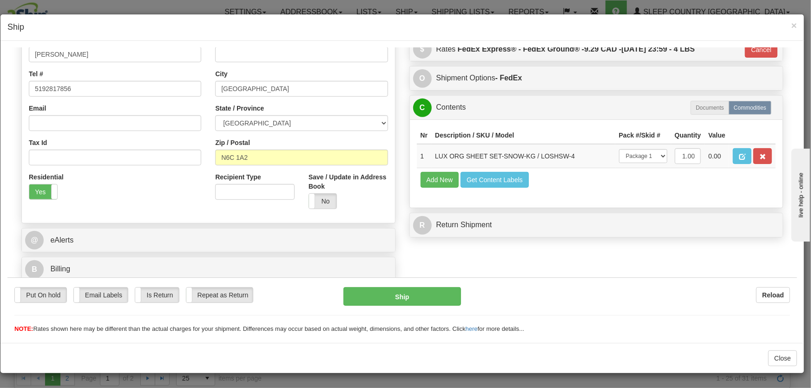
scroll to position [127, 0]
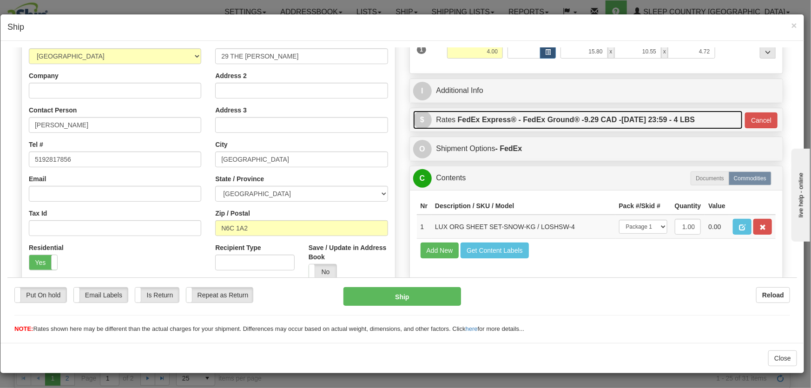
click at [625, 121] on label "FedEx Express® - FedEx Ground® - 9.29 CAD - [DATE] 23:59 - 4 LBS" at bounding box center [577, 119] width 238 height 19
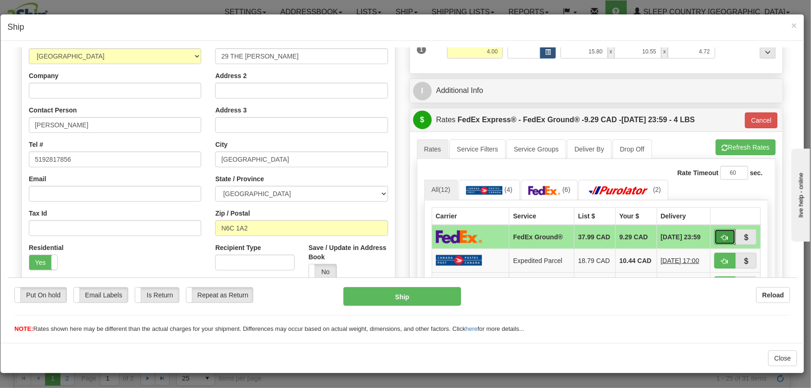
click at [704, 238] on button "button" at bounding box center [725, 237] width 21 height 16
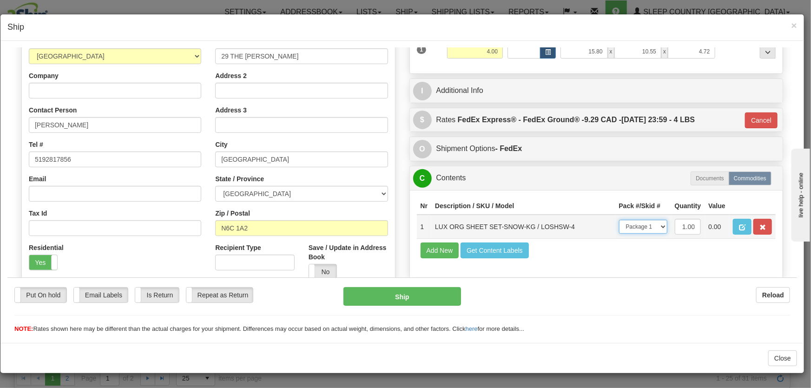
click at [645, 224] on select "-- Not Assigned -- Package 1" at bounding box center [643, 226] width 48 height 14
click at [647, 223] on select "-- Not Assigned -- Package 1" at bounding box center [643, 226] width 48 height 14
click at [405, 304] on button "Ship" at bounding box center [403, 296] width 118 height 19
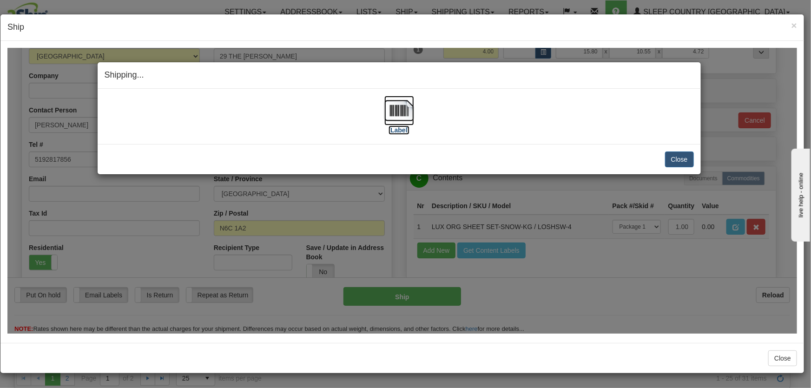
click at [400, 111] on img at bounding box center [400, 110] width 30 height 30
click at [684, 158] on button "Close" at bounding box center [679, 159] width 29 height 16
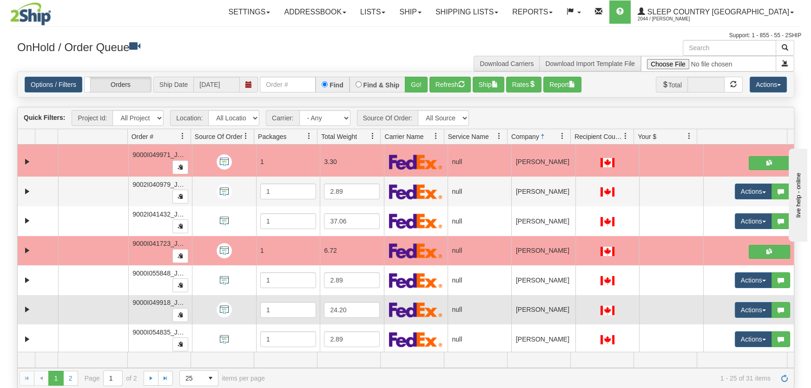
scroll to position [70, 0]
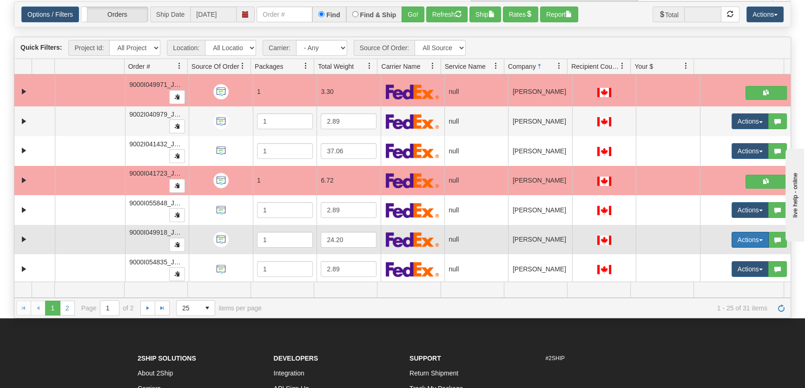
drag, startPoint x: 745, startPoint y: 236, endPoint x: 737, endPoint y: 239, distance: 8.4
click at [704, 236] on button "Actions" at bounding box center [750, 240] width 37 height 16
click at [704, 254] on span "Open" at bounding box center [709, 257] width 22 height 7
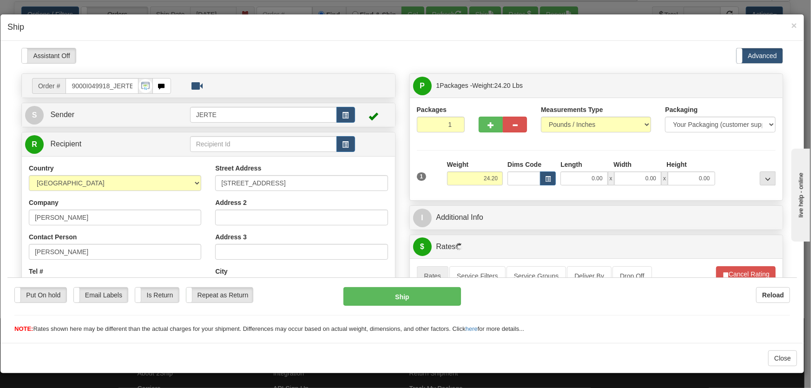
scroll to position [140, 0]
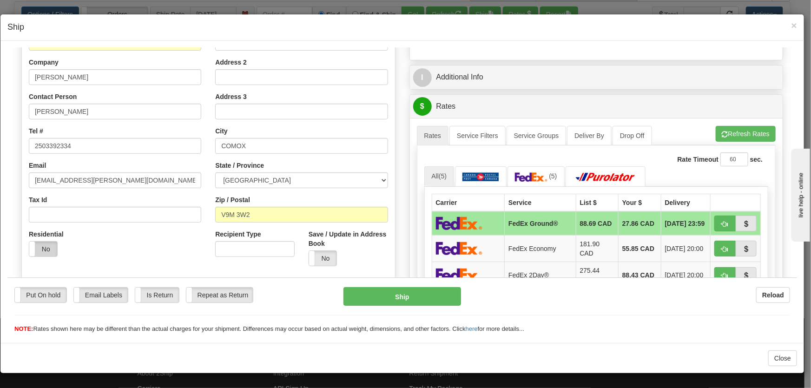
click at [47, 244] on label "No" at bounding box center [43, 248] width 28 height 15
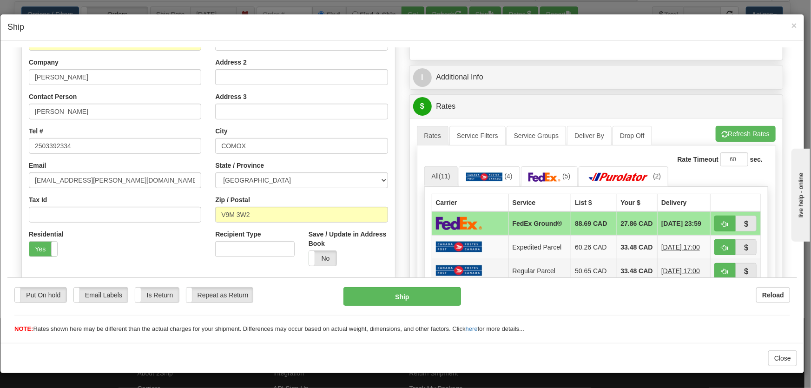
scroll to position [211, 0]
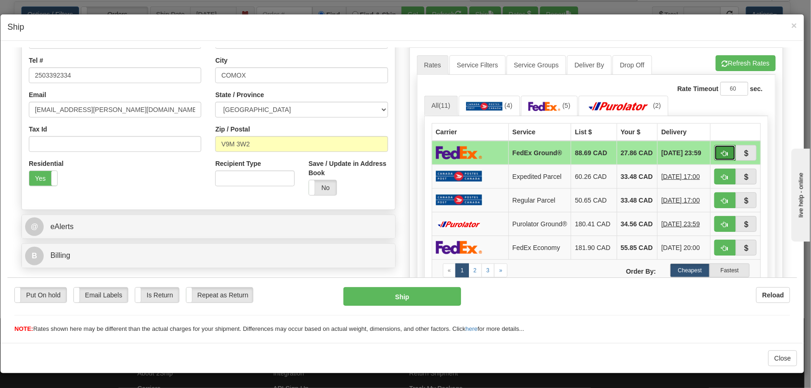
click at [704, 155] on button "button" at bounding box center [725, 153] width 21 height 16
type input "92"
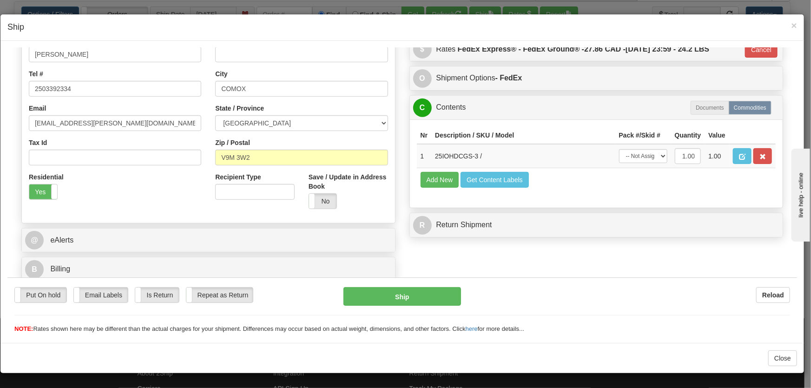
scroll to position [198, 0]
drag, startPoint x: 634, startPoint y: 156, endPoint x: 636, endPoint y: 162, distance: 6.3
click at [634, 156] on select "-- Not Assigned -- Package 1" at bounding box center [643, 156] width 48 height 14
select select "0"
click at [619, 149] on select "-- Not Assigned -- Package 1" at bounding box center [643, 156] width 48 height 14
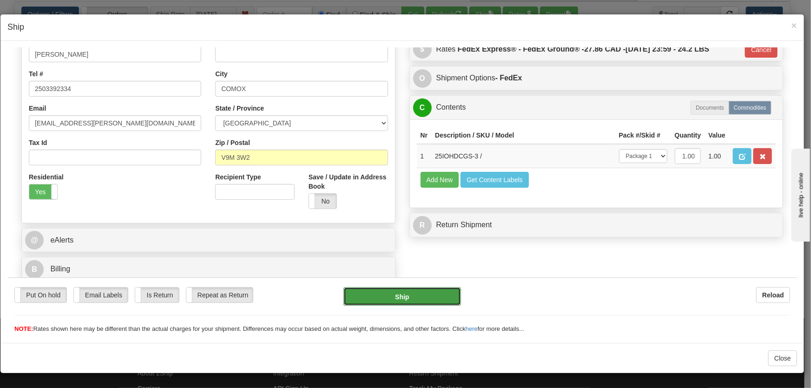
click at [436, 294] on button "Ship" at bounding box center [403, 296] width 118 height 19
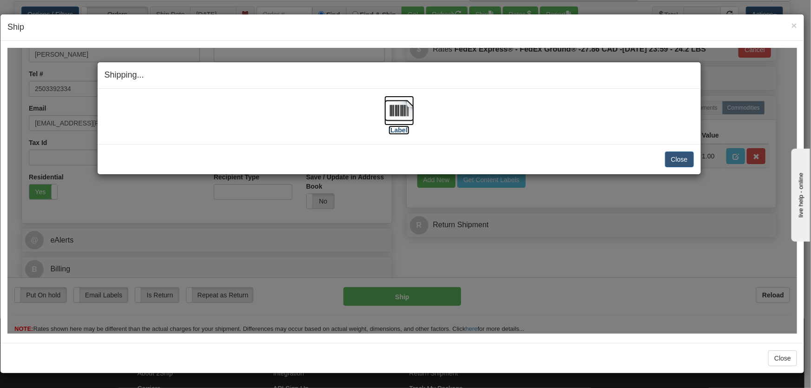
click at [403, 106] on img at bounding box center [400, 110] width 30 height 30
click at [677, 158] on button "Close" at bounding box center [679, 159] width 29 height 16
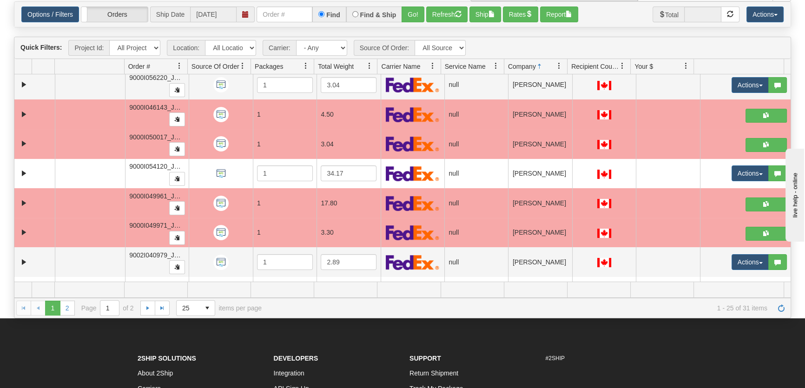
scroll to position [318, 0]
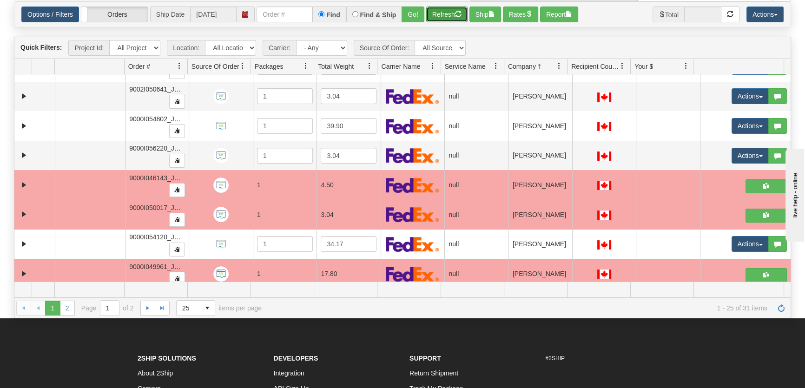
click at [456, 11] on span "button" at bounding box center [458, 14] width 7 height 7
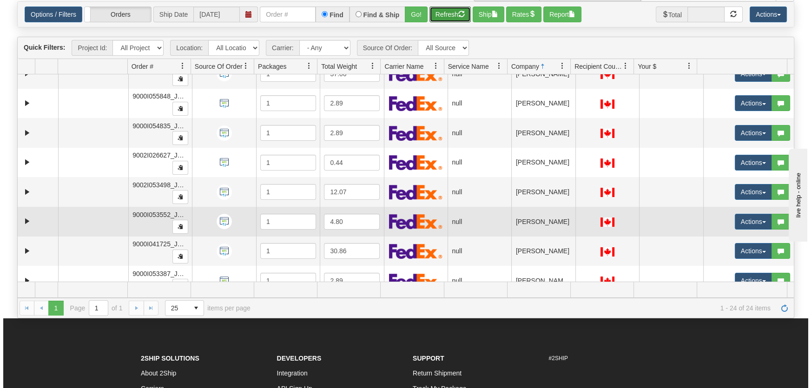
scroll to position [500, 0]
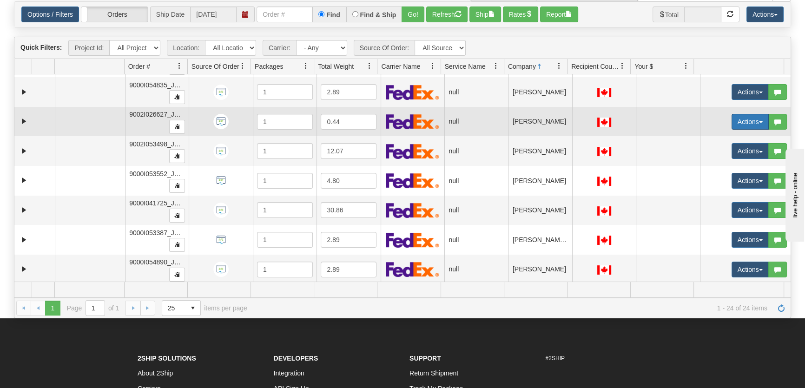
click at [704, 116] on button "Actions" at bounding box center [750, 122] width 37 height 16
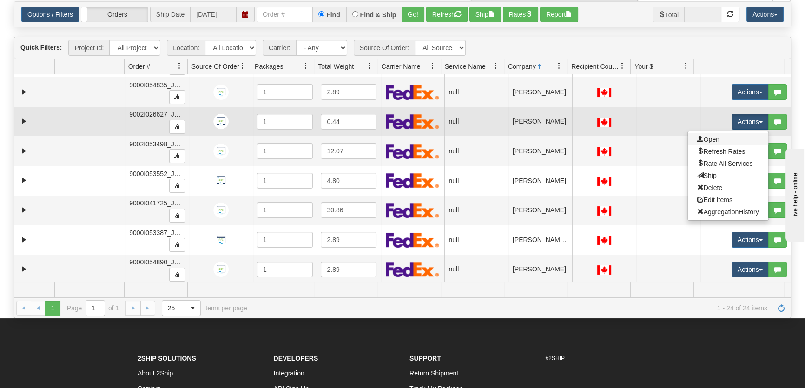
click at [703, 142] on link "Open" at bounding box center [728, 139] width 80 height 12
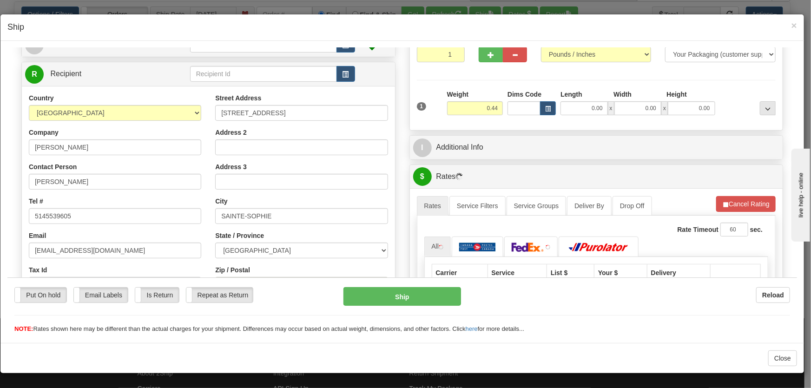
scroll to position [140, 0]
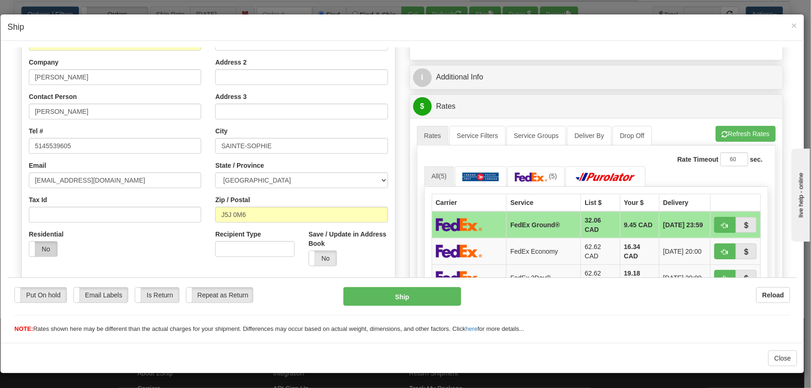
click at [52, 242] on label "No" at bounding box center [43, 248] width 28 height 15
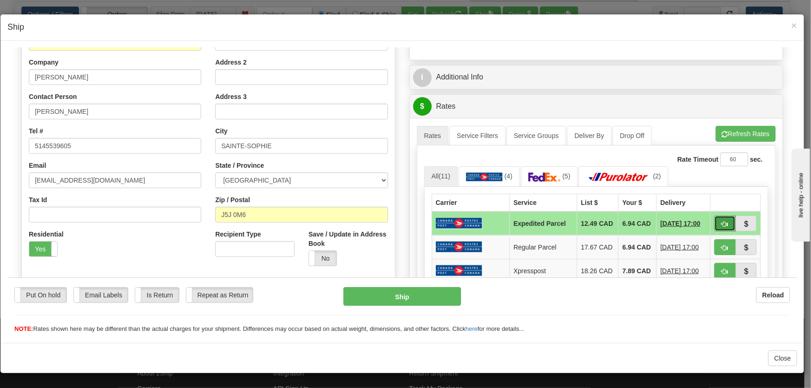
click at [704, 225] on span "button" at bounding box center [725, 224] width 7 height 6
type input "DOM.EP"
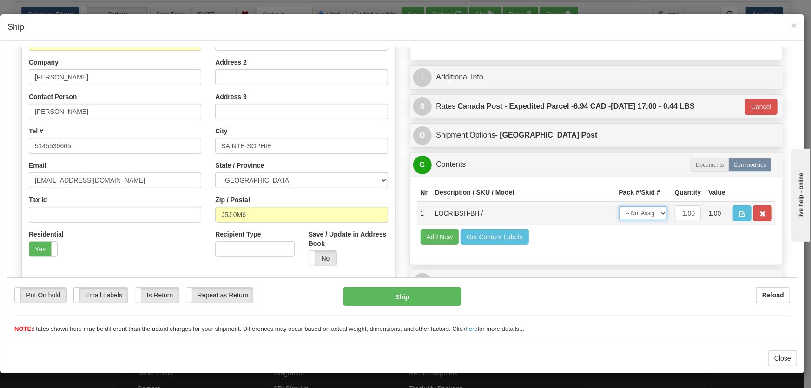
drag, startPoint x: 638, startPoint y: 212, endPoint x: 638, endPoint y: 217, distance: 5.1
click at [638, 212] on select "-- Not Assigned -- Package 1" at bounding box center [643, 213] width 48 height 14
select select "0"
click at [619, 206] on select "-- Not Assigned -- Package 1" at bounding box center [643, 213] width 48 height 14
click at [402, 299] on button "Ship" at bounding box center [403, 296] width 118 height 19
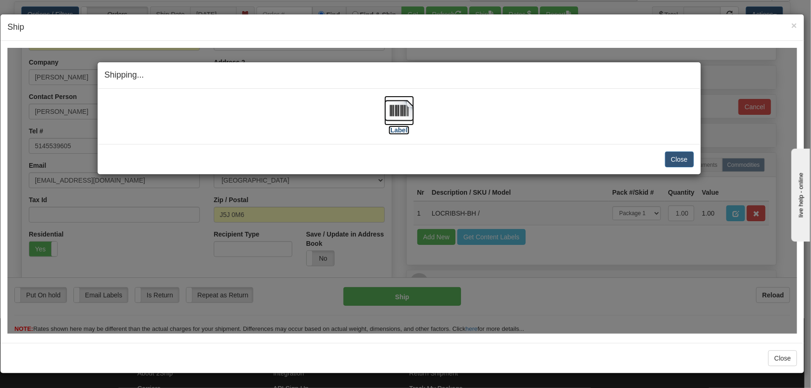
click at [391, 115] on img at bounding box center [400, 110] width 30 height 30
click at [691, 154] on button "Close" at bounding box center [679, 159] width 29 height 16
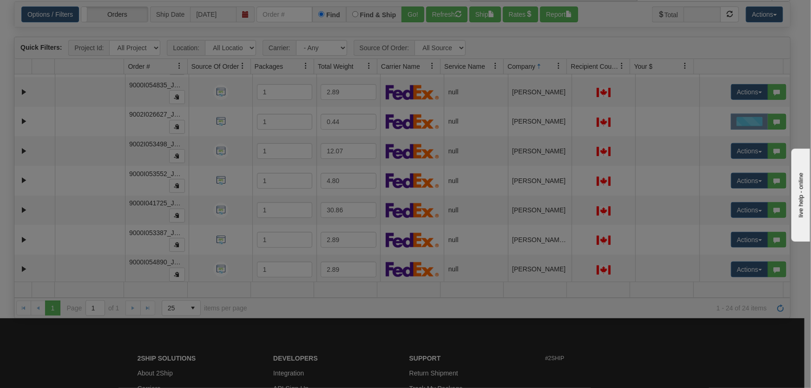
scroll to position [0, 0]
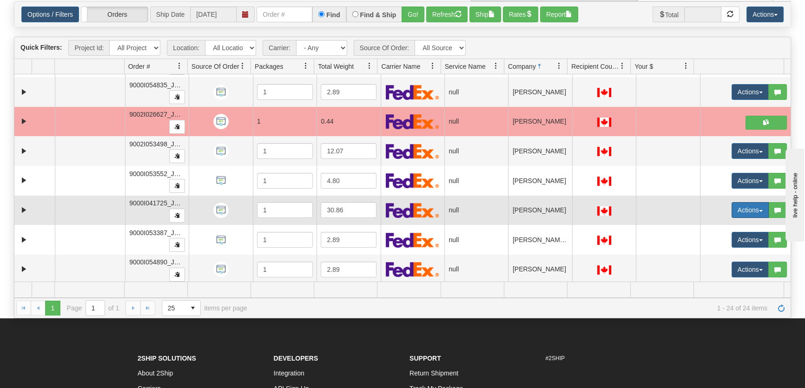
click at [704, 209] on button "Actions" at bounding box center [750, 210] width 37 height 16
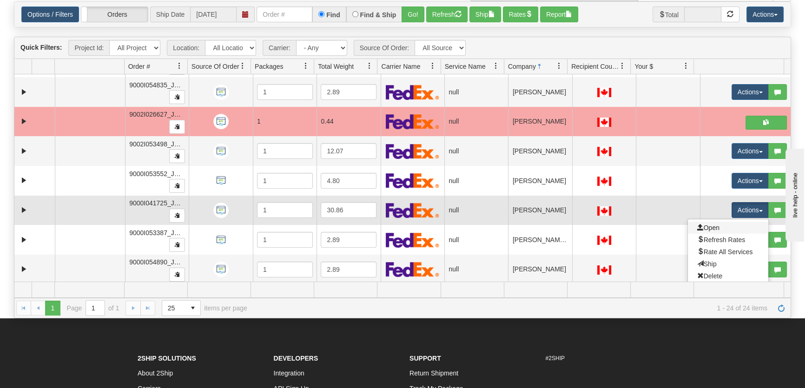
click at [704, 222] on link "Open" at bounding box center [728, 228] width 80 height 12
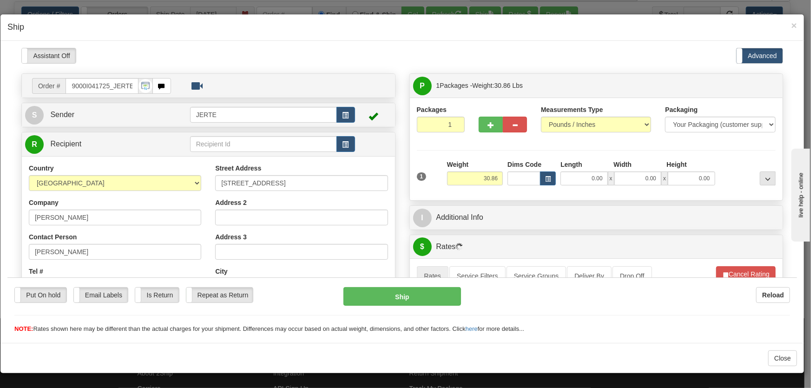
scroll to position [140, 0]
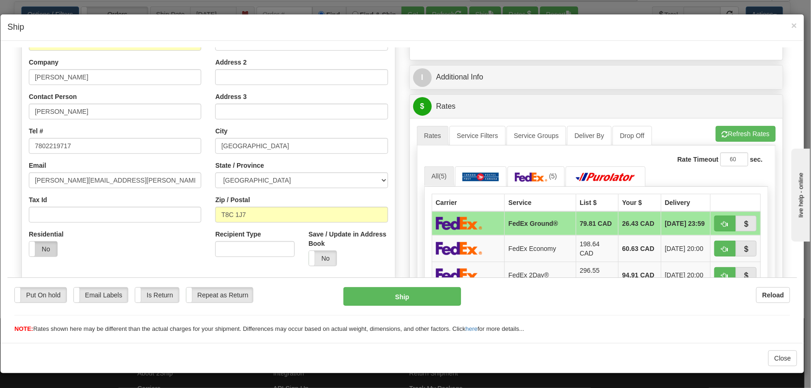
click at [42, 251] on label "No" at bounding box center [43, 248] width 28 height 15
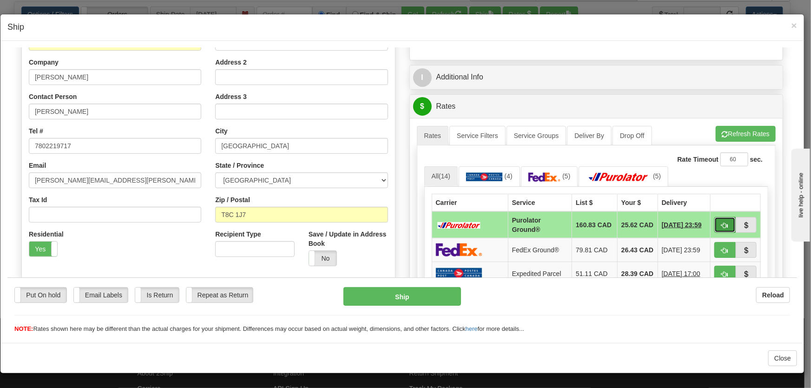
click at [704, 225] on span "button" at bounding box center [725, 225] width 7 height 6
type input "260"
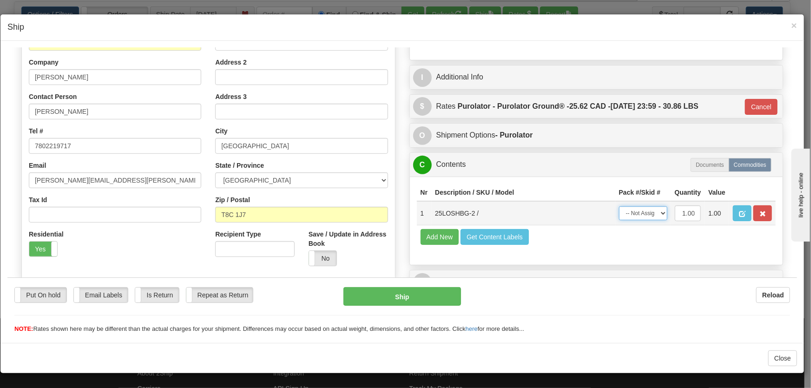
click at [644, 216] on select "-- Not Assigned -- Package 1" at bounding box center [643, 213] width 48 height 14
select select "0"
click at [619, 206] on select "-- Not Assigned -- Package 1" at bounding box center [643, 213] width 48 height 14
click at [429, 297] on button "Ship" at bounding box center [403, 296] width 118 height 19
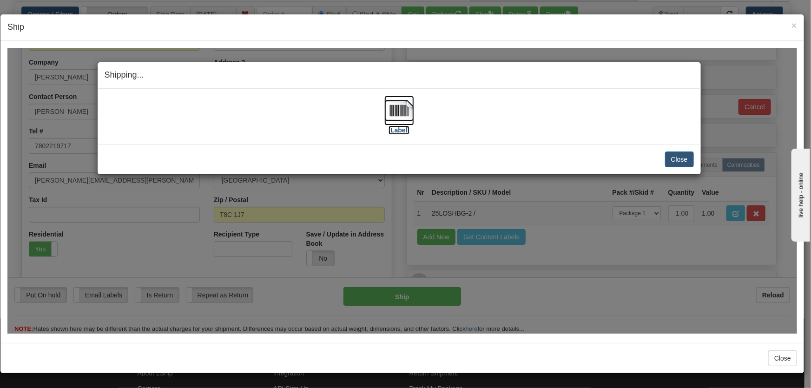
click at [402, 97] on img at bounding box center [400, 110] width 30 height 30
click at [689, 157] on button "Close" at bounding box center [679, 159] width 29 height 16
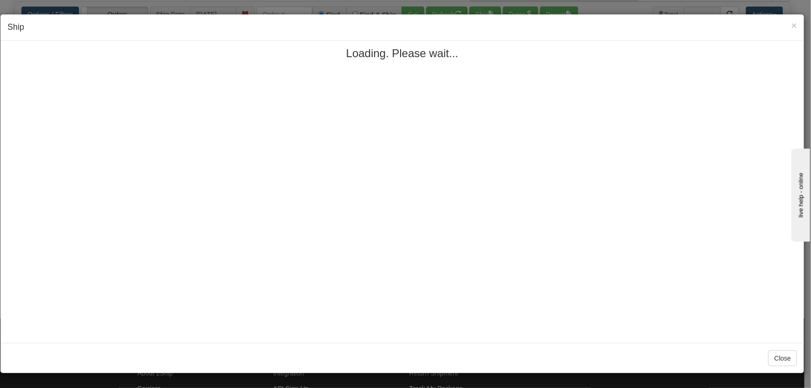
scroll to position [0, 0]
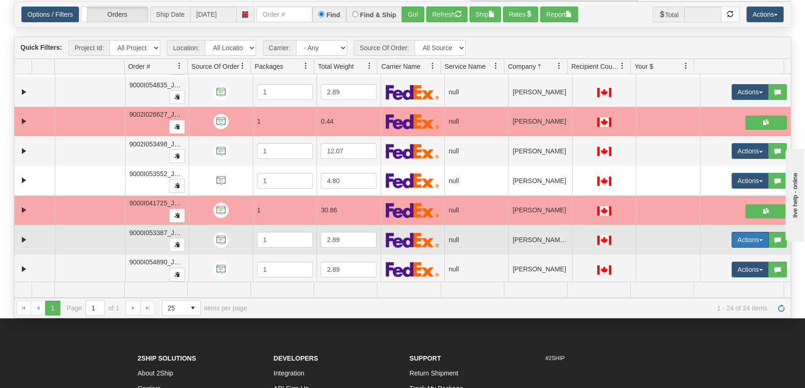
drag, startPoint x: 740, startPoint y: 235, endPoint x: 740, endPoint y: 242, distance: 7.0
click at [704, 235] on button "Actions" at bounding box center [750, 240] width 37 height 16
click at [704, 253] on link "Open" at bounding box center [728, 258] width 80 height 12
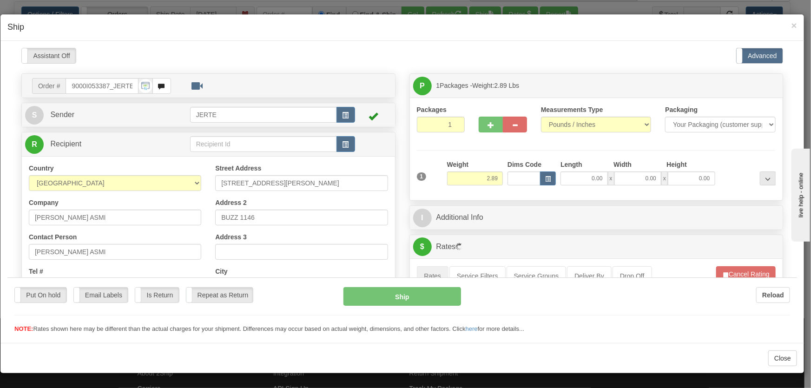
scroll to position [140, 0]
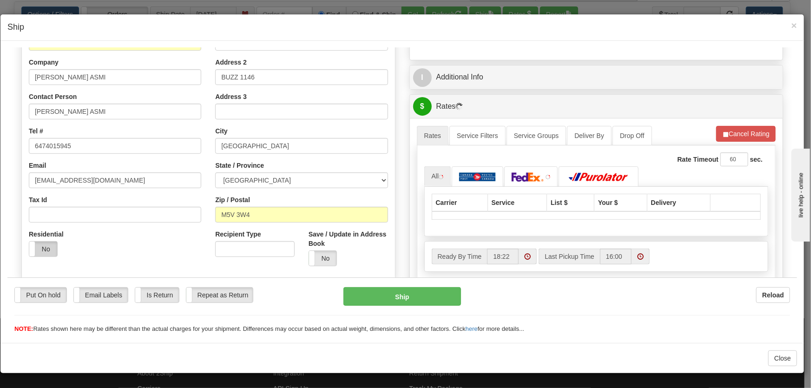
click at [47, 241] on label "No" at bounding box center [43, 248] width 28 height 15
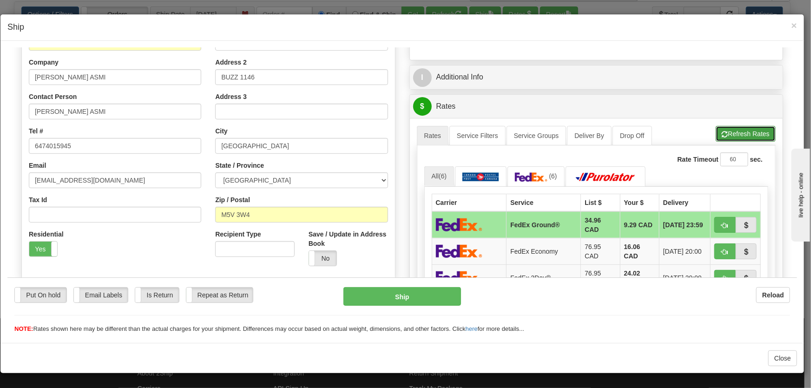
click at [704, 134] on button "Refresh Rates" at bounding box center [746, 134] width 60 height 16
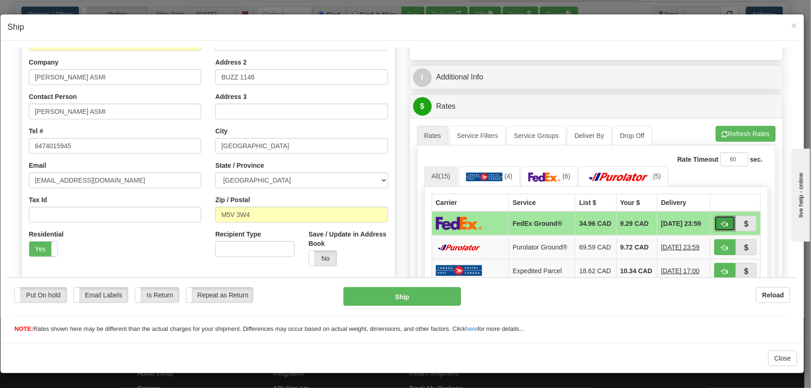
click at [704, 226] on button "button" at bounding box center [725, 223] width 21 height 16
type input "92"
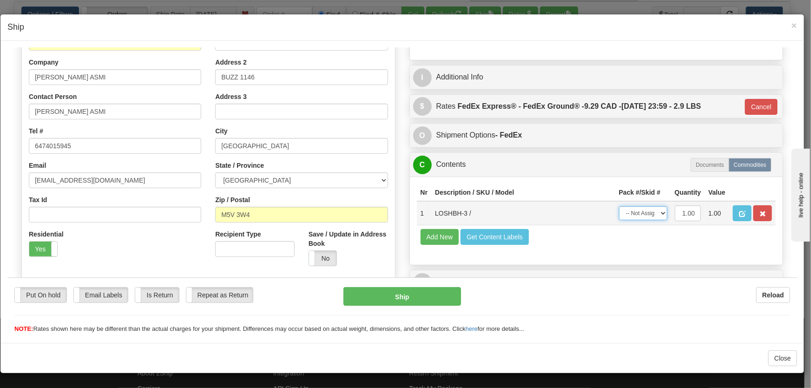
drag, startPoint x: 646, startPoint y: 213, endPoint x: 646, endPoint y: 219, distance: 6.1
click at [646, 213] on select "-- Not Assigned -- Package 1" at bounding box center [643, 213] width 48 height 14
select select "0"
click at [619, 206] on select "-- Not Assigned -- Package 1" at bounding box center [643, 213] width 48 height 14
click at [704, 106] on button "Cancel" at bounding box center [761, 107] width 33 height 16
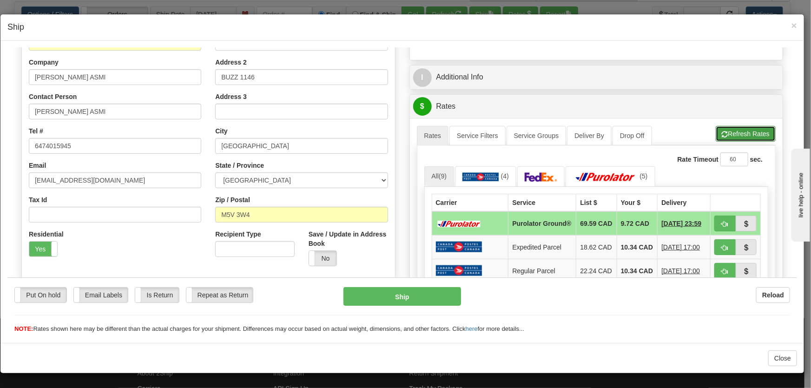
click at [704, 128] on button "Refresh Rates" at bounding box center [746, 134] width 60 height 16
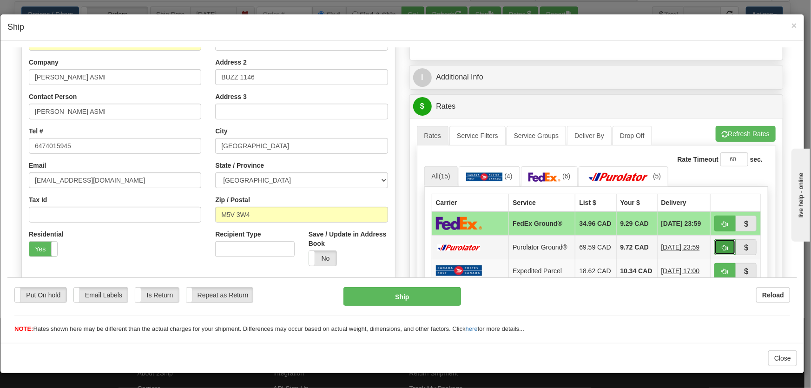
click at [704, 251] on span "button" at bounding box center [725, 248] width 7 height 6
type input "260"
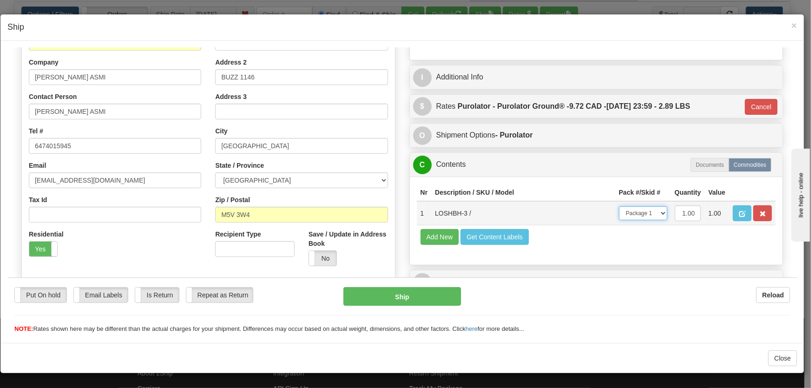
click at [640, 216] on select "-- Not Assigned -- Package 1" at bounding box center [643, 213] width 48 height 14
click at [431, 296] on button "Ship" at bounding box center [403, 296] width 118 height 19
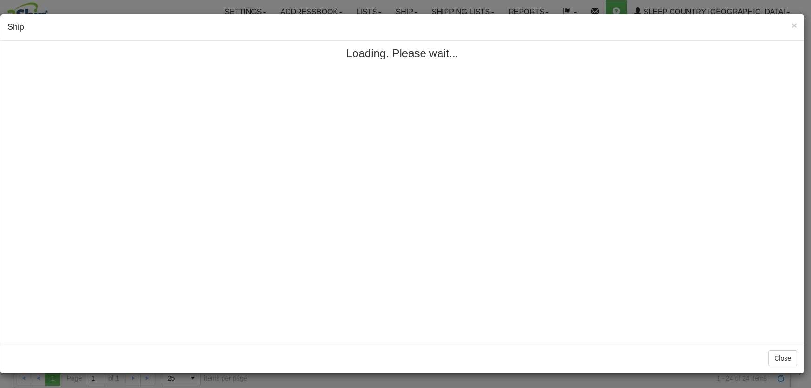
scroll to position [70, 0]
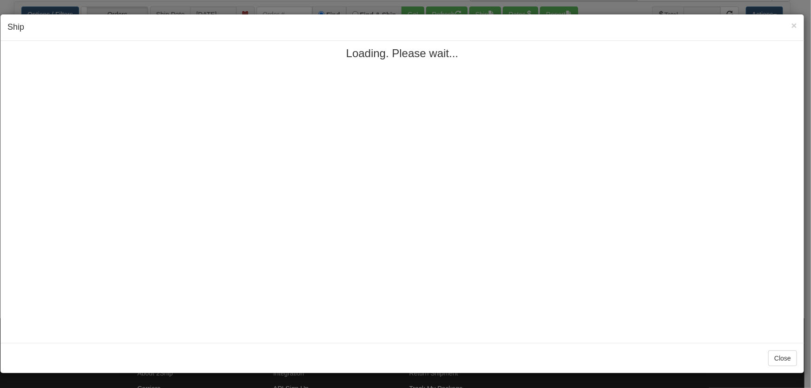
select select "0"
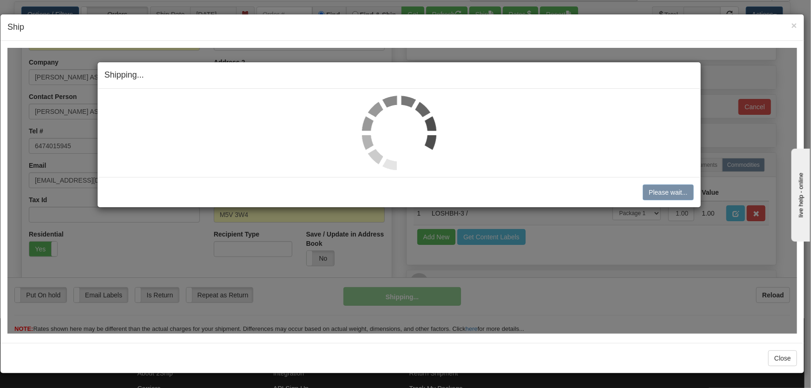
scroll to position [0, 0]
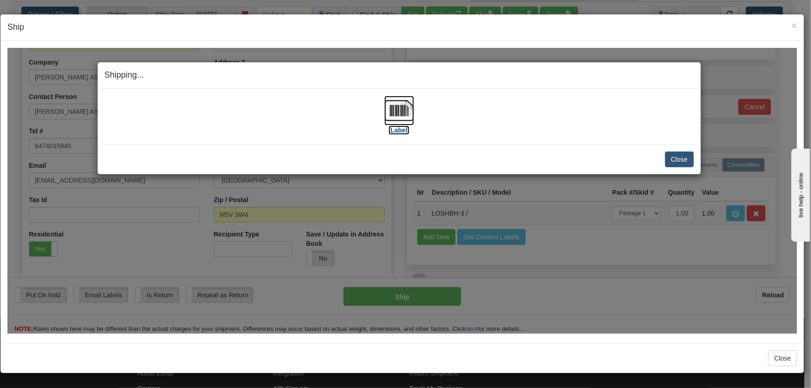
click at [393, 113] on img at bounding box center [400, 110] width 30 height 30
